Goal: Task Accomplishment & Management: Manage account settings

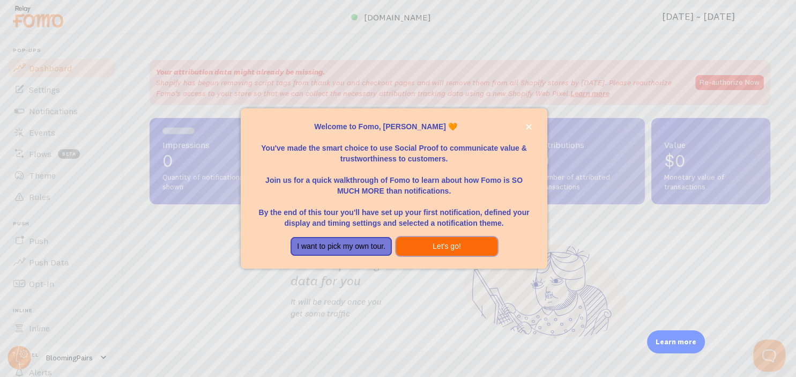
click at [451, 254] on button "Let's go!" at bounding box center [446, 246] width 101 height 19
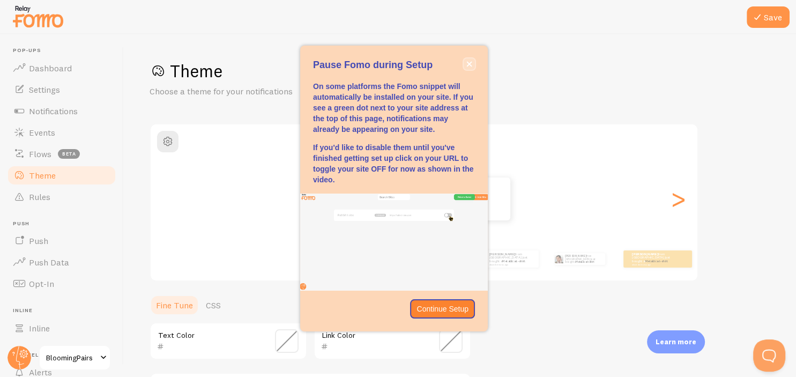
click at [469, 64] on icon "close," at bounding box center [469, 64] width 5 height 5
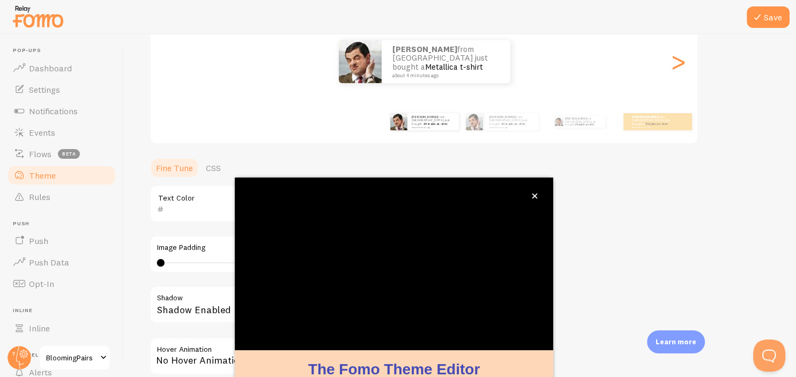
scroll to position [99, 0]
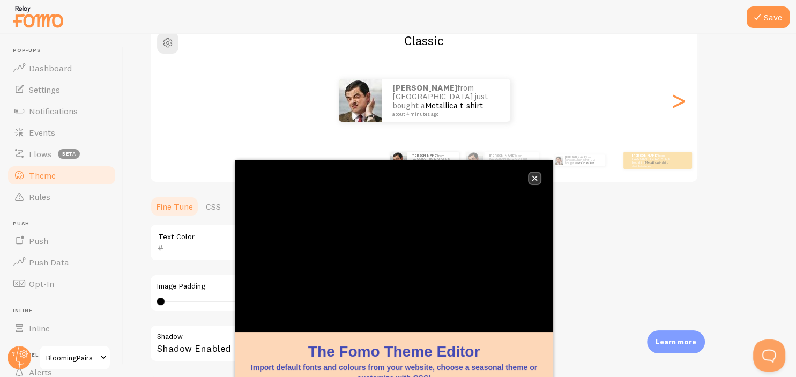
click at [536, 181] on button "close," at bounding box center [534, 178] width 11 height 11
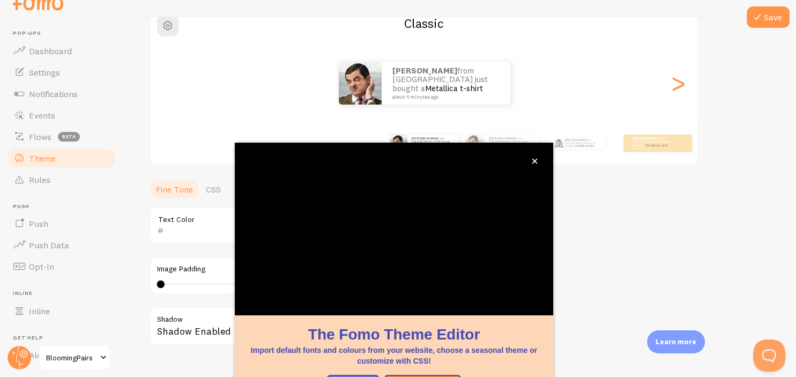
scroll to position [0, 0]
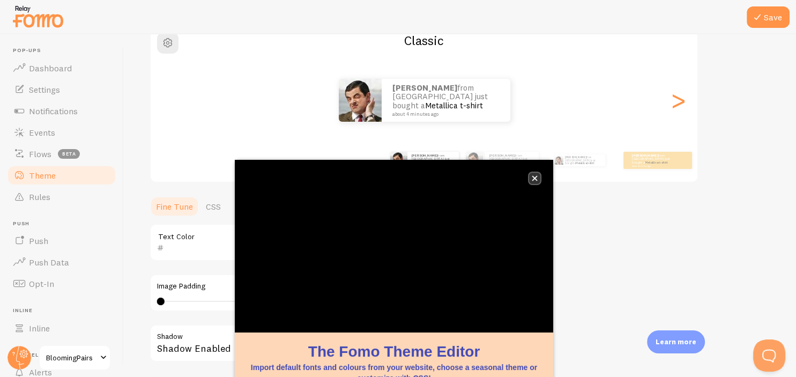
click at [534, 178] on icon "close," at bounding box center [534, 178] width 5 height 5
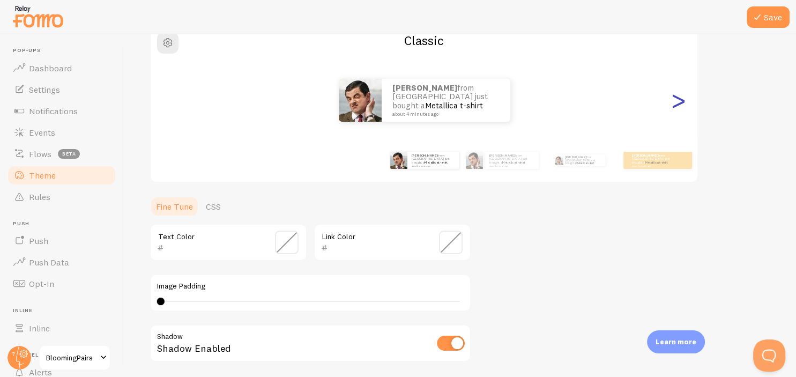
click at [677, 105] on div ">" at bounding box center [678, 100] width 13 height 77
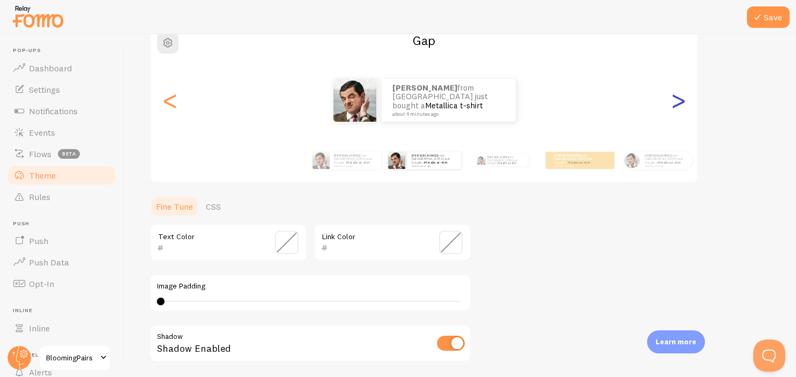
click at [677, 105] on div ">" at bounding box center [678, 100] width 13 height 77
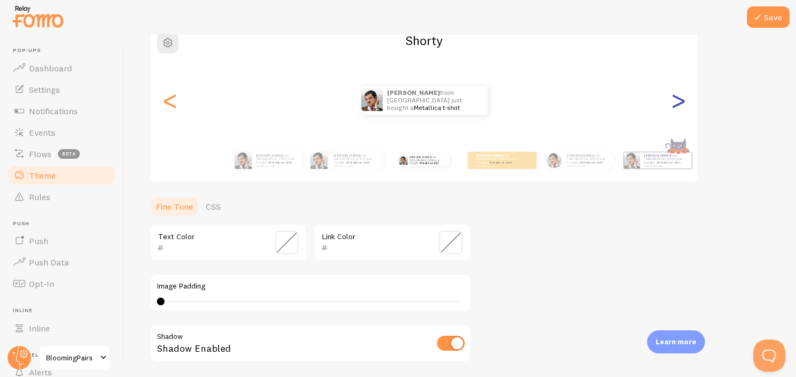
click at [677, 105] on div ">" at bounding box center [678, 100] width 13 height 77
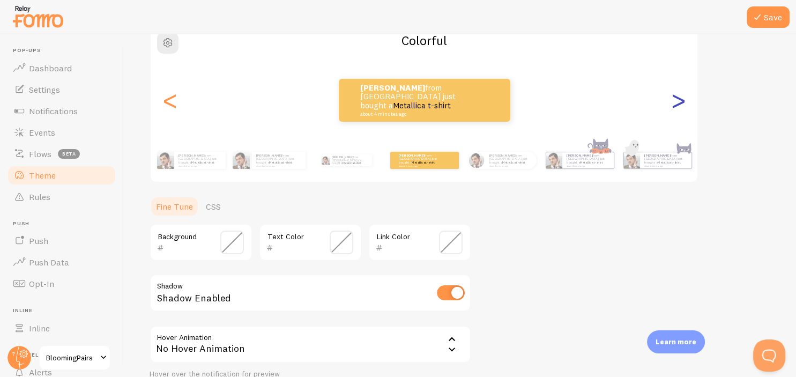
click at [677, 105] on div ">" at bounding box center [678, 100] width 13 height 77
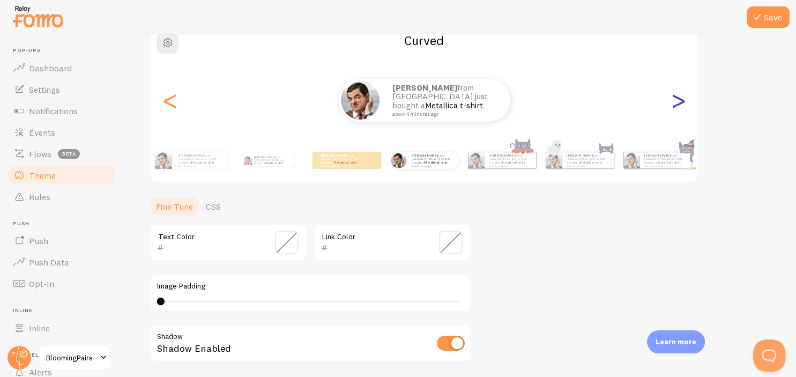
click at [677, 105] on div ">" at bounding box center [678, 100] width 13 height 77
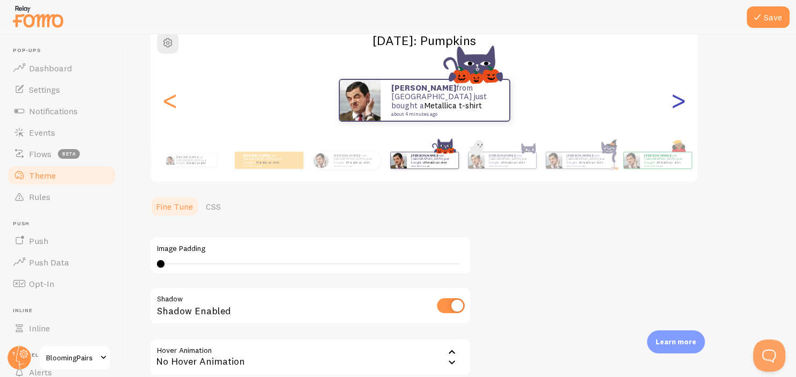
type input "0"
click at [677, 105] on div ">" at bounding box center [678, 100] width 13 height 77
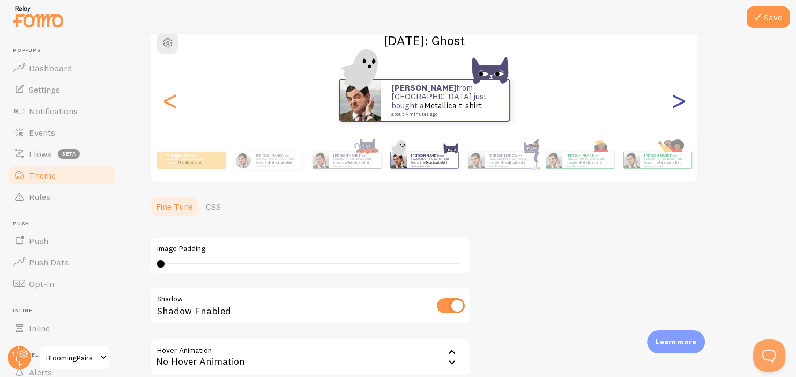
click at [677, 105] on div ">" at bounding box center [678, 100] width 13 height 77
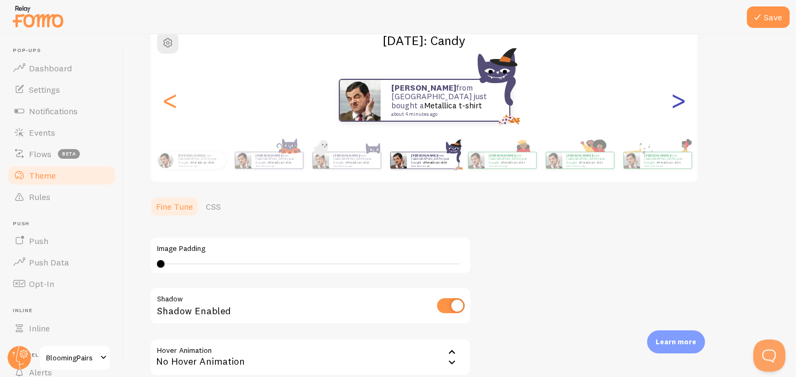
click at [677, 105] on div ">" at bounding box center [678, 100] width 13 height 77
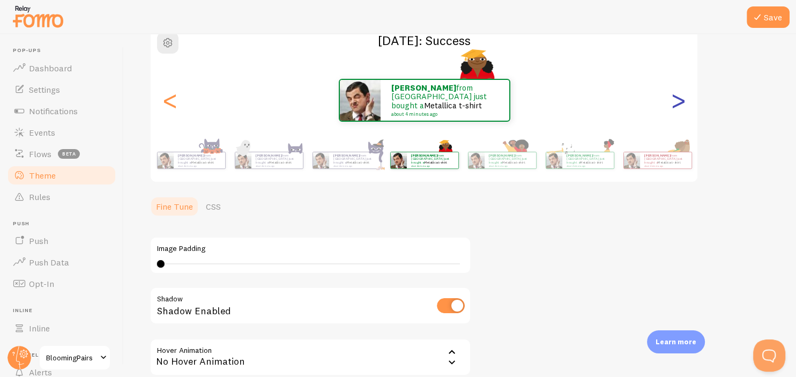
click at [677, 105] on div ">" at bounding box center [678, 100] width 13 height 77
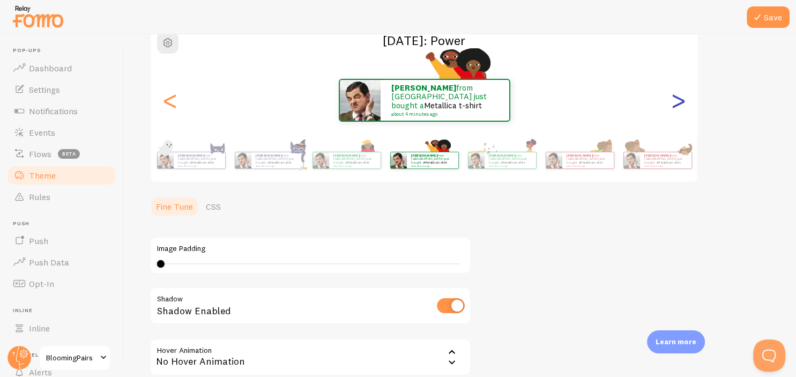
click at [677, 105] on div ">" at bounding box center [678, 100] width 13 height 77
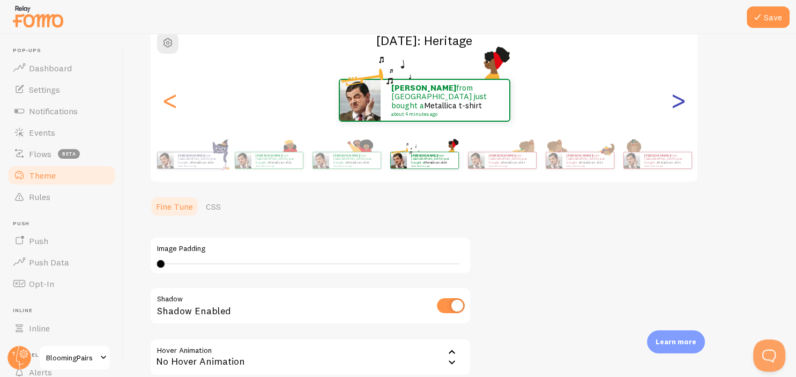
click at [677, 105] on div ">" at bounding box center [678, 100] width 13 height 77
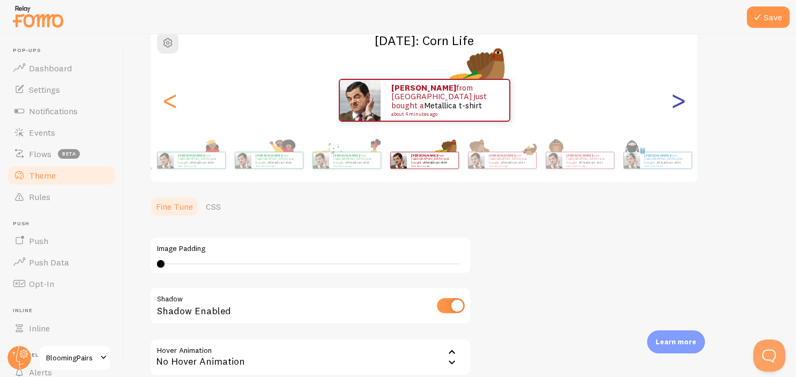
click at [677, 105] on div ">" at bounding box center [678, 100] width 13 height 77
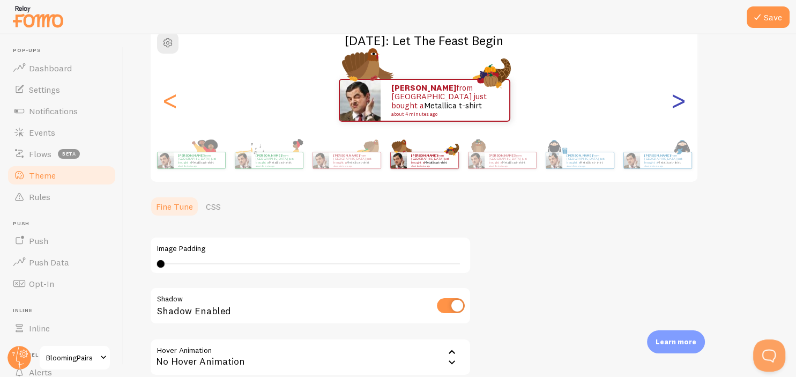
click at [677, 105] on div ">" at bounding box center [678, 100] width 13 height 77
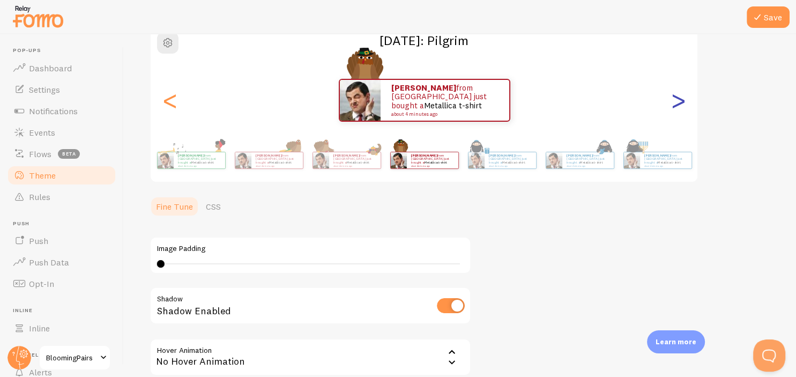
click at [677, 105] on div ">" at bounding box center [678, 100] width 13 height 77
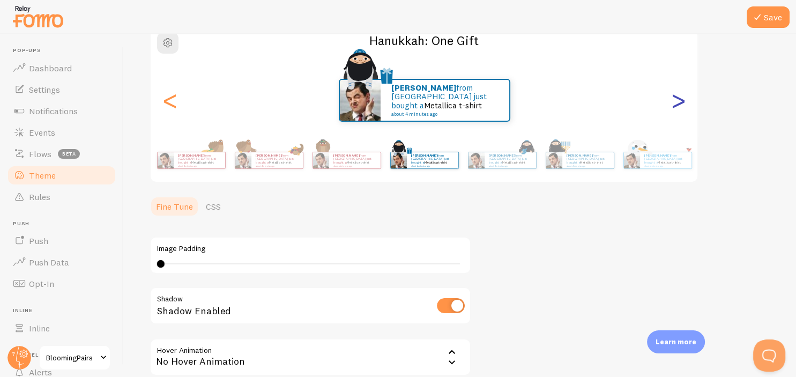
click at [677, 105] on div ">" at bounding box center [678, 100] width 13 height 77
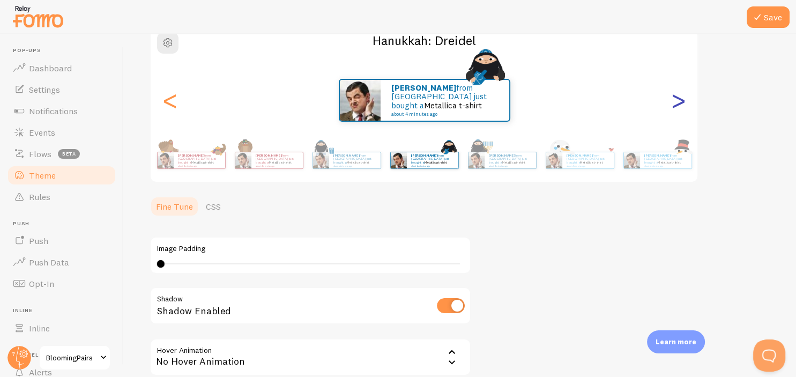
click at [677, 105] on div ">" at bounding box center [678, 100] width 13 height 77
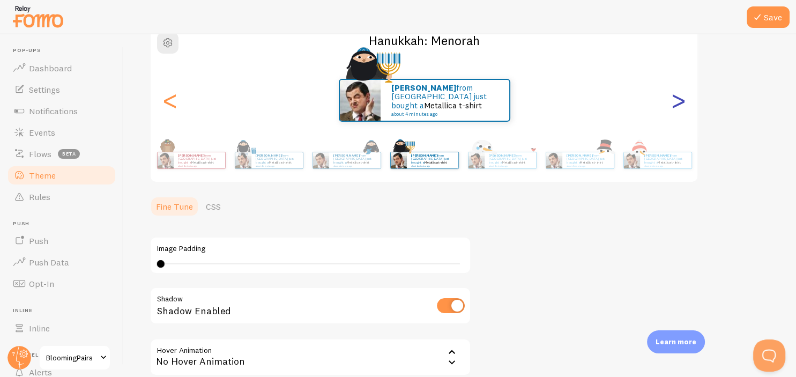
click at [677, 105] on div ">" at bounding box center [678, 100] width 13 height 77
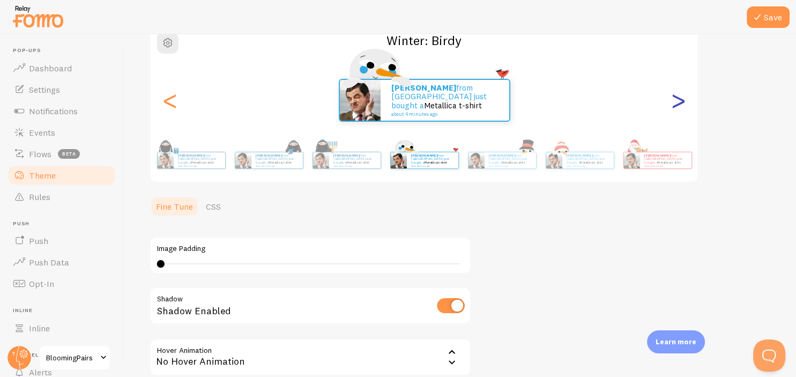
click at [677, 105] on div ">" at bounding box center [678, 100] width 13 height 77
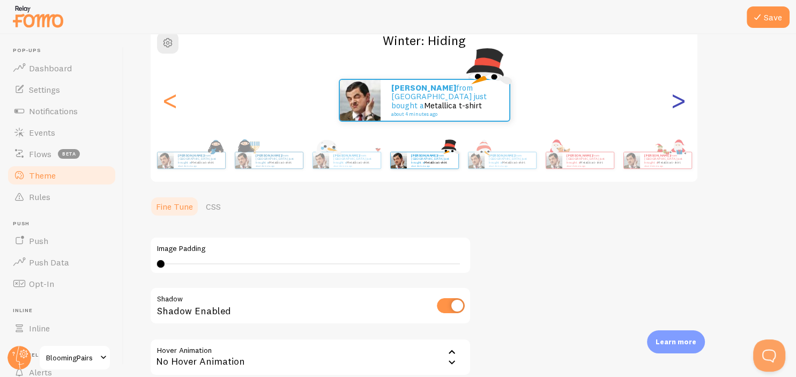
click at [677, 105] on div ">" at bounding box center [678, 100] width 13 height 77
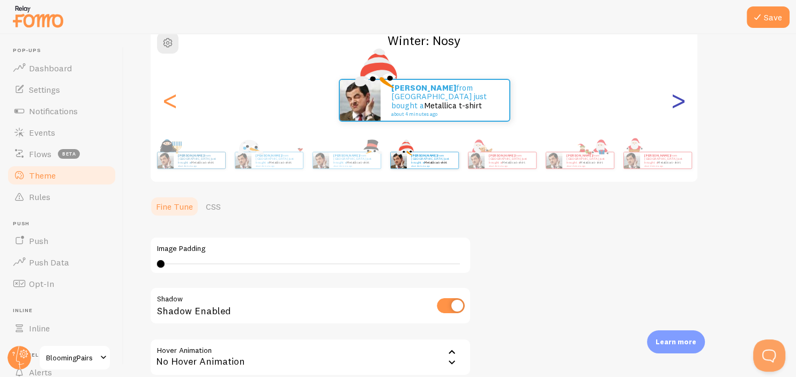
click at [677, 105] on div ">" at bounding box center [678, 100] width 13 height 77
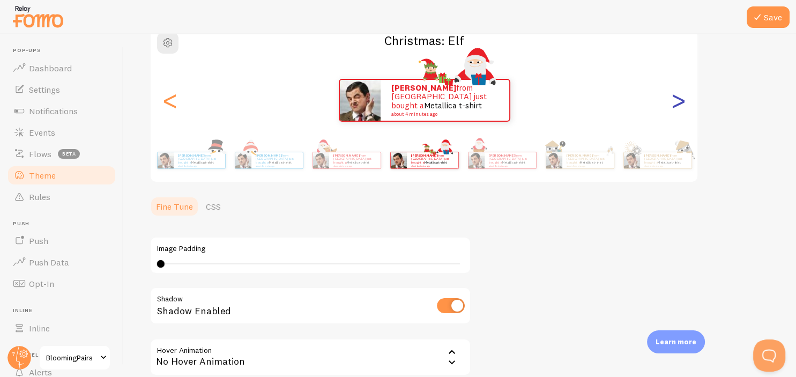
click at [677, 105] on div ">" at bounding box center [678, 100] width 13 height 77
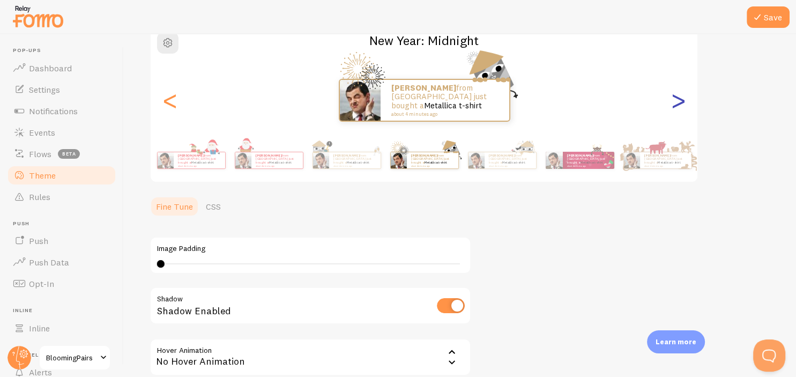
click at [677, 105] on div ">" at bounding box center [678, 100] width 13 height 77
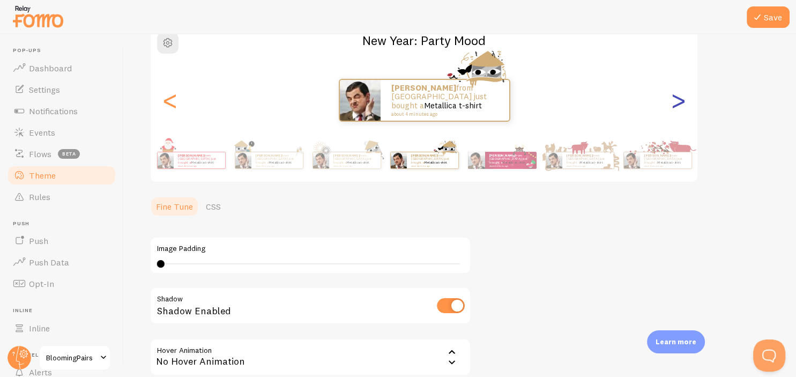
click at [677, 105] on div ">" at bounding box center [678, 100] width 13 height 77
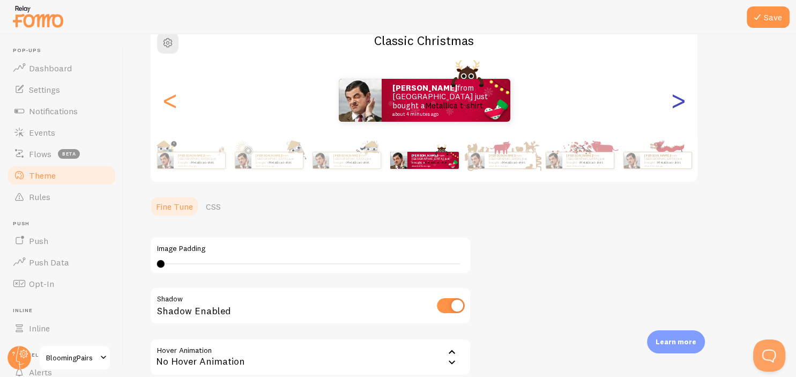
click at [677, 105] on div ">" at bounding box center [678, 100] width 13 height 77
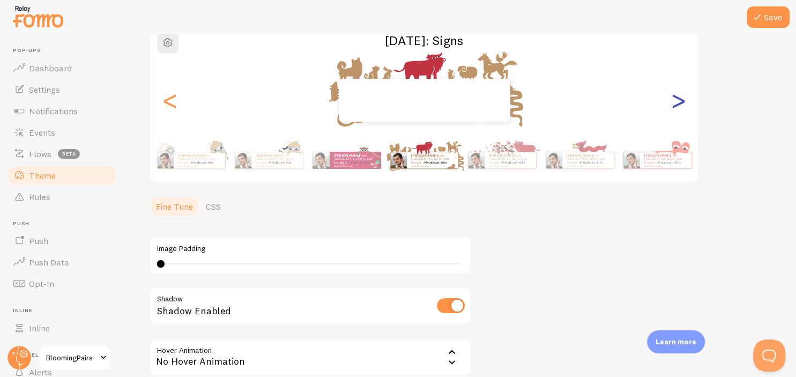
click at [677, 105] on div ">" at bounding box center [678, 100] width 13 height 77
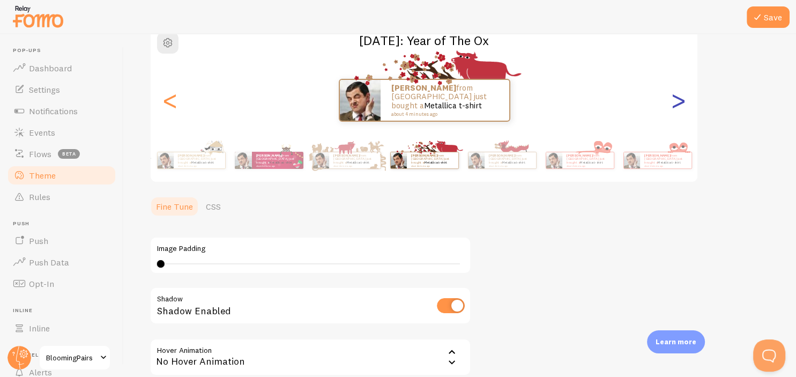
click at [677, 105] on div ">" at bounding box center [678, 100] width 13 height 77
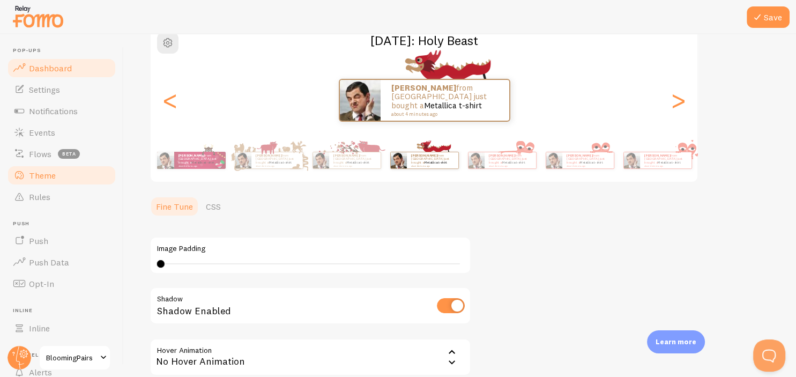
click at [44, 63] on span "Dashboard" at bounding box center [50, 68] width 43 height 11
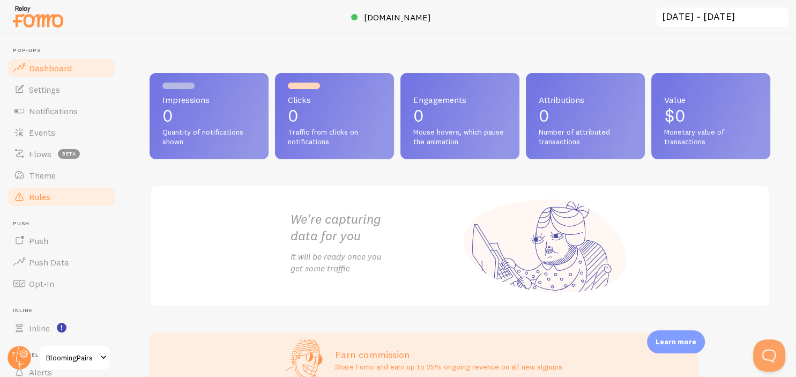
scroll to position [87, 0]
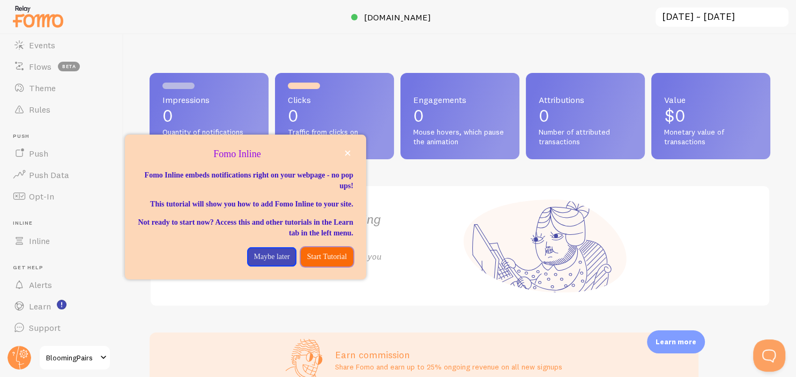
click at [334, 262] on p "Start Tutorial" at bounding box center [327, 256] width 40 height 11
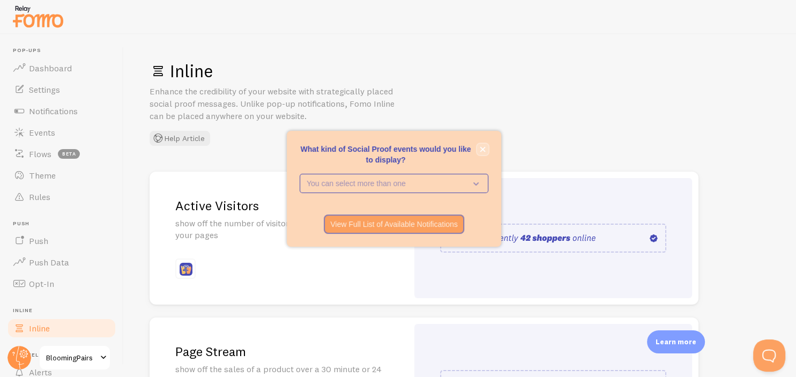
click at [481, 149] on icon "close," at bounding box center [483, 149] width 6 height 6
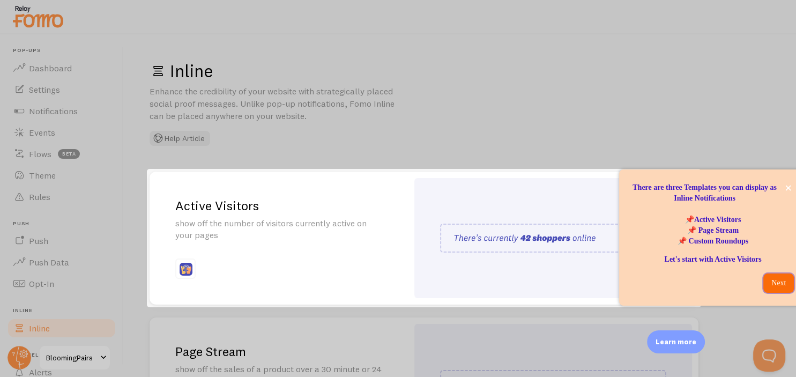
click at [774, 281] on p "Next" at bounding box center [779, 283] width 18 height 11
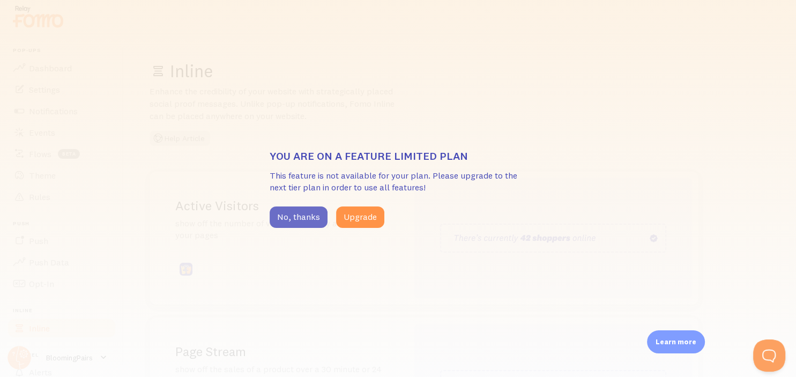
click at [301, 207] on button "No, thanks" at bounding box center [299, 216] width 58 height 21
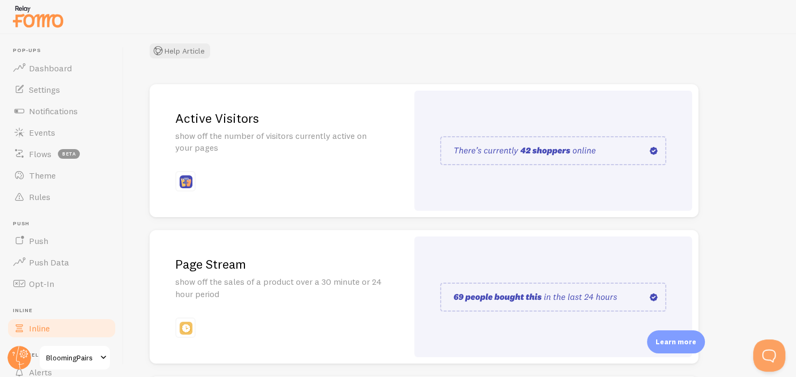
scroll to position [271, 0]
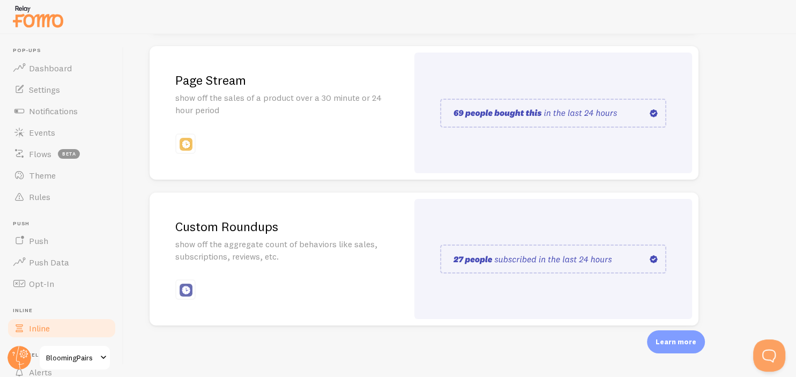
click at [650, 252] on img at bounding box center [553, 258] width 226 height 29
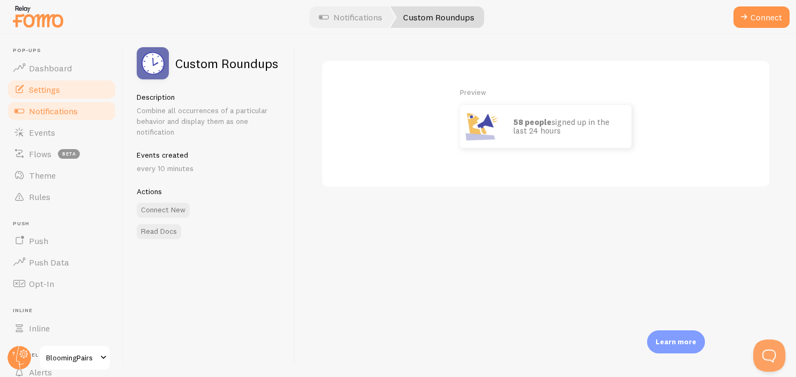
click at [66, 79] on link "Settings" at bounding box center [61, 89] width 110 height 21
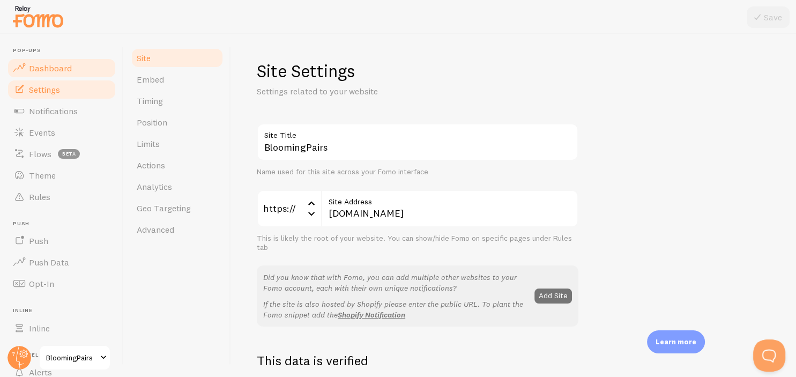
click at [75, 68] on link "Dashboard" at bounding box center [61, 67] width 110 height 21
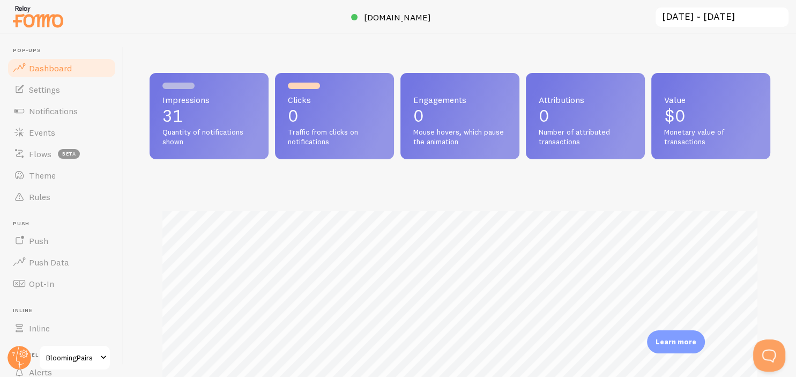
scroll to position [281, 621]
click at [68, 91] on link "Settings" at bounding box center [61, 89] width 110 height 21
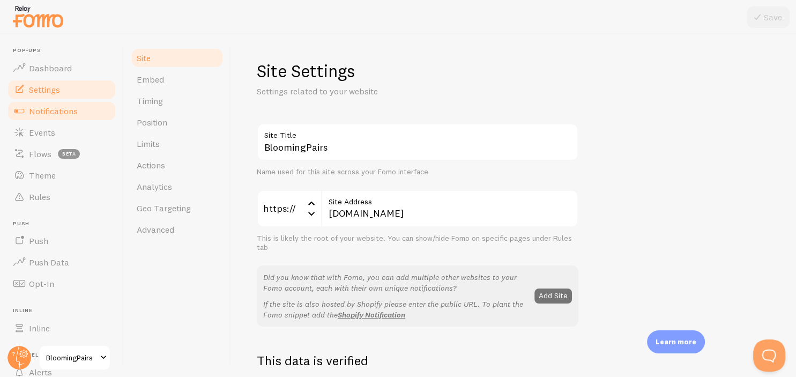
click at [52, 108] on span "Notifications" at bounding box center [53, 111] width 49 height 11
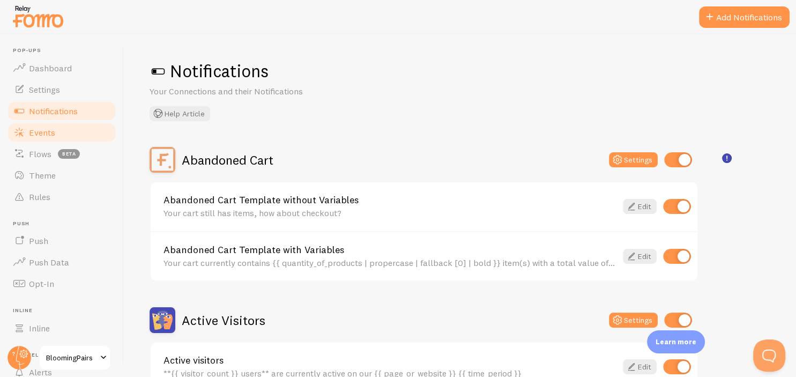
click at [57, 129] on link "Events" at bounding box center [61, 132] width 110 height 21
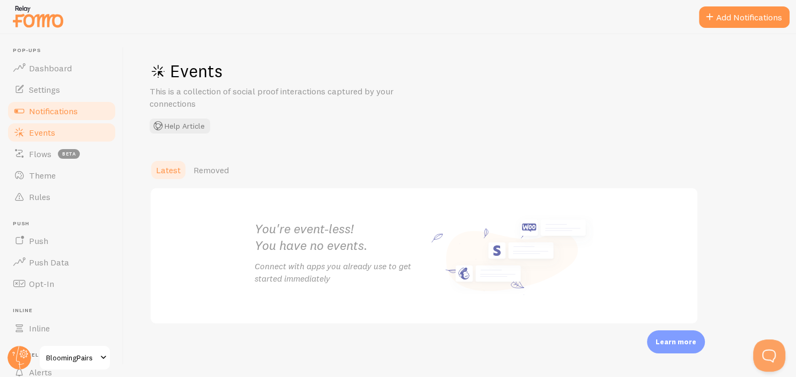
click at [72, 104] on link "Notifications" at bounding box center [61, 110] width 110 height 21
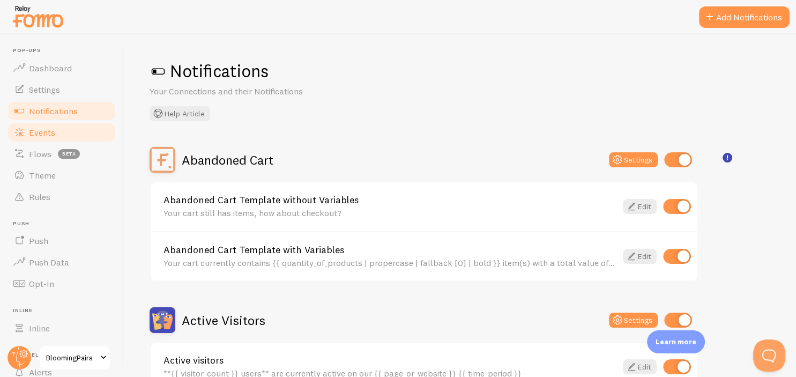
click at [36, 131] on span "Events" at bounding box center [42, 132] width 26 height 11
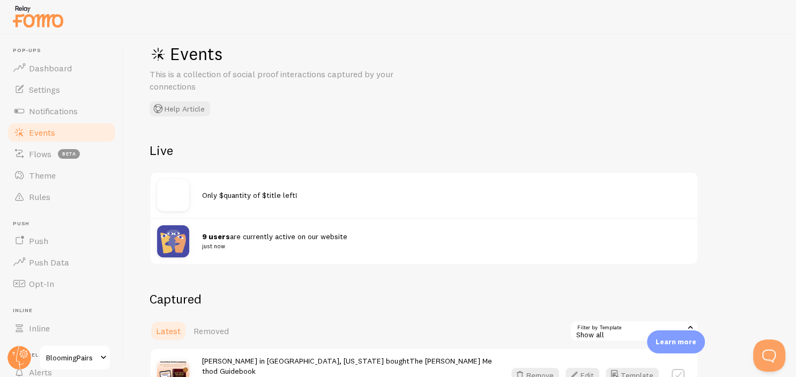
scroll to position [17, 0]
click at [39, 172] on span "Theme" at bounding box center [42, 175] width 27 height 11
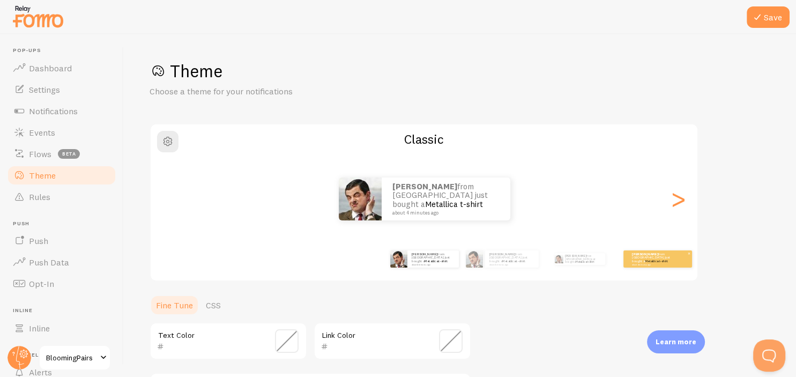
click at [649, 261] on link "Metallica t-shirt" at bounding box center [656, 261] width 23 height 4
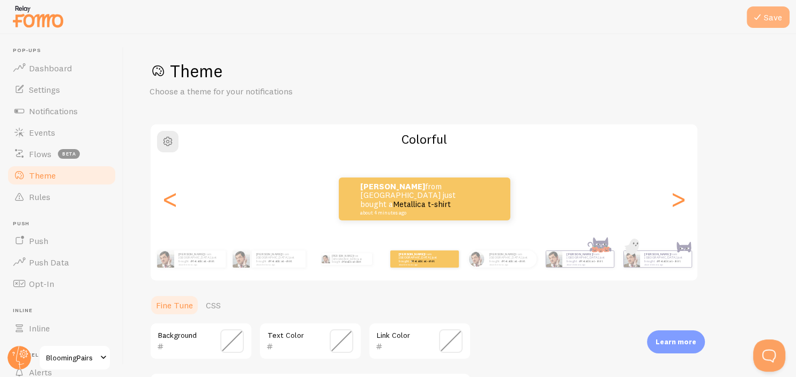
click at [774, 19] on button "Save" at bounding box center [768, 16] width 43 height 21
click at [685, 203] on div ">" at bounding box center [678, 198] width 13 height 77
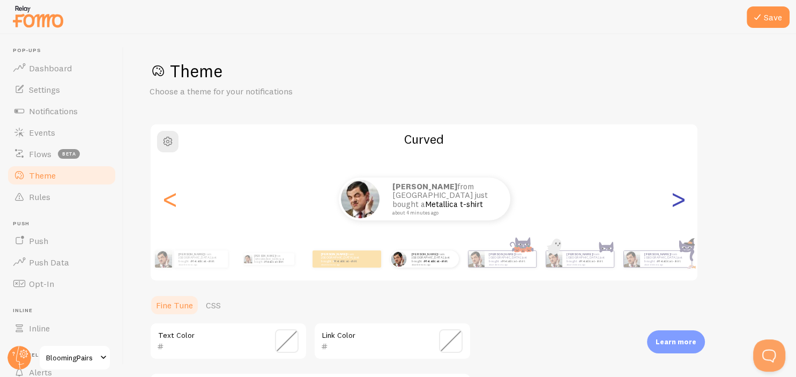
click at [685, 203] on div ">" at bounding box center [678, 198] width 13 height 77
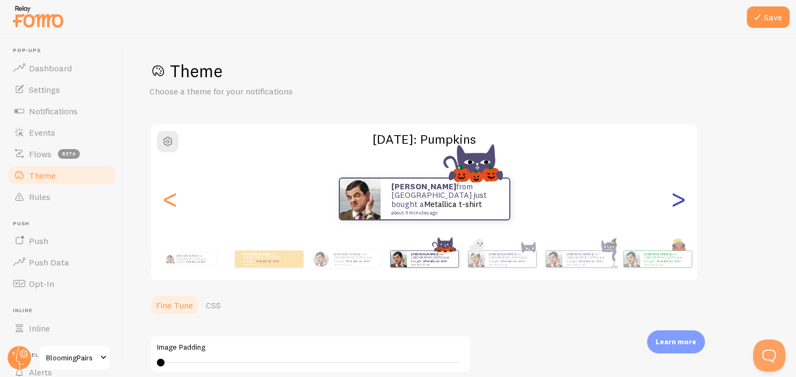
type input "0"
click at [685, 203] on div ">" at bounding box center [678, 198] width 13 height 77
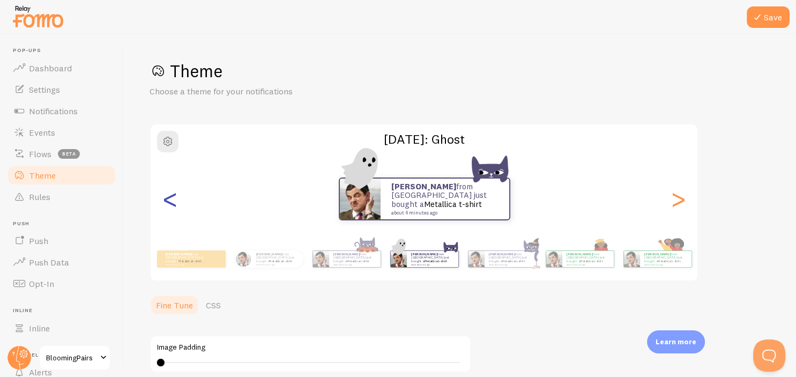
click at [168, 205] on div "<" at bounding box center [170, 198] width 13 height 77
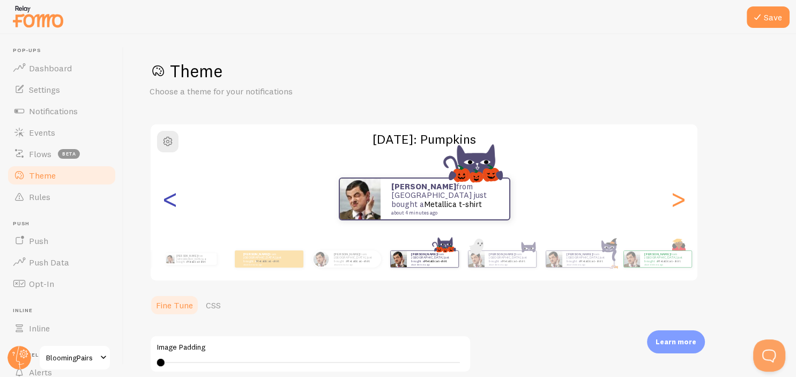
click at [168, 205] on div "<" at bounding box center [170, 198] width 13 height 77
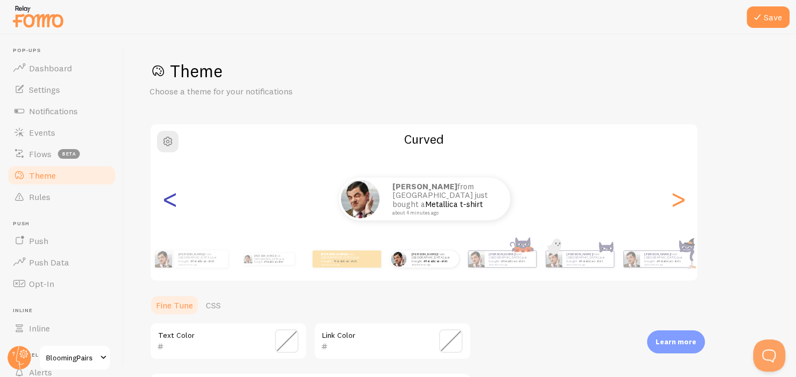
click at [168, 205] on div "<" at bounding box center [170, 198] width 13 height 77
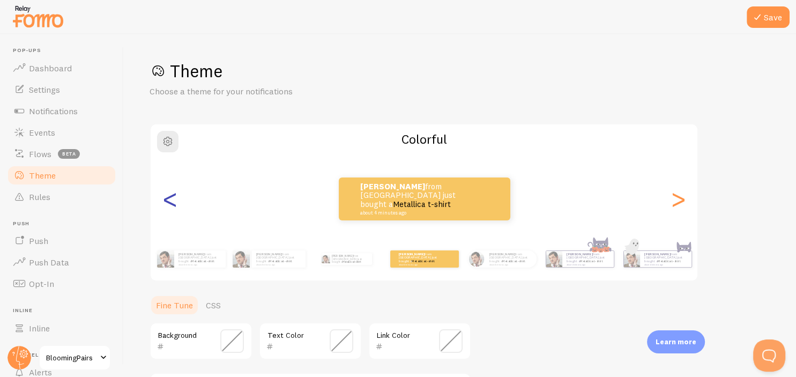
click at [168, 205] on div "<" at bounding box center [170, 198] width 13 height 77
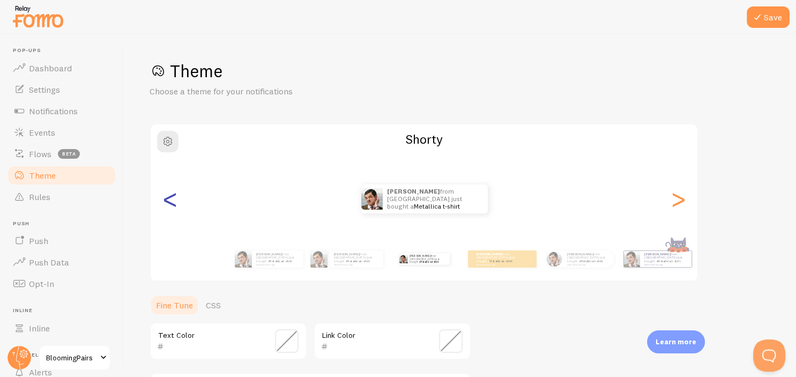
click at [168, 205] on div "<" at bounding box center [170, 198] width 13 height 77
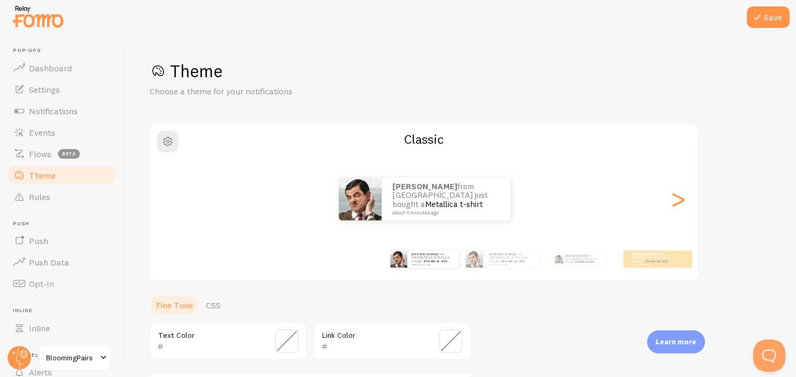
click at [168, 205] on div "<" at bounding box center [170, 198] width 13 height 77
click at [168, 205] on div "Aarush from India just bought a Metallica t-shirt about 4 minutes ago" at bounding box center [424, 198] width 547 height 43
click at [765, 23] on button "Save" at bounding box center [768, 16] width 43 height 21
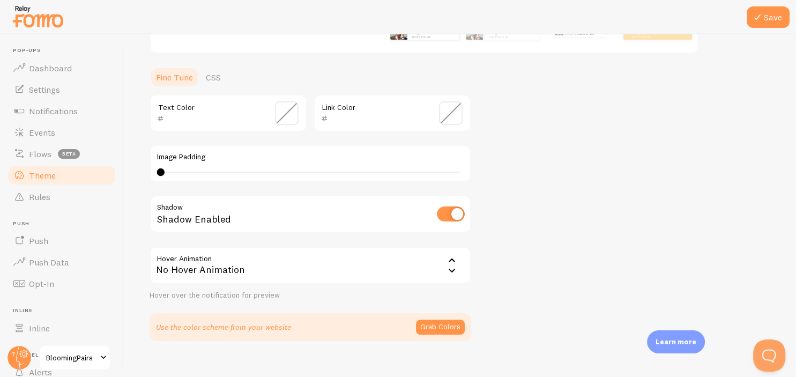
scroll to position [242, 0]
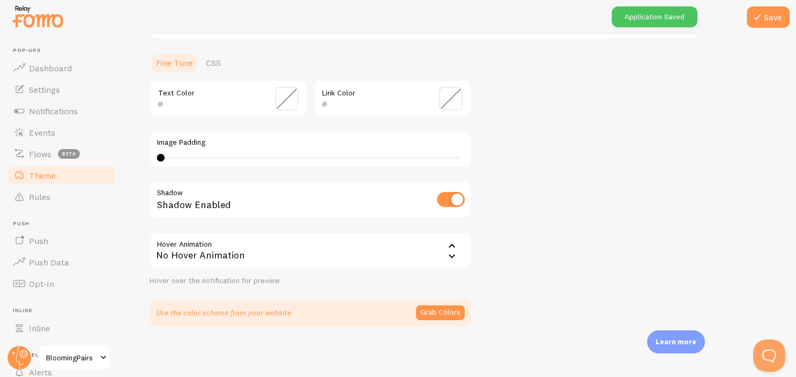
click at [299, 255] on div "No Hover Animation" at bounding box center [311, 251] width 322 height 38
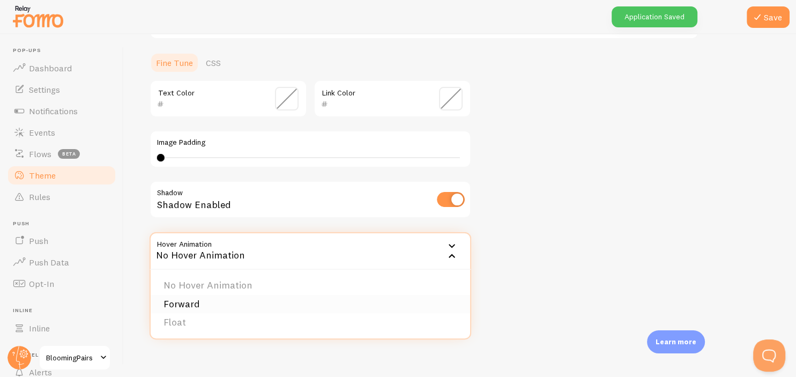
click at [298, 296] on li "Forward" at bounding box center [311, 304] width 320 height 19
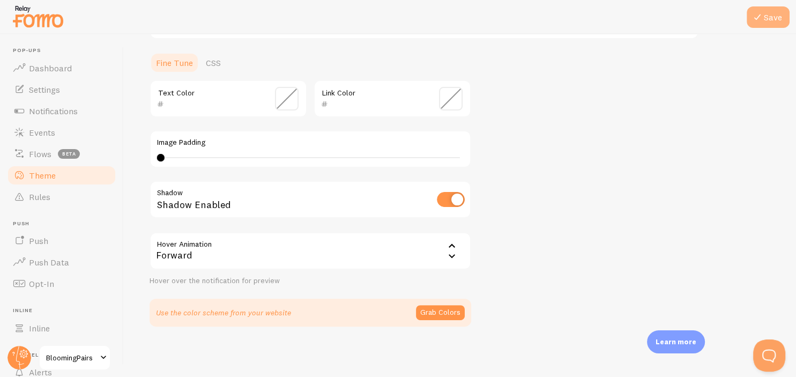
click at [767, 11] on button "Save" at bounding box center [768, 16] width 43 height 21
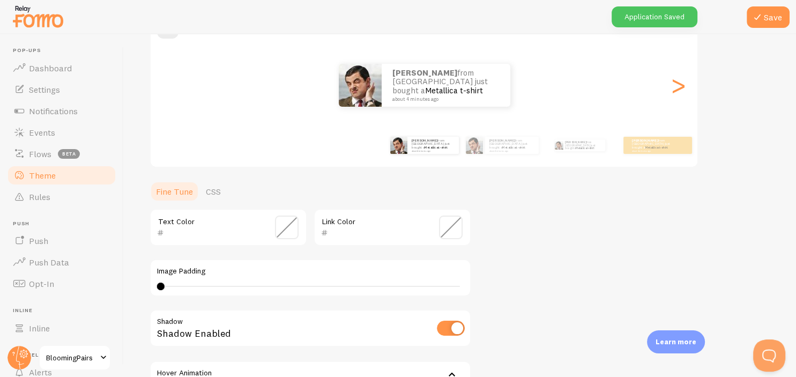
scroll to position [107, 0]
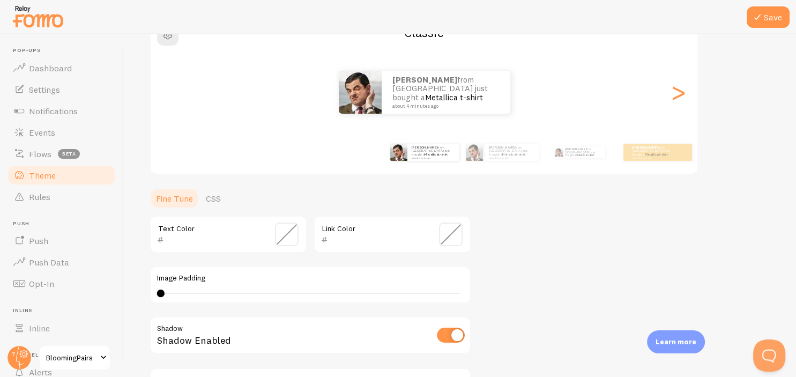
click at [288, 238] on span at bounding box center [287, 235] width 24 height 24
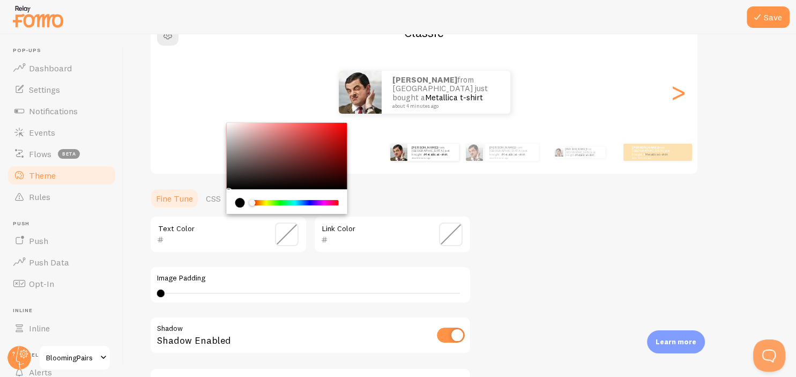
click at [288, 238] on span at bounding box center [287, 235] width 24 height 24
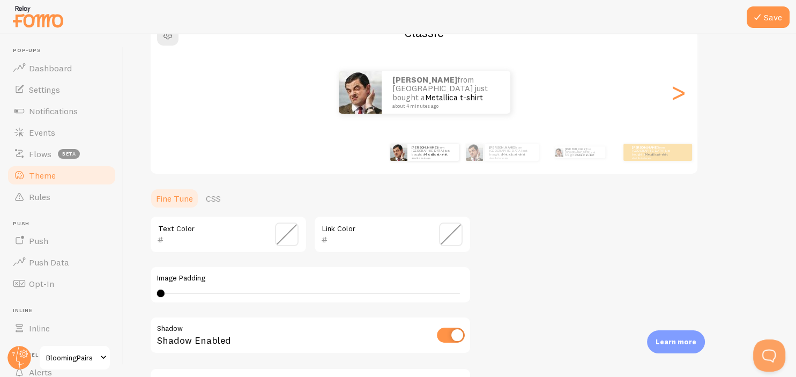
click at [448, 231] on span at bounding box center [451, 235] width 24 height 24
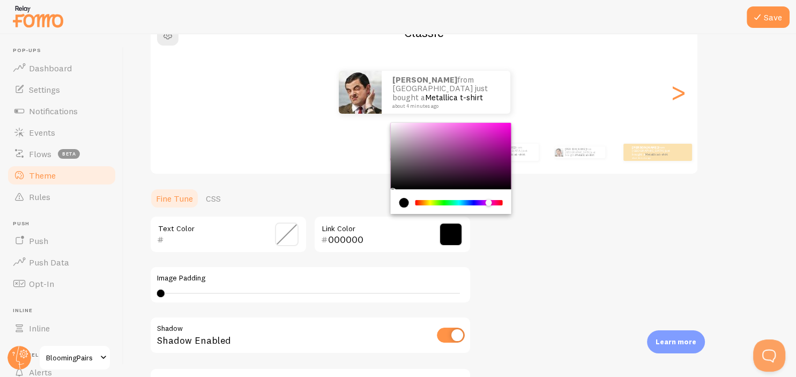
drag, startPoint x: 414, startPoint y: 201, endPoint x: 488, endPoint y: 198, distance: 74.0
click at [488, 198] on div "Chrome color picker" at bounding box center [459, 203] width 87 height 10
drag, startPoint x: 461, startPoint y: 164, endPoint x: 537, endPoint y: 156, distance: 76.6
click at [511, 156] on div "Chrome color picker" at bounding box center [451, 156] width 121 height 66
click at [563, 225] on div "Theme Choose a theme for your notifications Classic Aarush from India just boug…" at bounding box center [460, 207] width 621 height 509
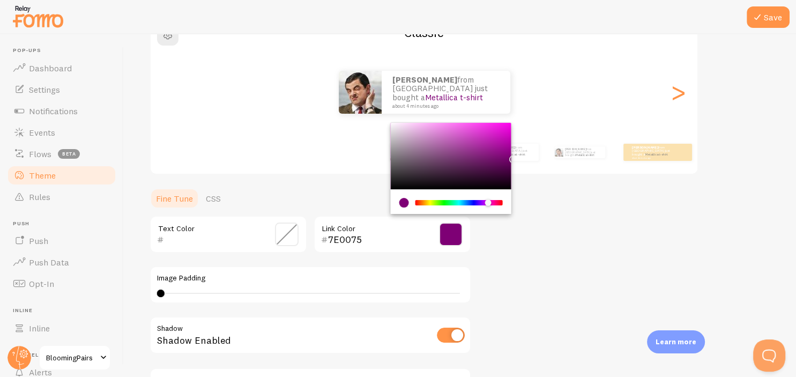
click at [563, 225] on div "Theme Choose a theme for your notifications Classic Aarush from India just boug…" at bounding box center [460, 207] width 621 height 509
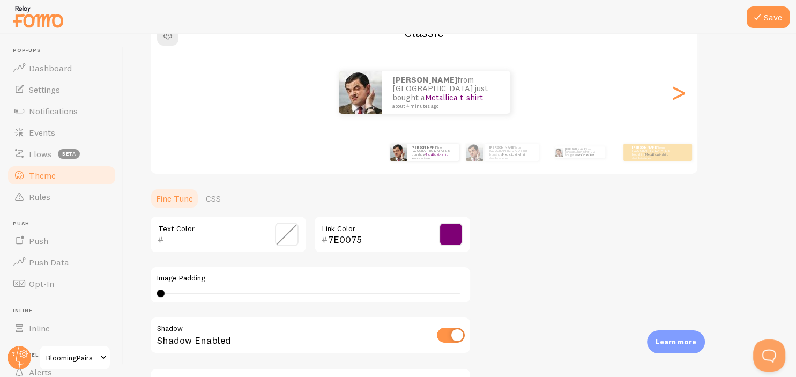
click at [453, 230] on span at bounding box center [451, 235] width 24 height 24
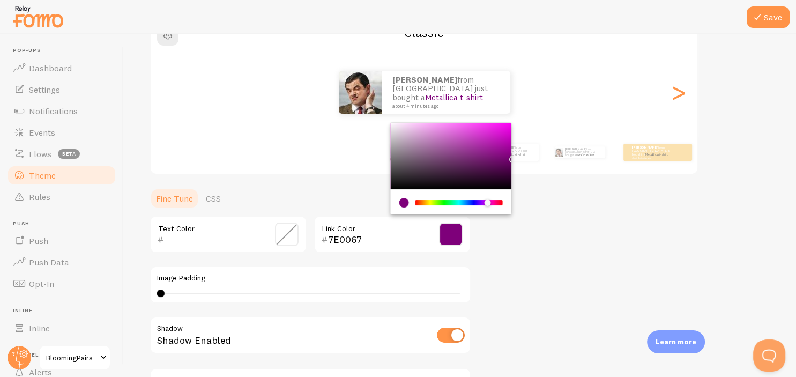
type input "7E0000"
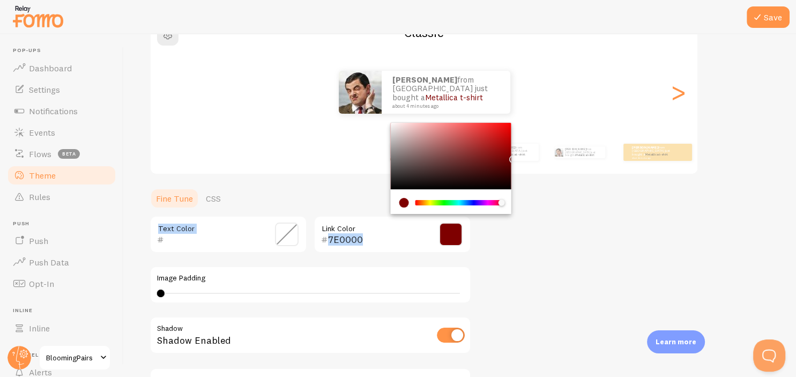
drag, startPoint x: 488, startPoint y: 204, endPoint x: 524, endPoint y: 203, distance: 36.5
click at [524, 203] on div "Theme Choose a theme for your notifications Classic Aarush from India just boug…" at bounding box center [460, 207] width 621 height 509
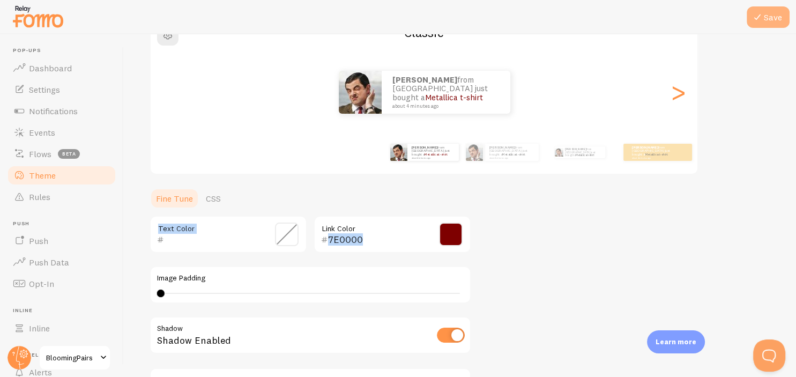
click at [773, 14] on button "Save" at bounding box center [768, 16] width 43 height 21
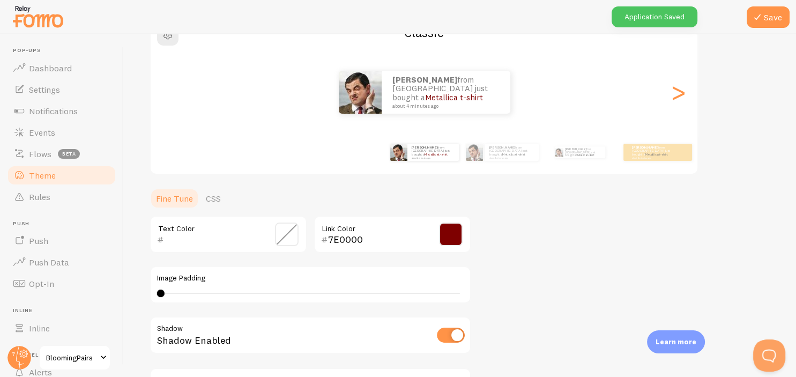
click at [515, 218] on div "Theme Choose a theme for your notifications Classic Aarush from India just boug…" at bounding box center [460, 207] width 621 height 509
click at [286, 237] on span at bounding box center [287, 235] width 24 height 24
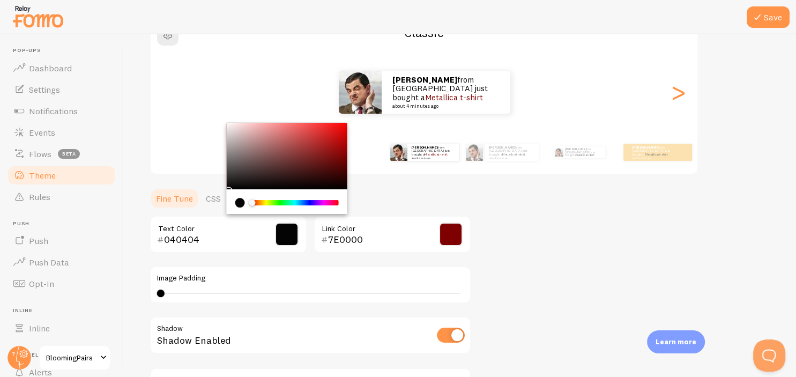
type input "000000"
drag, startPoint x: 228, startPoint y: 186, endPoint x: 201, endPoint y: 196, distance: 29.2
click at [227, 189] on div "Chrome color picker" at bounding box center [287, 156] width 121 height 66
click at [505, 213] on div "Theme Choose a theme for your notifications Classic Aarush from India just boug…" at bounding box center [460, 207] width 621 height 509
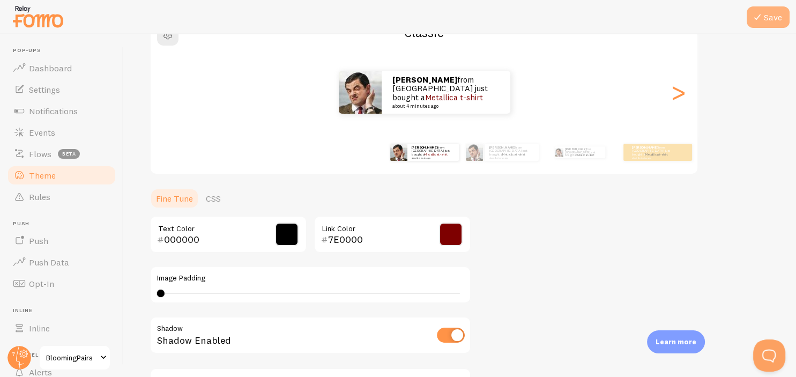
click at [773, 19] on button "Save" at bounding box center [768, 16] width 43 height 21
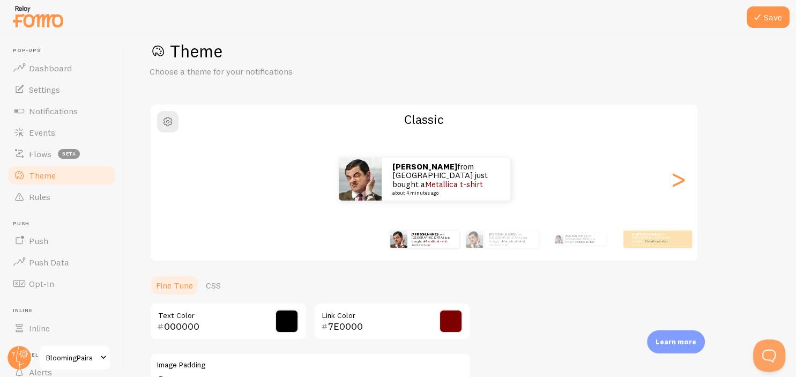
scroll to position [0, 0]
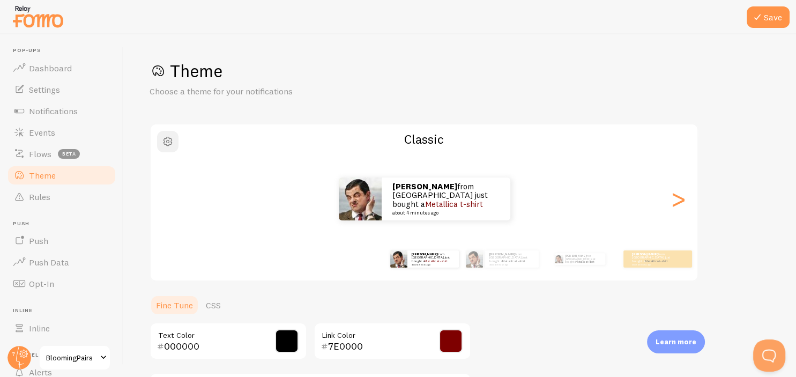
click at [164, 140] on span "button" at bounding box center [167, 141] width 13 height 13
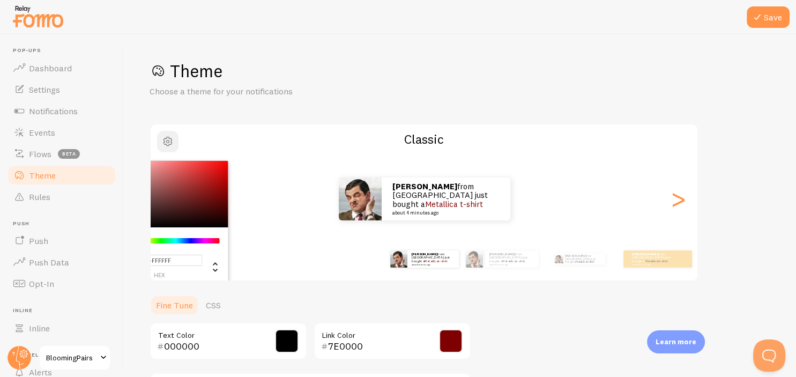
click at [164, 140] on span "button" at bounding box center [167, 141] width 13 height 13
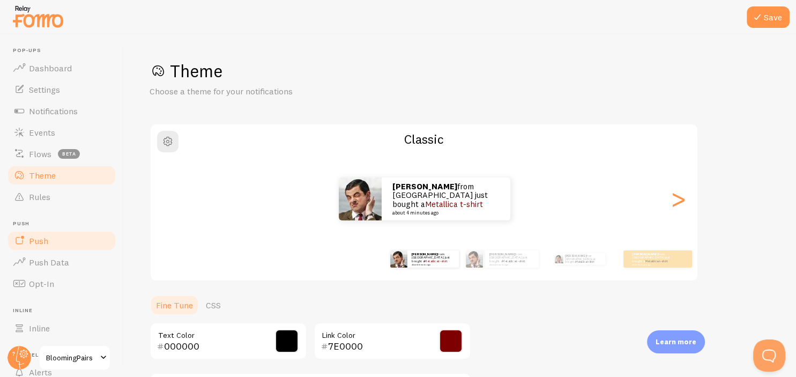
scroll to position [87, 0]
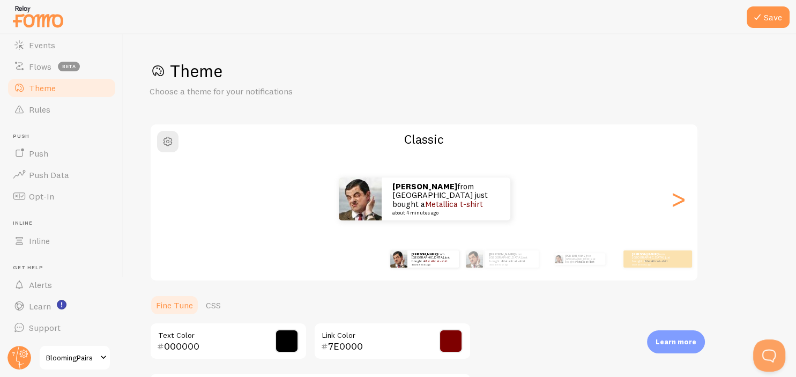
click at [71, 357] on span "BloomingPairs" at bounding box center [71, 357] width 51 height 13
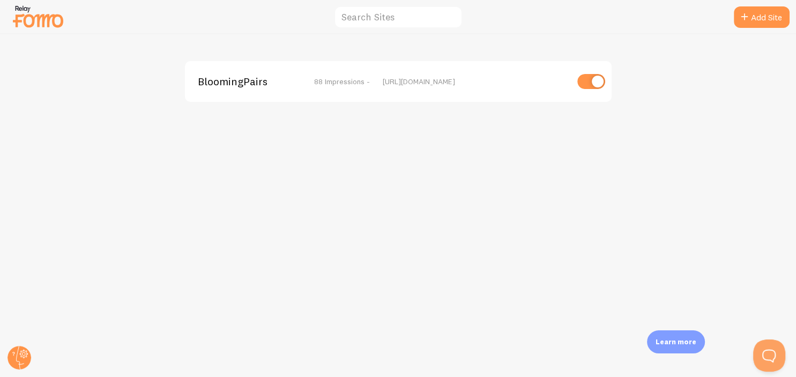
click at [33, 11] on img at bounding box center [38, 16] width 54 height 27
click at [21, 16] on img at bounding box center [38, 16] width 54 height 27
click at [18, 8] on img at bounding box center [38, 16] width 54 height 27
click at [20, 357] on circle at bounding box center [20, 358] width 24 height 24
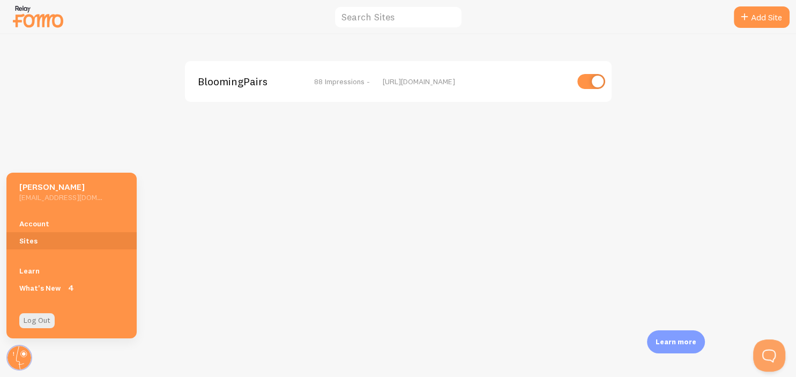
click at [85, 192] on h5 "[PERSON_NAME]" at bounding box center [60, 186] width 83 height 11
click at [45, 225] on link "Account" at bounding box center [71, 223] width 130 height 17
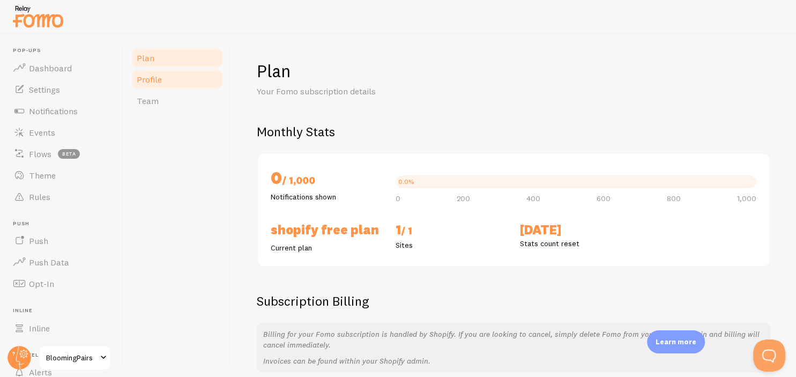
click at [164, 83] on link "Profile" at bounding box center [177, 79] width 94 height 21
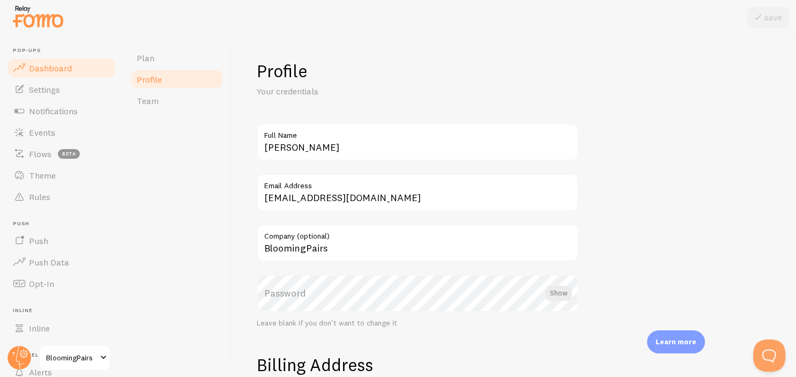
click at [63, 65] on span "Dashboard" at bounding box center [50, 68] width 43 height 11
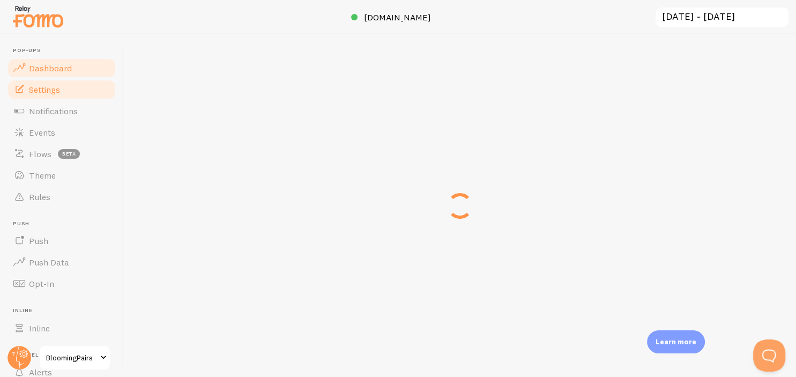
click at [59, 90] on span "Settings" at bounding box center [44, 89] width 31 height 11
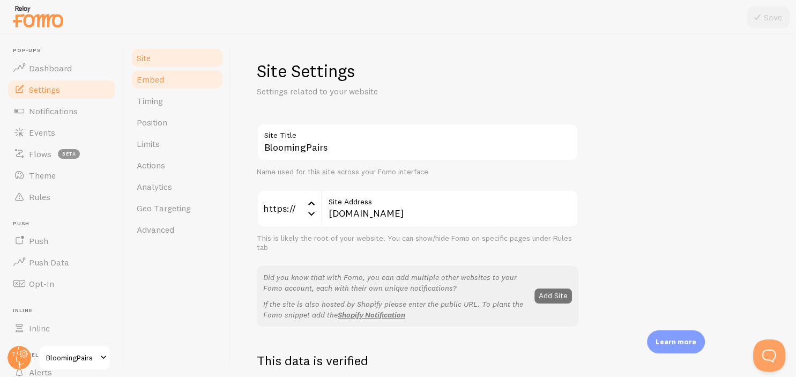
click at [197, 85] on link "Embed" at bounding box center [177, 79] width 94 height 21
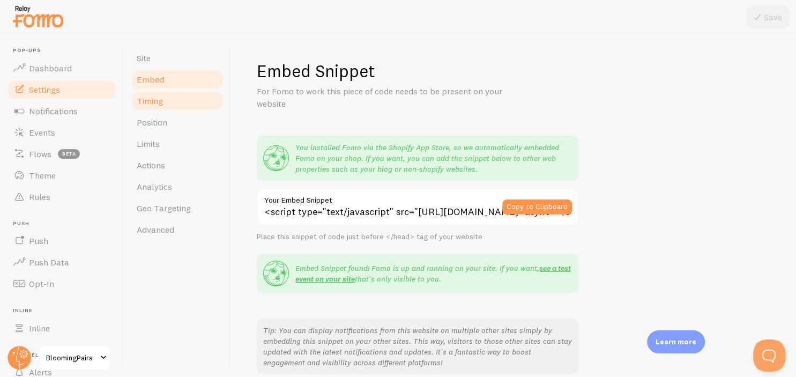
click at [181, 109] on link "Timing" at bounding box center [177, 100] width 94 height 21
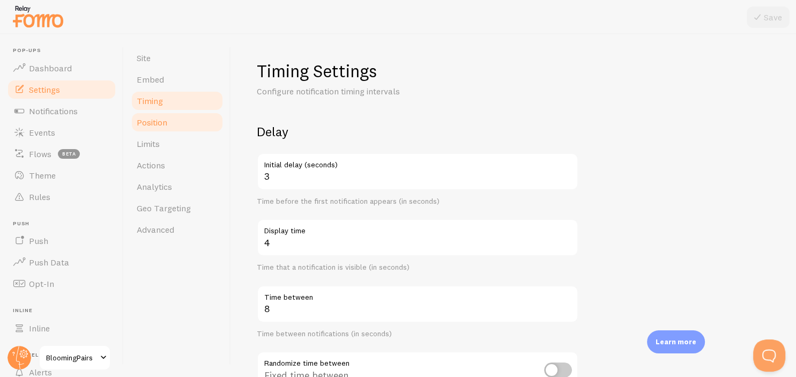
click at [171, 124] on link "Position" at bounding box center [177, 122] width 94 height 21
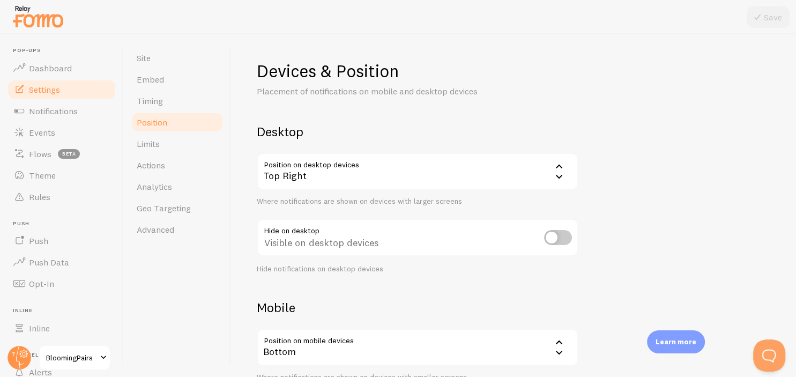
click at [426, 176] on div "Top Right" at bounding box center [418, 172] width 322 height 38
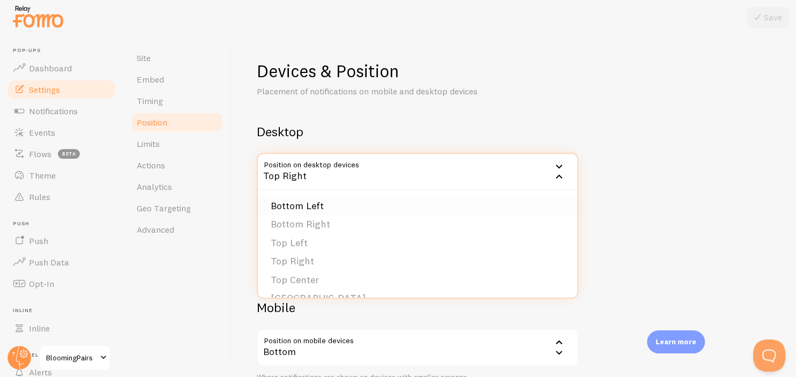
click at [416, 204] on li "Bottom Left" at bounding box center [418, 206] width 320 height 19
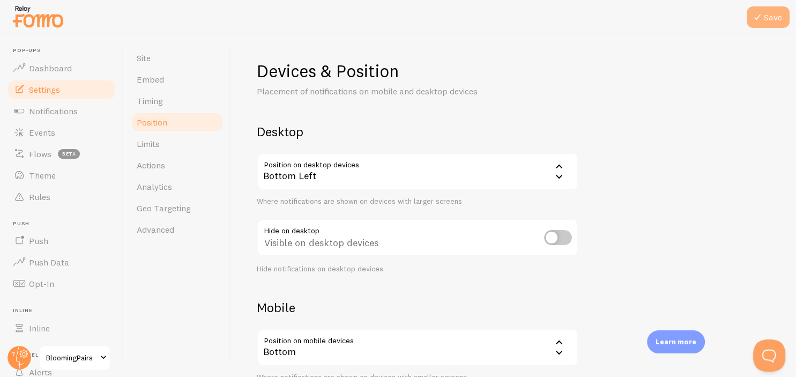
click at [758, 12] on icon at bounding box center [757, 17] width 13 height 13
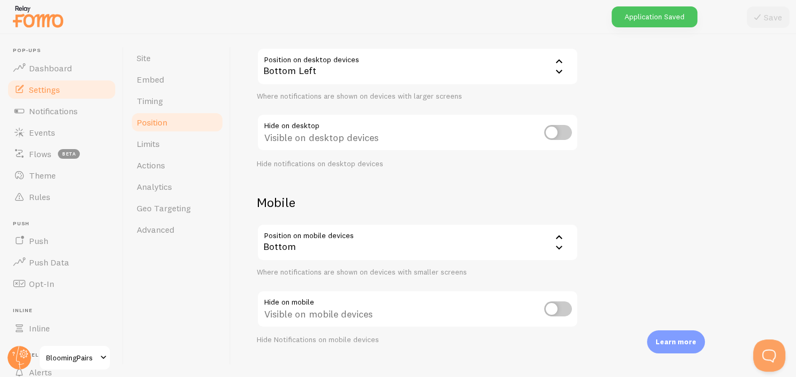
scroll to position [123, 0]
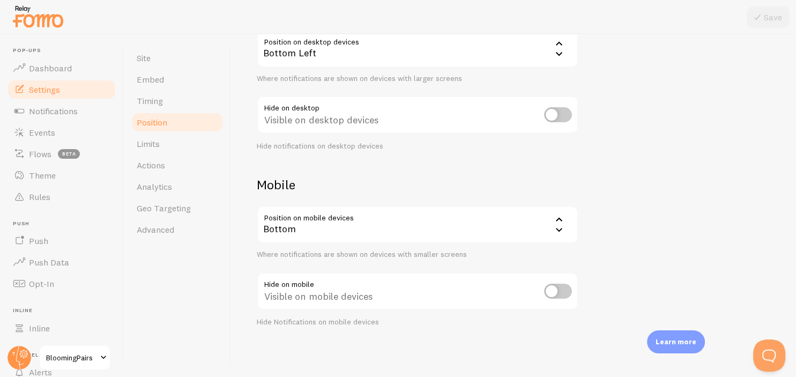
click at [493, 228] on div "Bottom" at bounding box center [418, 225] width 322 height 38
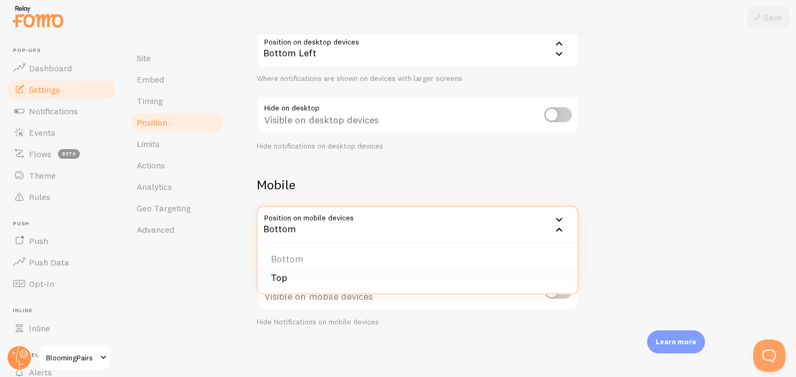
click at [440, 280] on li "Top" at bounding box center [418, 278] width 320 height 19
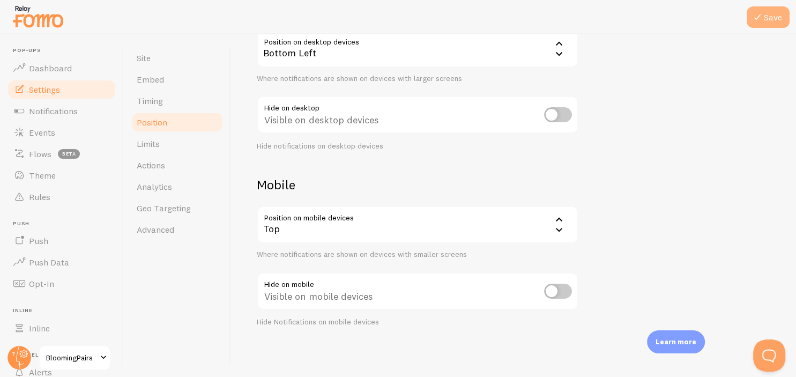
click at [780, 17] on button "Save" at bounding box center [768, 16] width 43 height 21
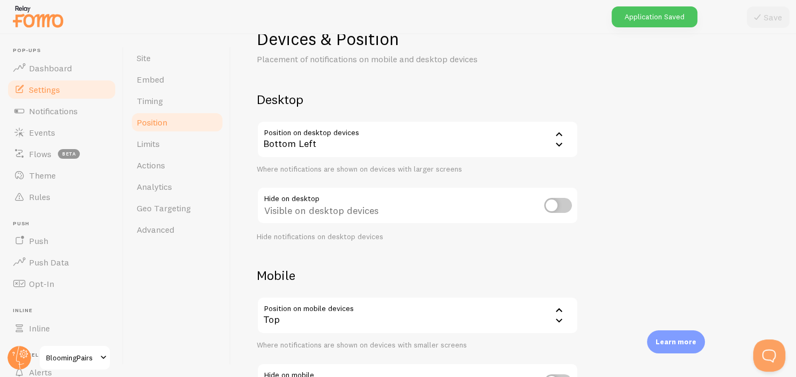
scroll to position [28, 0]
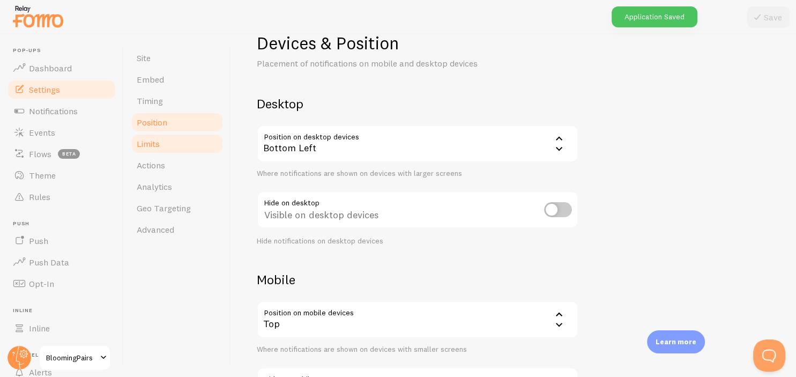
click at [194, 138] on link "Limits" at bounding box center [177, 143] width 94 height 21
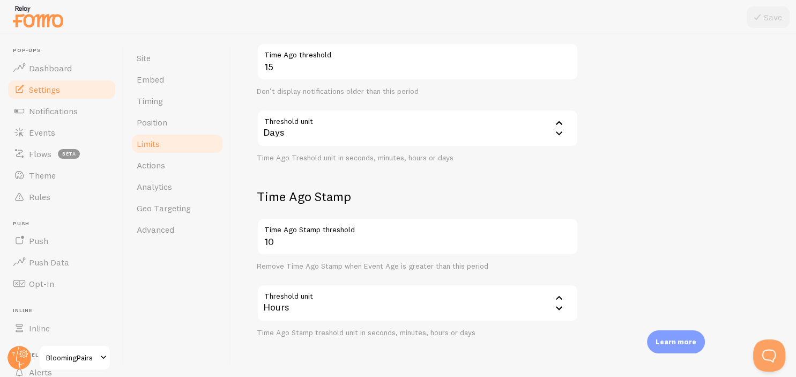
scroll to position [294, 0]
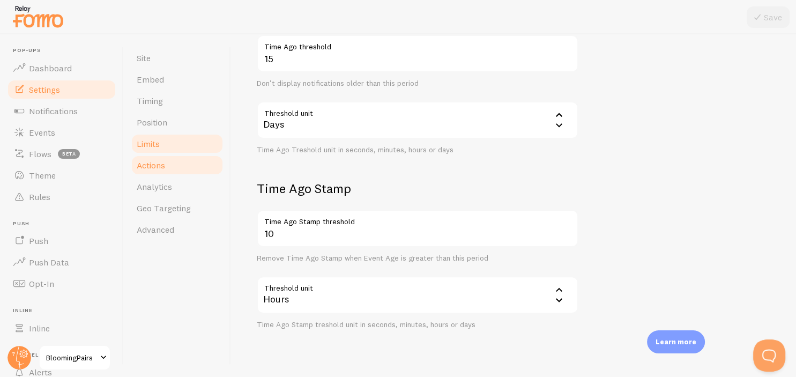
click at [159, 175] on link "Actions" at bounding box center [177, 164] width 94 height 21
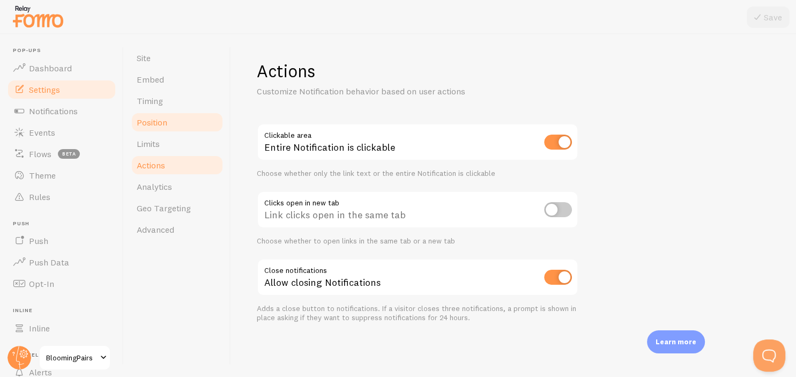
click at [180, 127] on link "Position" at bounding box center [177, 122] width 94 height 21
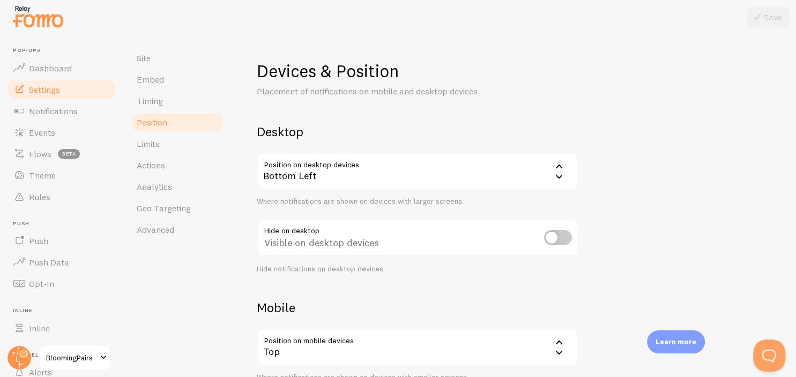
click at [361, 163] on div "Bottom Left" at bounding box center [418, 172] width 322 height 38
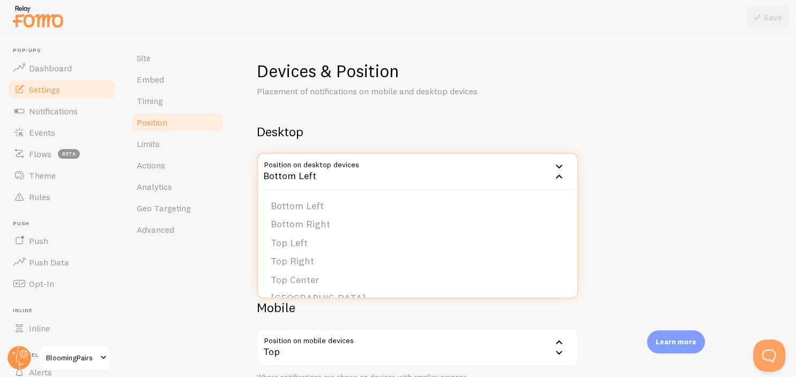
click at [361, 163] on div "Bottom Left" at bounding box center [418, 172] width 322 height 38
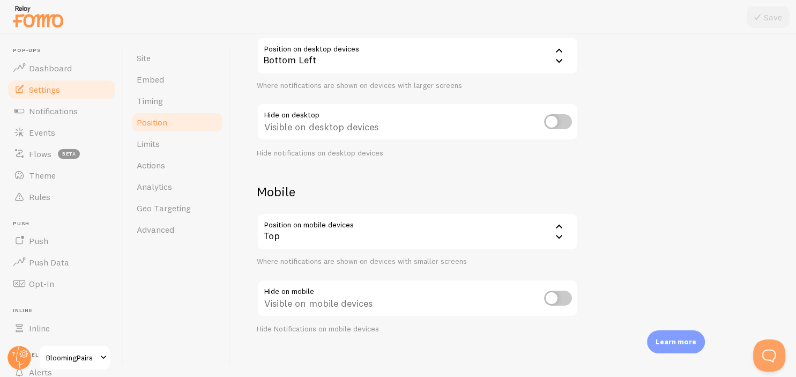
scroll to position [123, 0]
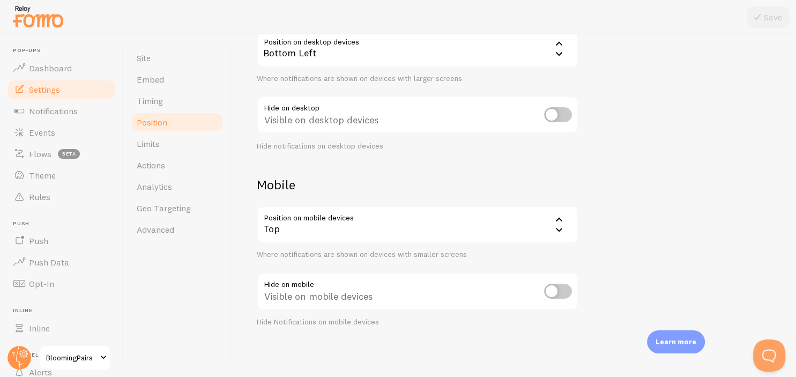
click at [379, 221] on div "Top" at bounding box center [418, 225] width 322 height 38
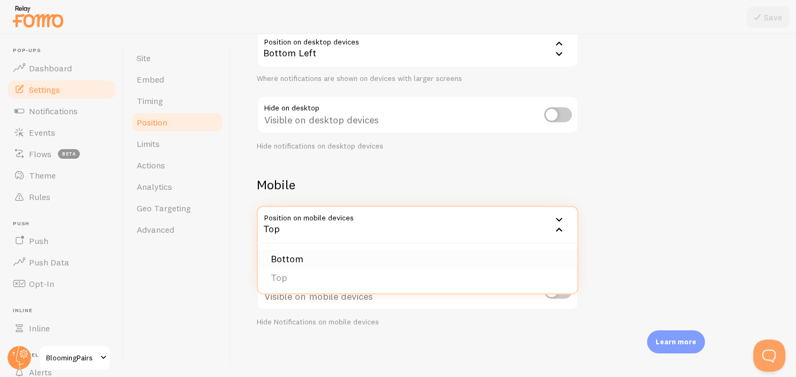
click at [370, 250] on li "Bottom" at bounding box center [418, 259] width 320 height 19
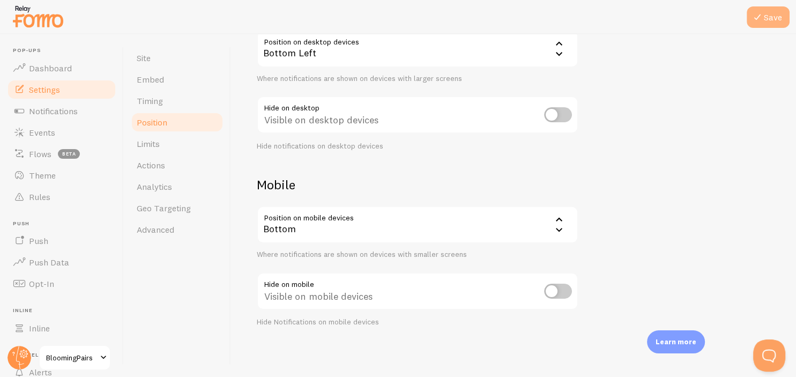
click at [765, 18] on button "Save" at bounding box center [768, 16] width 43 height 21
click at [540, 231] on div "Bottom" at bounding box center [418, 225] width 322 height 38
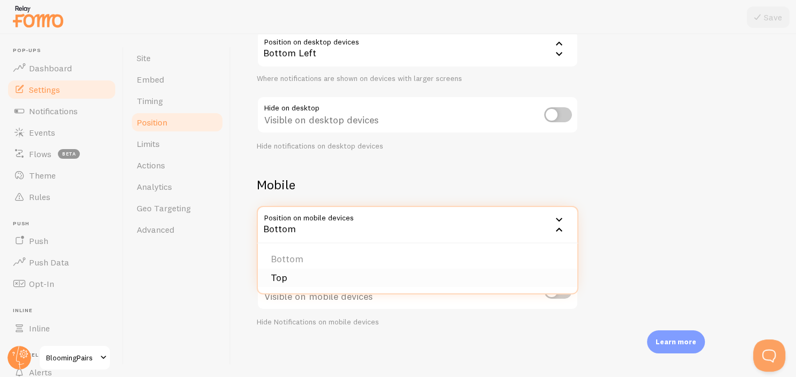
click at [447, 284] on li "Top" at bounding box center [418, 278] width 320 height 19
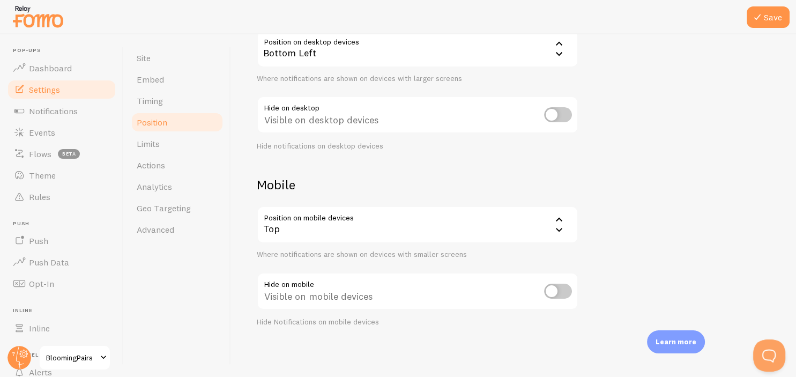
click at [625, 183] on div "Devices & Position Placement of notifications on mobile and desktop devices Des…" at bounding box center [514, 132] width 514 height 390
click at [171, 164] on link "Actions" at bounding box center [177, 164] width 94 height 21
click at [765, 13] on button "Save" at bounding box center [768, 16] width 43 height 21
click at [84, 115] on link "Notifications" at bounding box center [61, 110] width 110 height 21
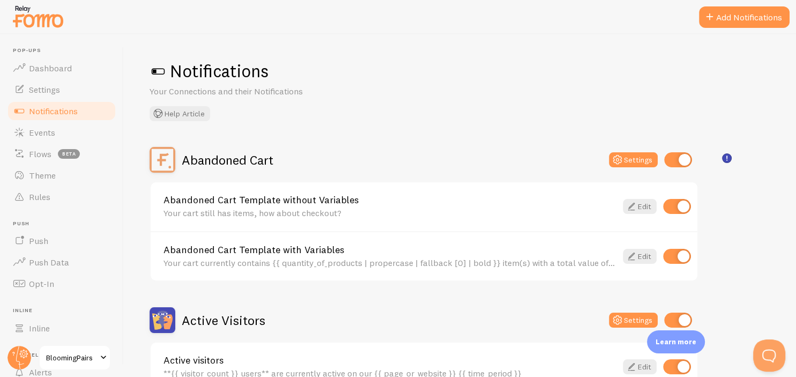
click at [151, 71] on span at bounding box center [158, 71] width 17 height 17
click at [728, 160] on rect "<p>🛍️ For Shopify Users</p><p>To use the <strong>Abandoned Cart with Variables<…" at bounding box center [727, 158] width 9 height 9
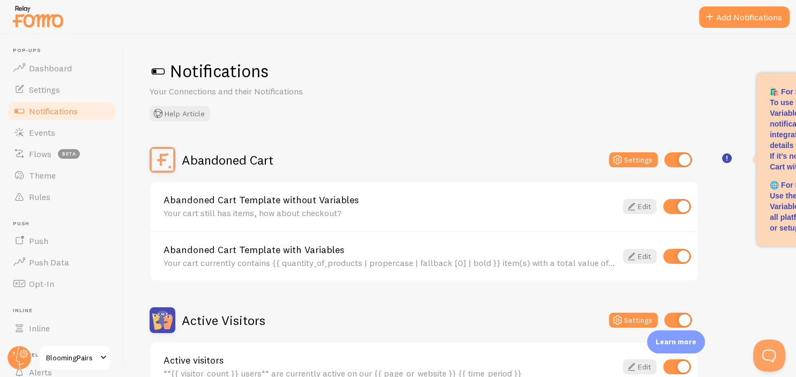
click at [679, 161] on input "checkbox" at bounding box center [678, 159] width 28 height 15
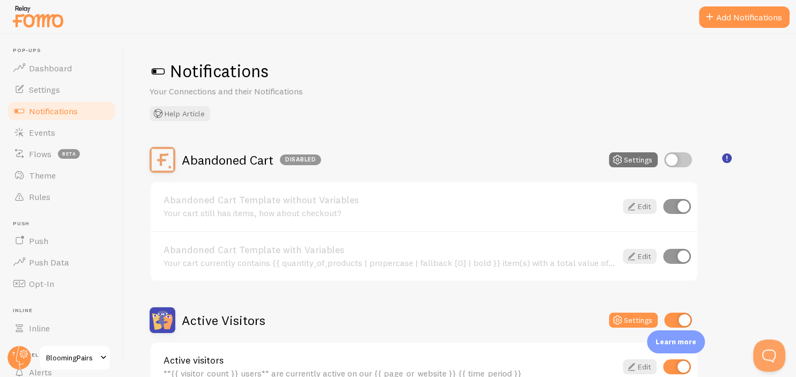
click at [672, 159] on input "checkbox" at bounding box center [678, 159] width 28 height 15
checkbox input "true"
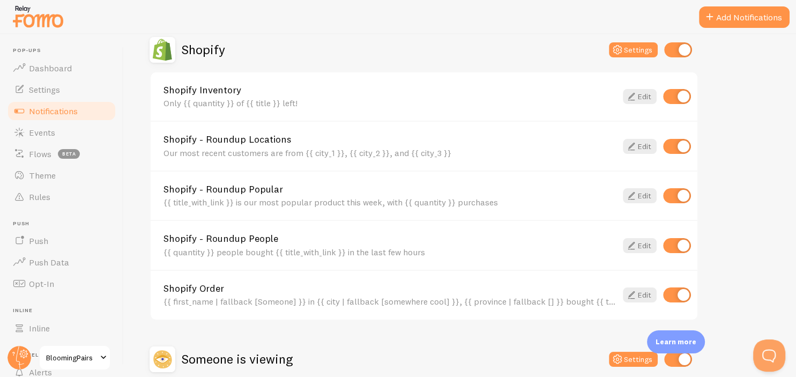
scroll to position [380, 0]
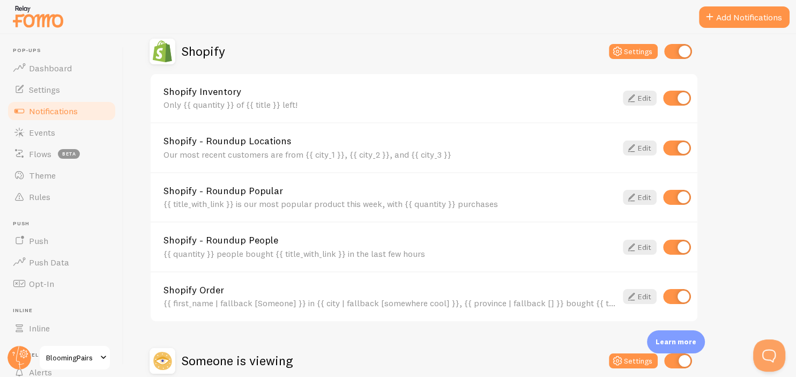
click at [674, 146] on input "checkbox" at bounding box center [677, 147] width 28 height 15
checkbox input "false"
click at [680, 201] on input "checkbox" at bounding box center [677, 197] width 28 height 15
checkbox input "false"
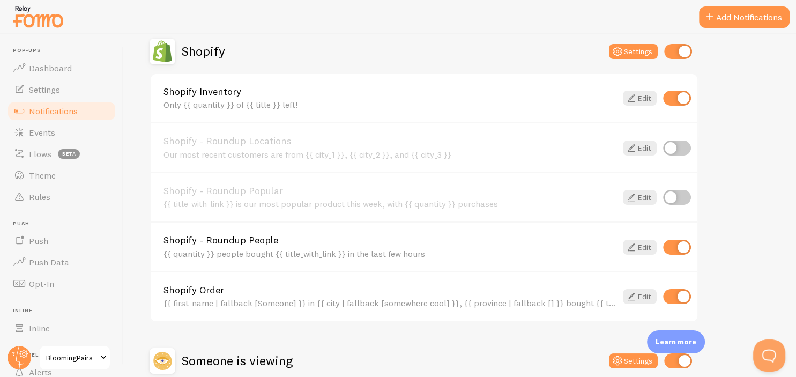
click at [681, 243] on input "checkbox" at bounding box center [677, 247] width 28 height 15
checkbox input "false"
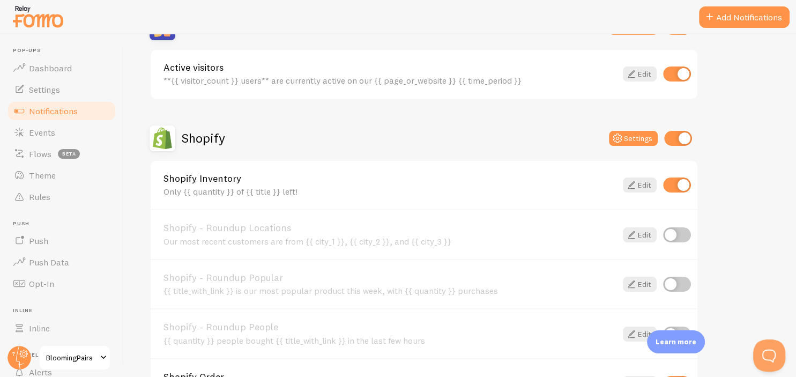
scroll to position [294, 0]
click at [679, 183] on input "checkbox" at bounding box center [677, 183] width 28 height 15
checkbox input "false"
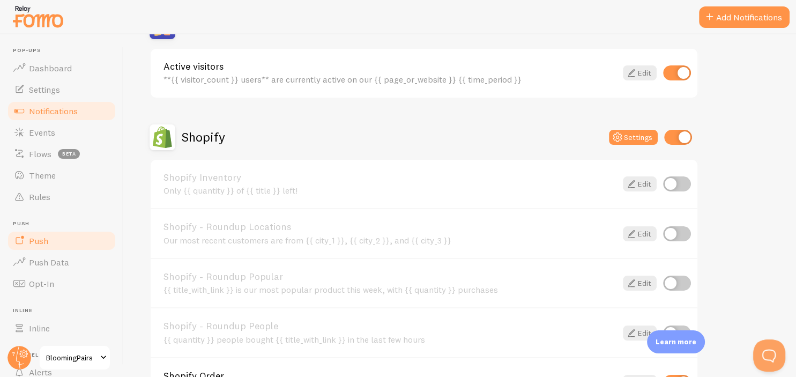
click at [63, 251] on link "Push" at bounding box center [61, 240] width 110 height 21
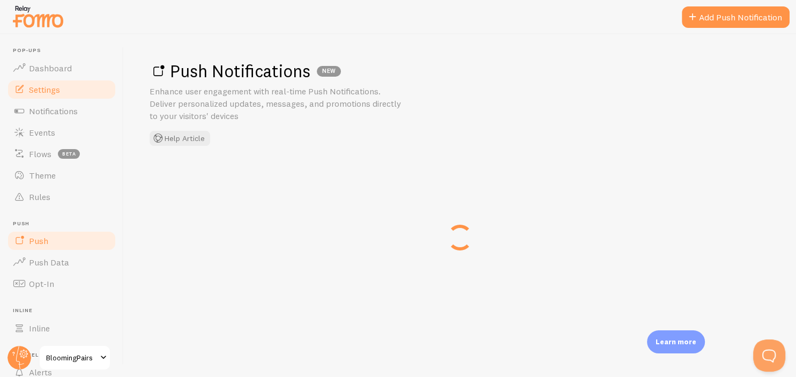
click at [72, 92] on link "Settings" at bounding box center [61, 89] width 110 height 21
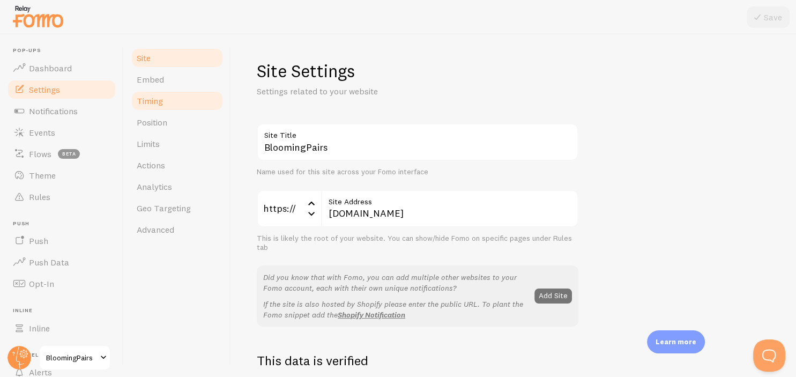
click at [158, 99] on span "Timing" at bounding box center [150, 100] width 26 height 11
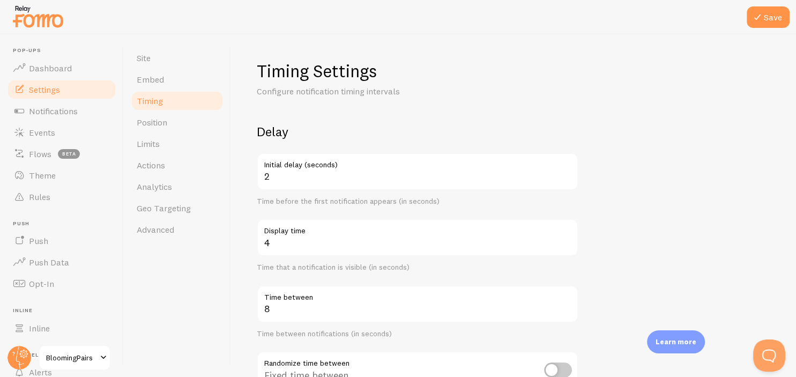
click at [570, 181] on input "2" at bounding box center [418, 172] width 322 height 38
type input "1"
click at [570, 181] on input "1" at bounding box center [418, 172] width 322 height 38
click at [772, 23] on button "Save" at bounding box center [768, 16] width 43 height 21
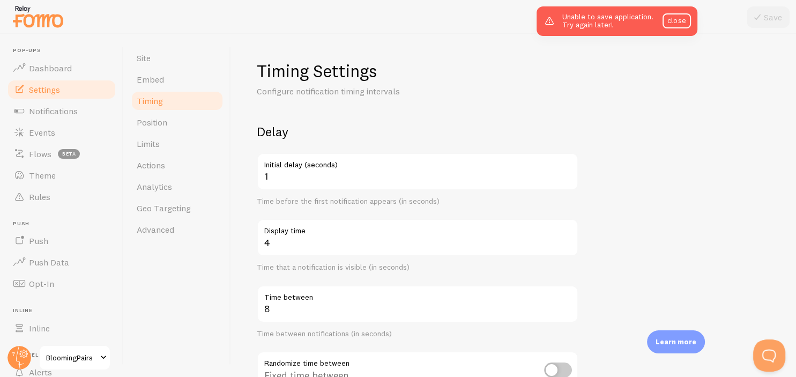
click at [696, 50] on div "Timing Settings Configure notification timing intervals Delay 1 Initial delay (…" at bounding box center [513, 205] width 565 height 343
click at [565, 313] on input "7" at bounding box center [418, 304] width 322 height 38
click at [565, 313] on input "6" at bounding box center [418, 304] width 322 height 38
click at [565, 313] on input "5" at bounding box center [418, 304] width 322 height 38
type input "4"
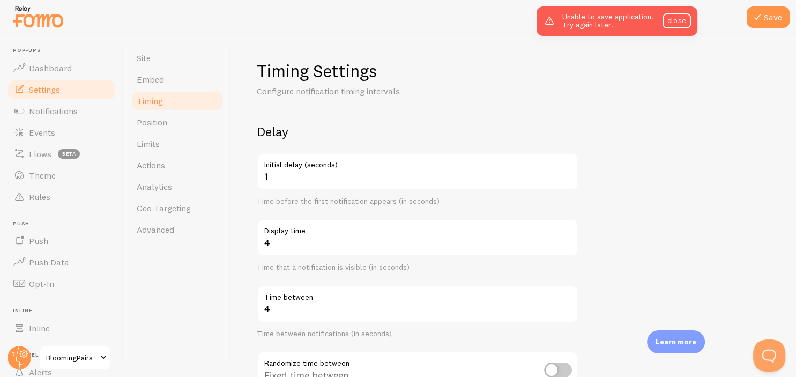
click at [565, 313] on input "4" at bounding box center [418, 304] width 322 height 38
click at [763, 22] on icon at bounding box center [757, 17] width 13 height 13
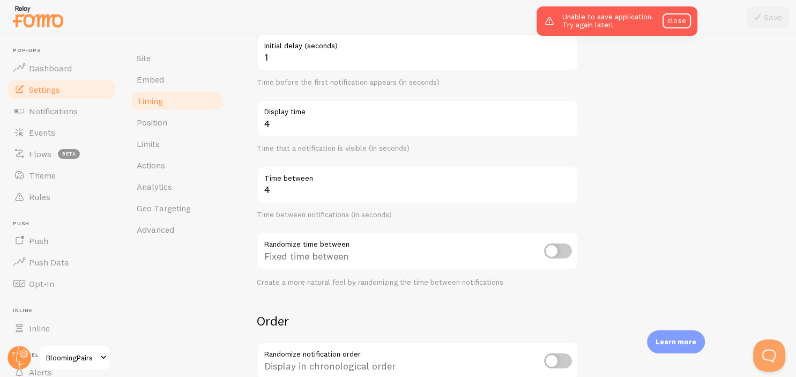
scroll to position [120, 0]
click at [557, 251] on input "checkbox" at bounding box center [558, 250] width 28 height 15
checkbox input "true"
click at [760, 24] on icon at bounding box center [757, 17] width 13 height 13
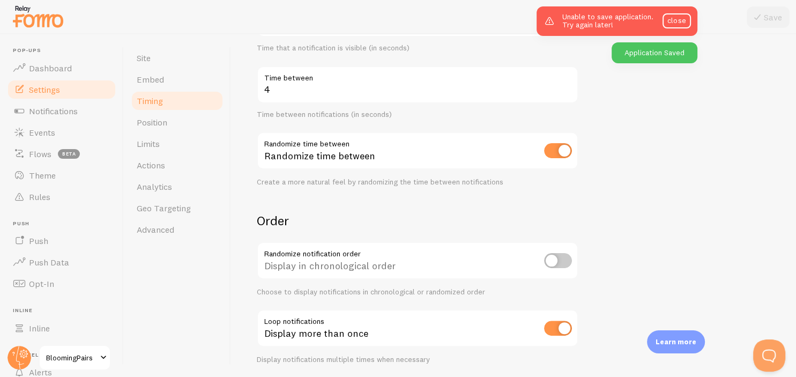
scroll to position [244, 0]
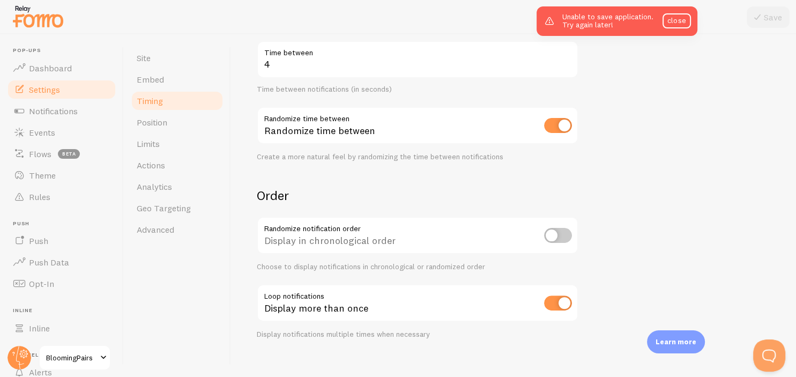
click at [551, 232] on input "checkbox" at bounding box center [558, 235] width 28 height 15
checkbox input "true"
click at [774, 16] on button "Save" at bounding box center [768, 16] width 43 height 21
click at [196, 128] on link "Position" at bounding box center [177, 122] width 94 height 21
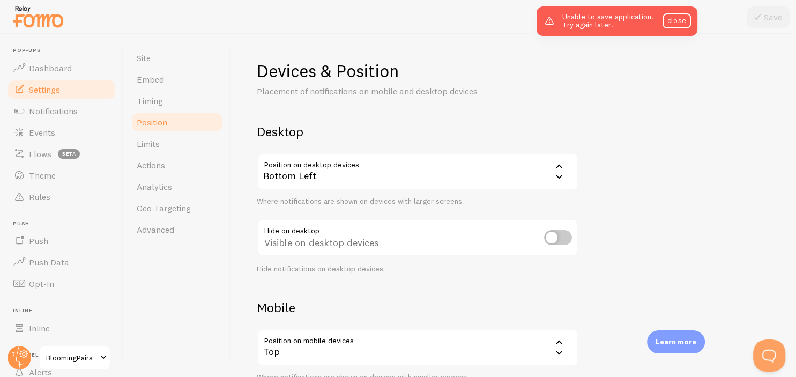
scroll to position [123, 0]
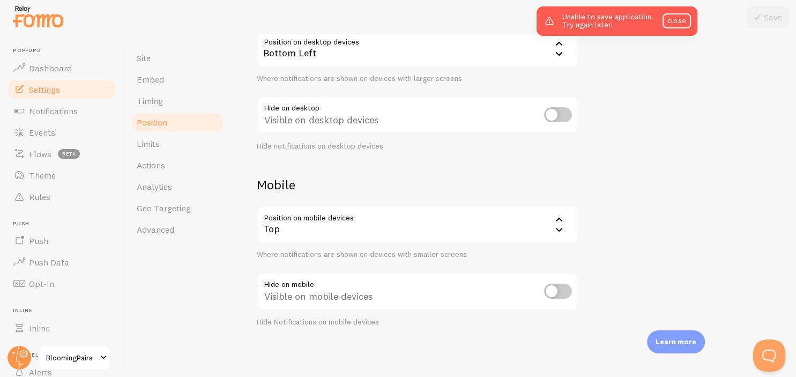
click at [416, 229] on div "Top" at bounding box center [418, 225] width 322 height 38
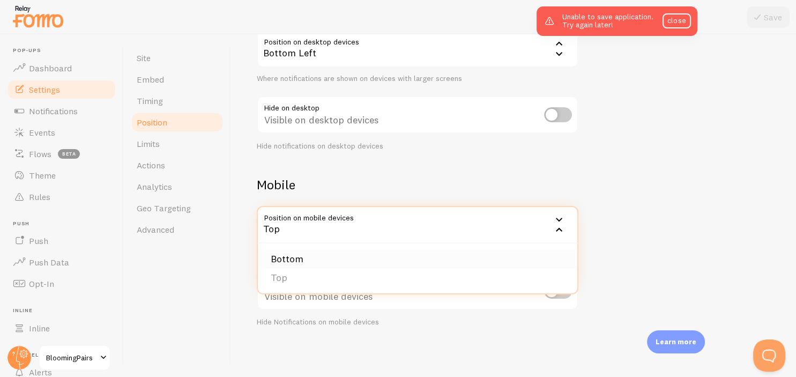
click at [404, 253] on li "Bottom" at bounding box center [418, 259] width 320 height 19
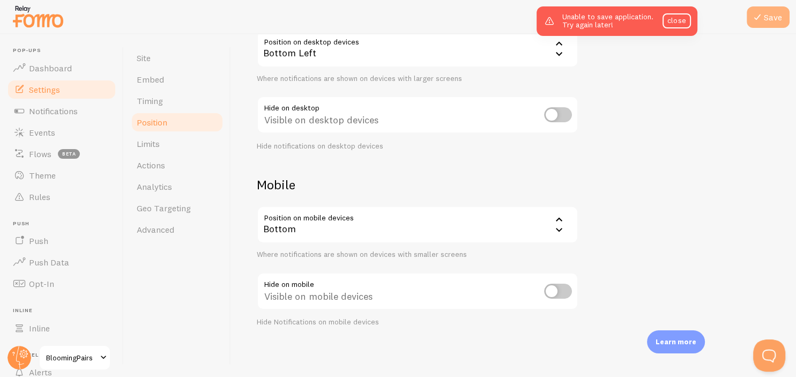
click at [762, 8] on button "Save" at bounding box center [768, 16] width 43 height 21
click at [55, 179] on span "Theme" at bounding box center [42, 175] width 27 height 11
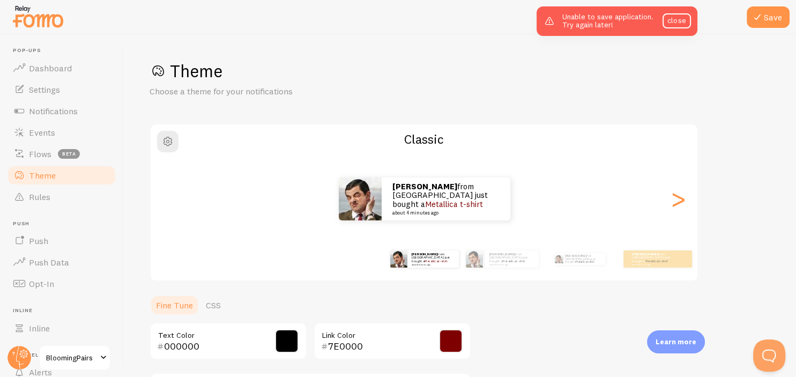
scroll to position [242, 0]
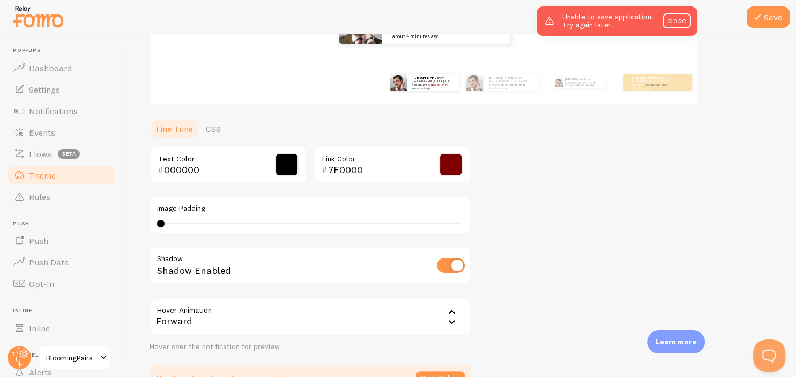
scroll to position [167, 0]
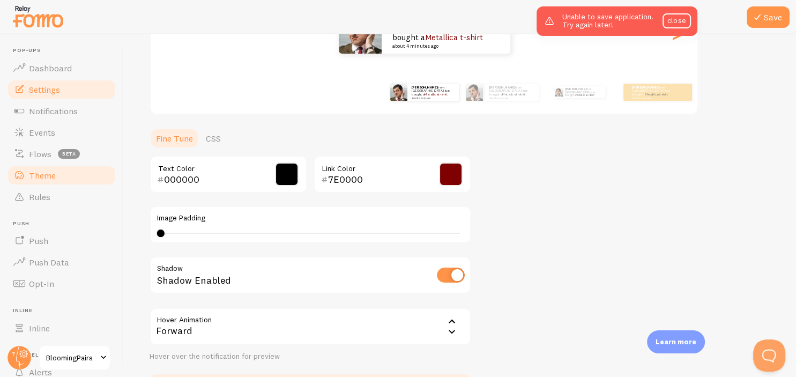
click at [66, 93] on link "Settings" at bounding box center [61, 89] width 110 height 21
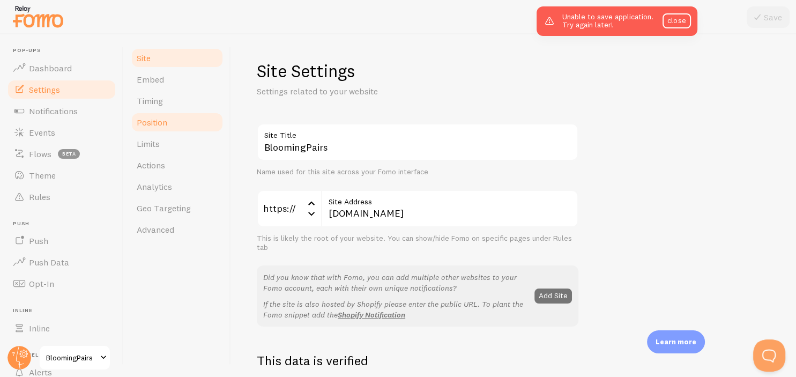
click at [170, 128] on link "Position" at bounding box center [177, 122] width 94 height 21
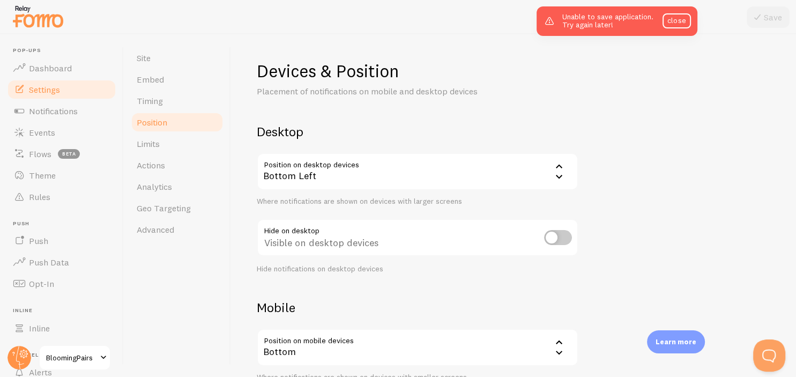
scroll to position [123, 0]
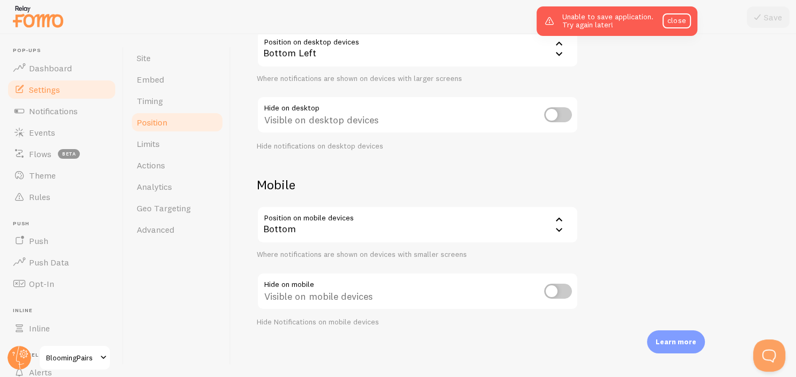
click at [407, 240] on div "Bottom" at bounding box center [418, 225] width 322 height 38
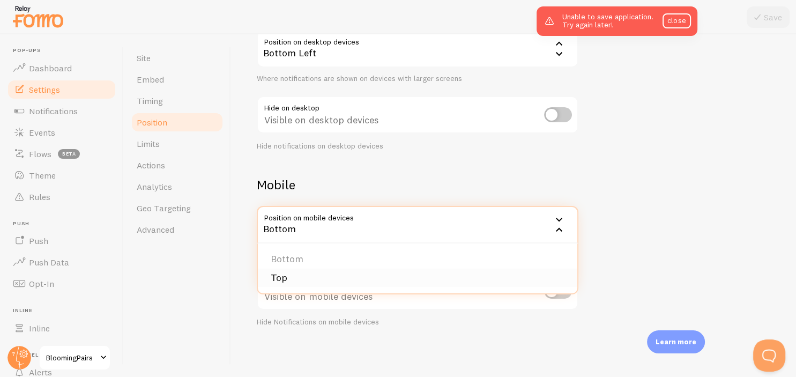
click at [381, 280] on li "Top" at bounding box center [418, 278] width 320 height 19
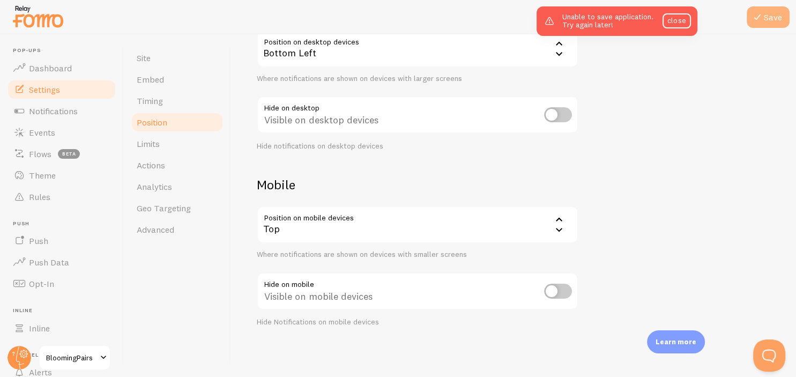
click at [764, 8] on button "Save" at bounding box center [768, 16] width 43 height 21
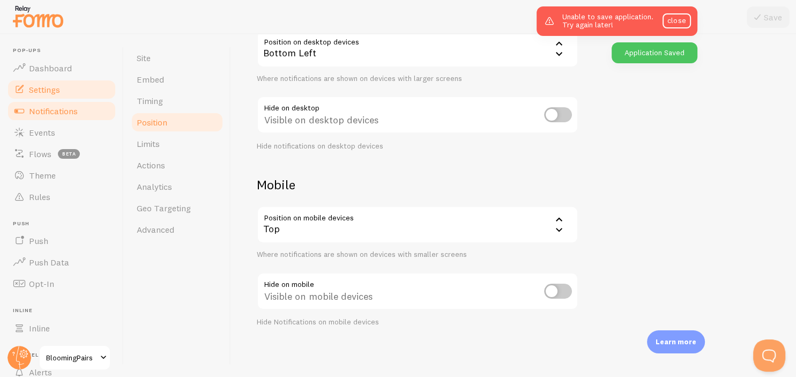
click at [40, 121] on link "Notifications" at bounding box center [61, 110] width 110 height 21
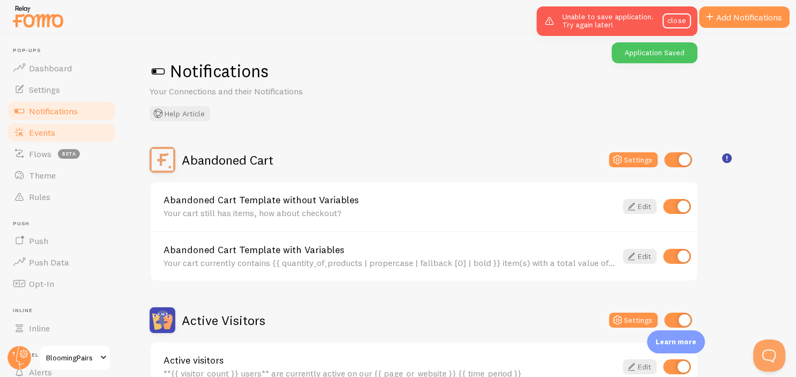
click at [42, 136] on span "Events" at bounding box center [42, 132] width 26 height 11
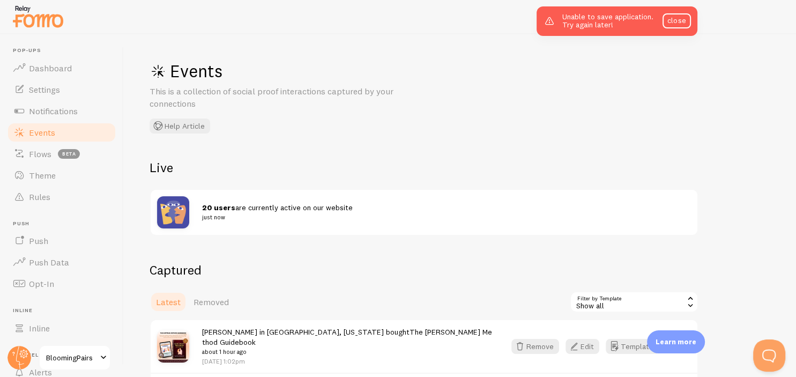
click at [223, 217] on small "just now" at bounding box center [440, 217] width 476 height 10
click at [169, 213] on img at bounding box center [173, 212] width 32 height 32
click at [40, 177] on span "Theme" at bounding box center [42, 175] width 27 height 11
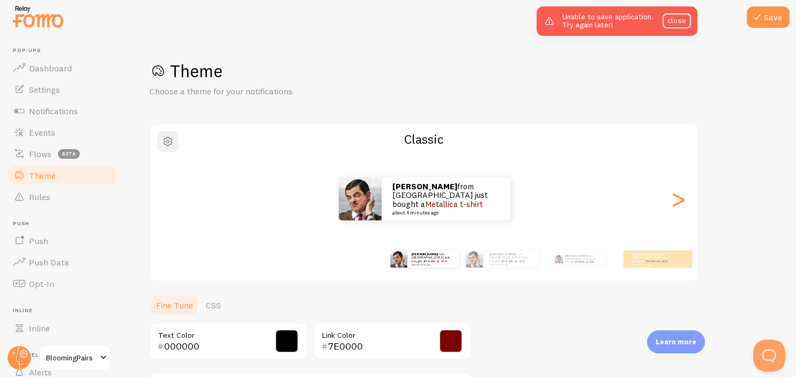
click at [162, 145] on span "button" at bounding box center [167, 141] width 13 height 13
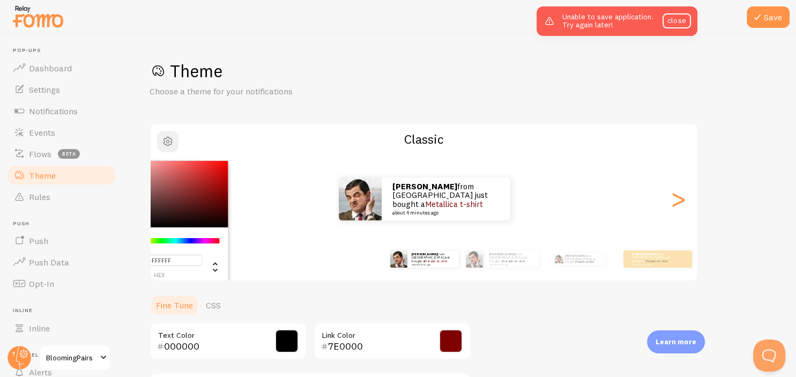
click at [162, 145] on span "button" at bounding box center [167, 141] width 13 height 13
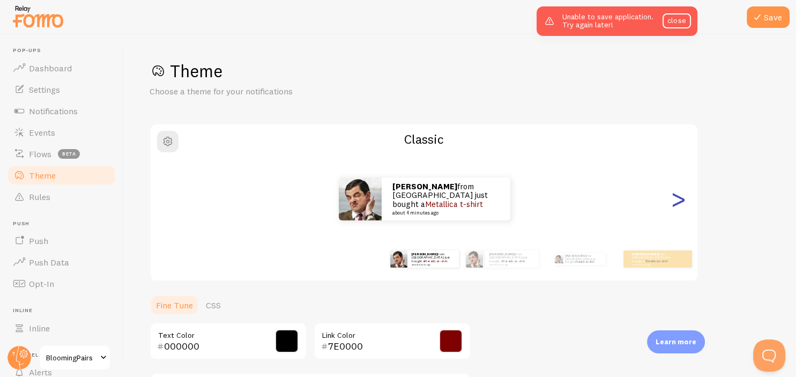
click at [679, 205] on div ">" at bounding box center [678, 198] width 13 height 77
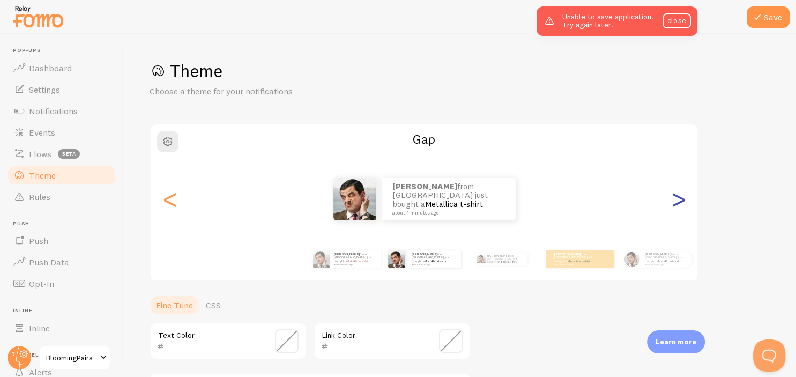
click at [679, 205] on div ">" at bounding box center [678, 198] width 13 height 77
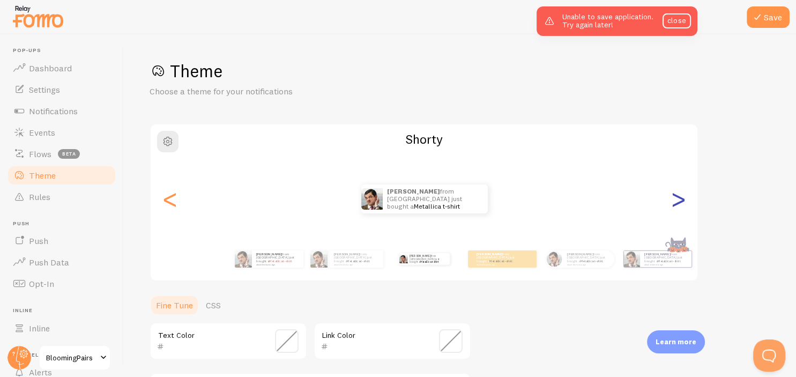
click at [679, 205] on div ">" at bounding box center [678, 198] width 13 height 77
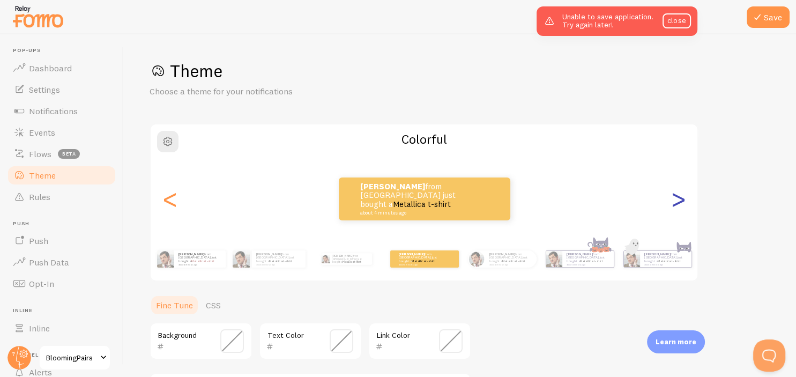
click at [679, 205] on div ">" at bounding box center [678, 198] width 13 height 77
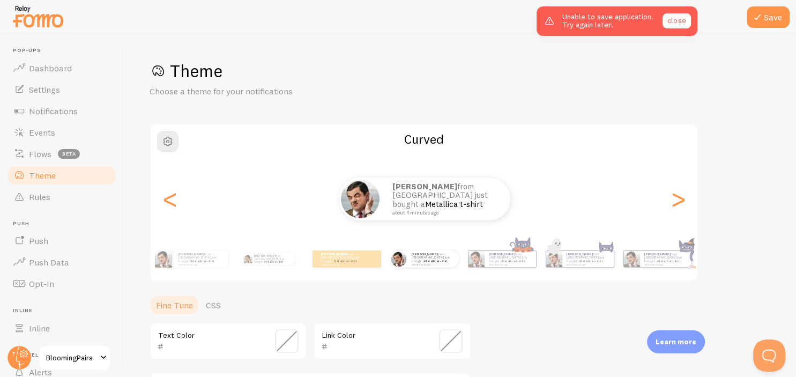
drag, startPoint x: 677, startPoint y: 13, endPoint x: 678, endPoint y: 26, distance: 12.9
click at [678, 26] on div "Unable to save application. Try again later! close" at bounding box center [617, 20] width 161 height 29
click at [678, 26] on link "close" at bounding box center [677, 20] width 28 height 15
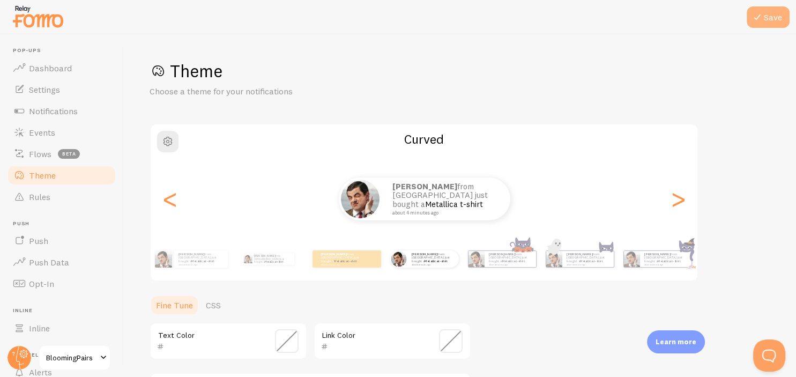
click at [763, 19] on icon at bounding box center [757, 17] width 13 height 13
click at [677, 195] on div ">" at bounding box center [678, 198] width 13 height 77
type input "0"
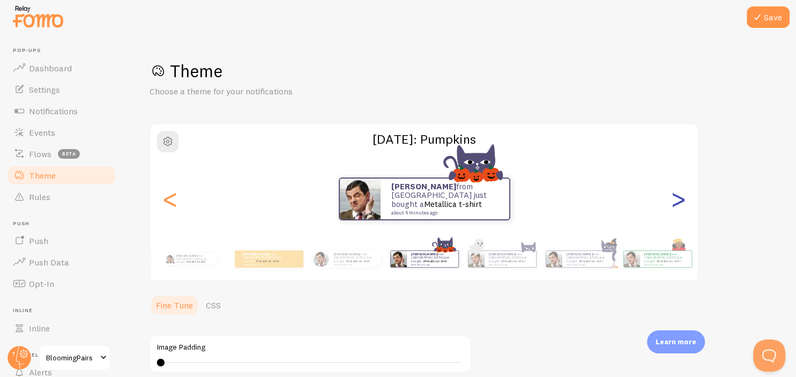
click at [677, 195] on div ">" at bounding box center [678, 198] width 13 height 77
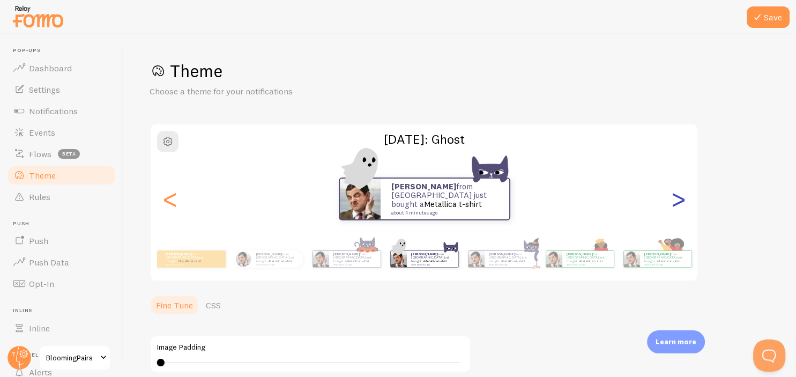
click at [677, 195] on div ">" at bounding box center [678, 198] width 13 height 77
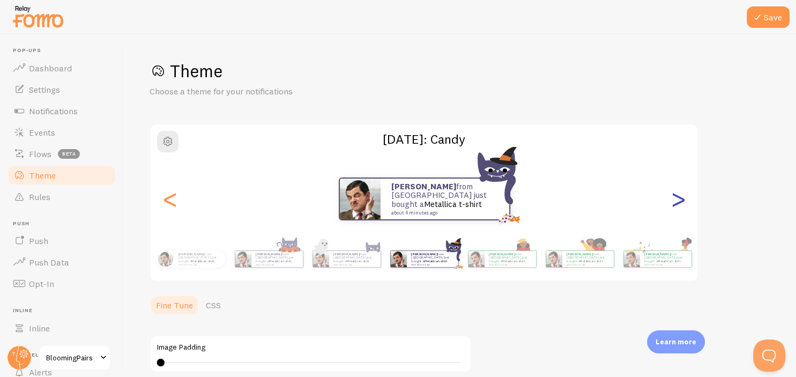
click at [677, 195] on div ">" at bounding box center [678, 198] width 13 height 77
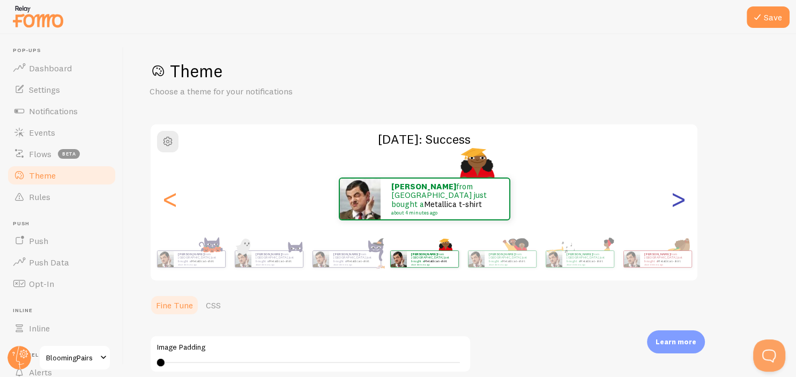
click at [677, 195] on div ">" at bounding box center [678, 198] width 13 height 77
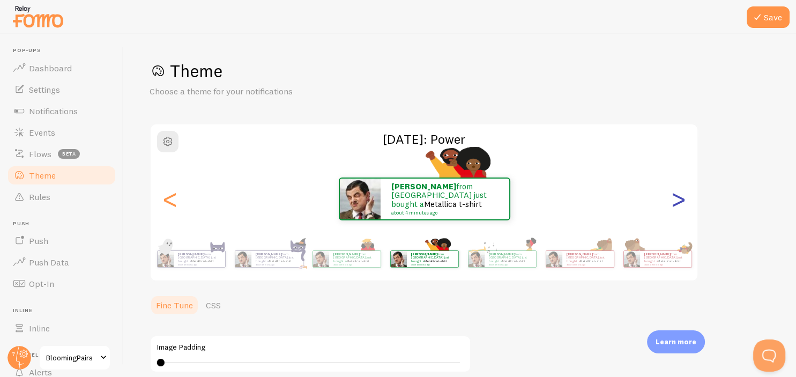
click at [677, 195] on div ">" at bounding box center [678, 198] width 13 height 77
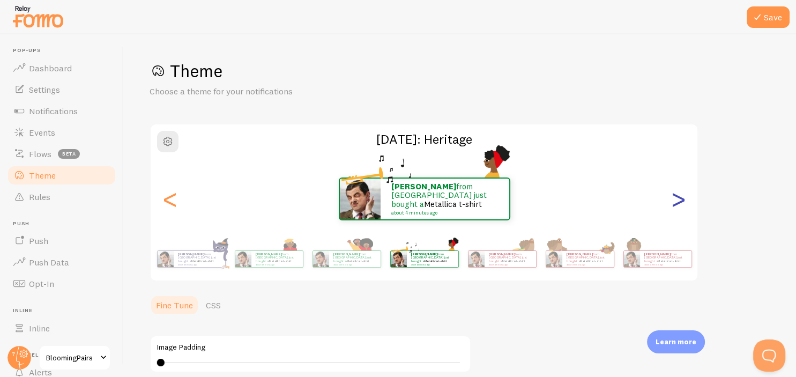
click at [677, 195] on div ">" at bounding box center [678, 198] width 13 height 77
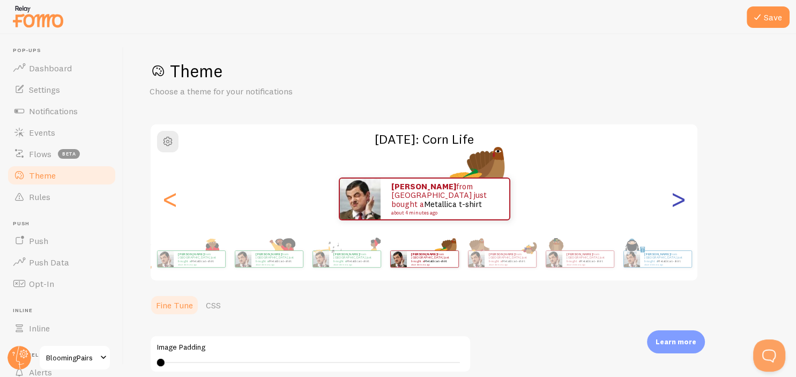
click at [677, 195] on div ">" at bounding box center [678, 198] width 13 height 77
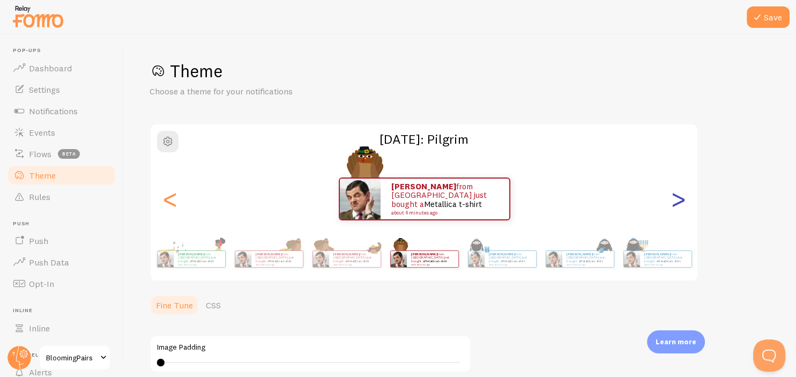
click at [677, 195] on div ">" at bounding box center [678, 198] width 13 height 77
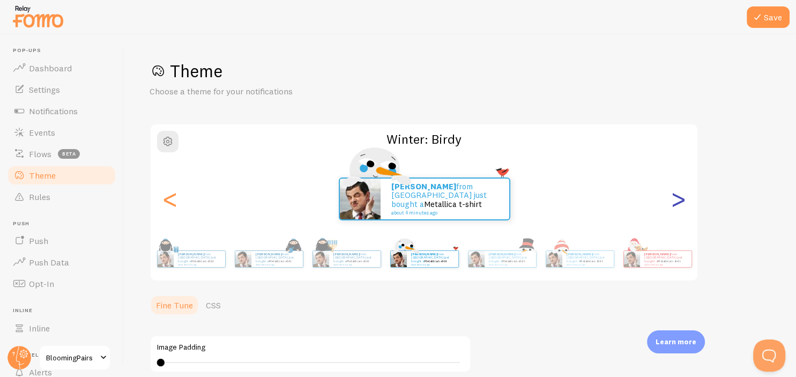
click at [677, 195] on div ">" at bounding box center [678, 198] width 13 height 77
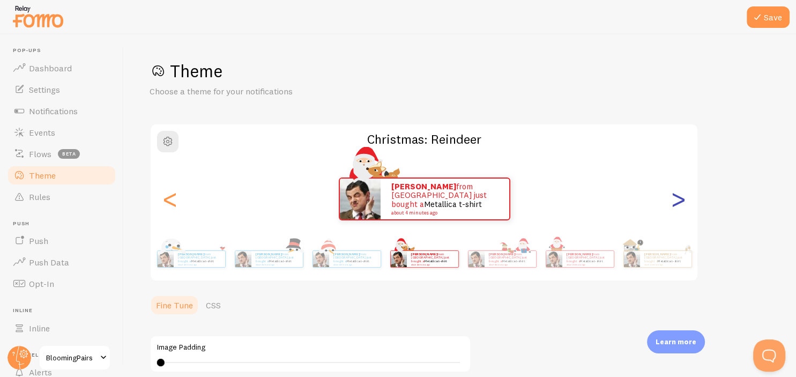
click at [677, 195] on div ">" at bounding box center [678, 198] width 13 height 77
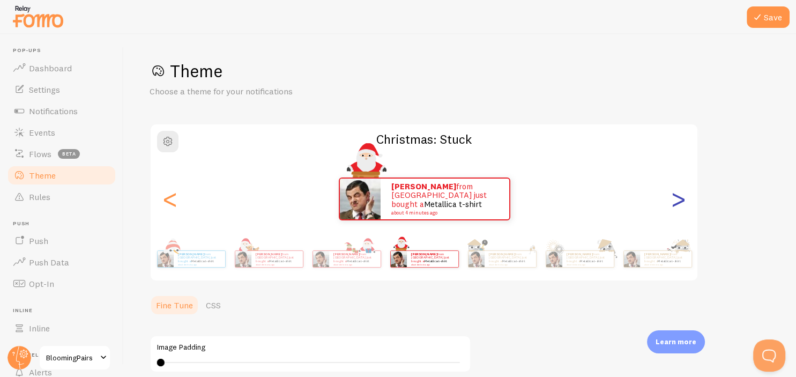
click at [677, 195] on div ">" at bounding box center [678, 198] width 13 height 77
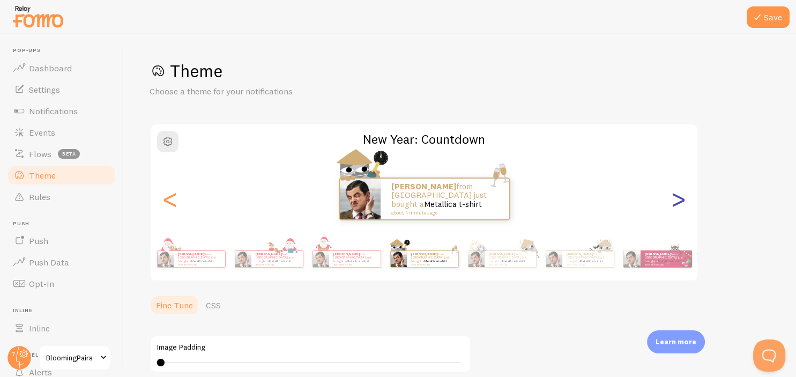
click at [677, 195] on div ">" at bounding box center [678, 198] width 13 height 77
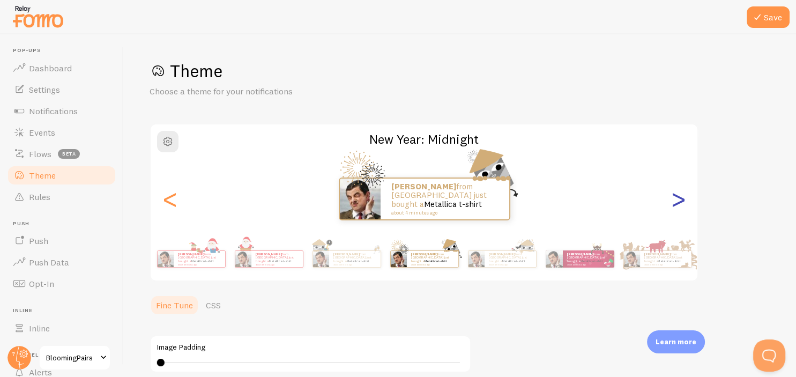
click at [677, 195] on div ">" at bounding box center [678, 198] width 13 height 77
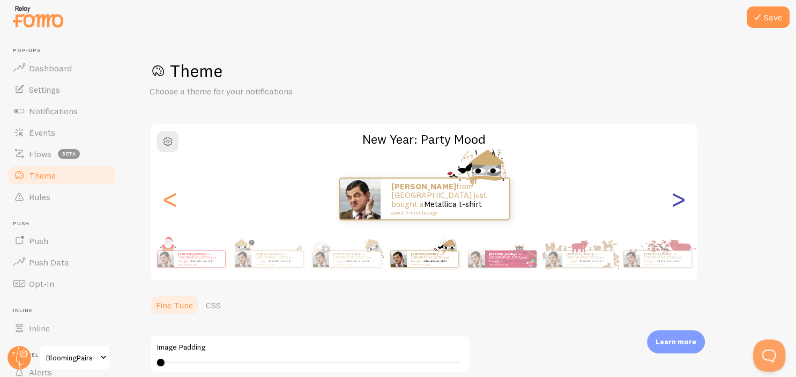
click at [677, 195] on div ">" at bounding box center [678, 198] width 13 height 77
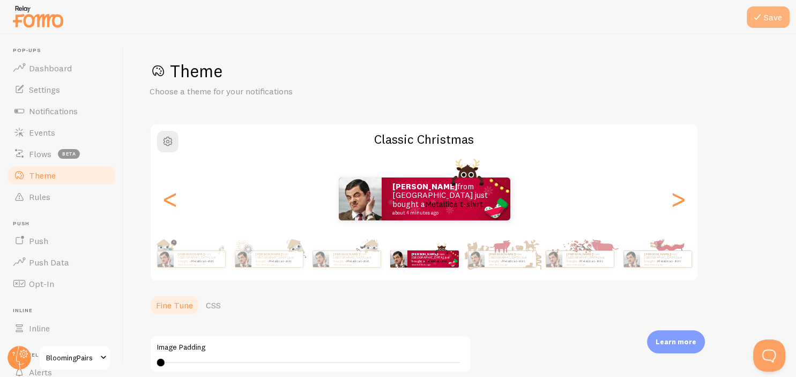
click at [766, 12] on button "Save" at bounding box center [768, 16] width 43 height 21
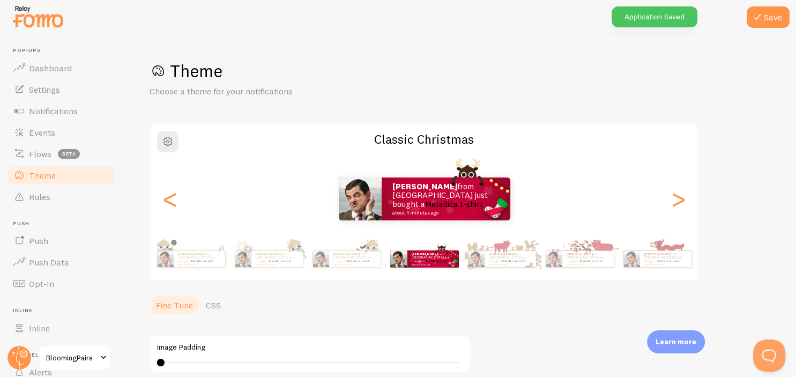
click at [743, 56] on div "Save Theme Choose a theme for your notifications Classic Christmas [PERSON_NAME…" at bounding box center [460, 205] width 672 height 343
click at [685, 198] on div ">" at bounding box center [678, 198] width 13 height 77
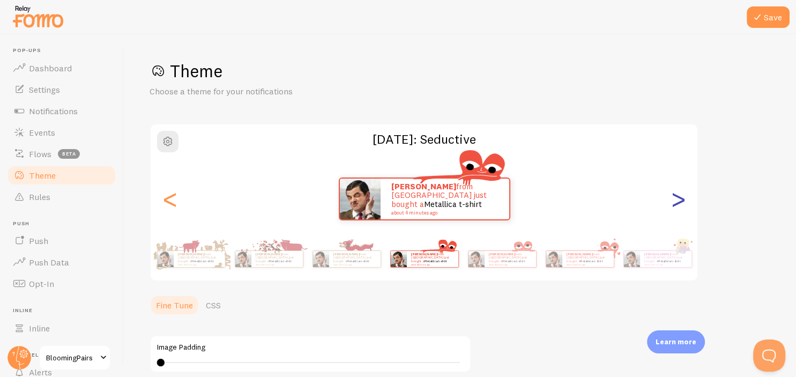
click at [685, 198] on div ">" at bounding box center [678, 198] width 13 height 77
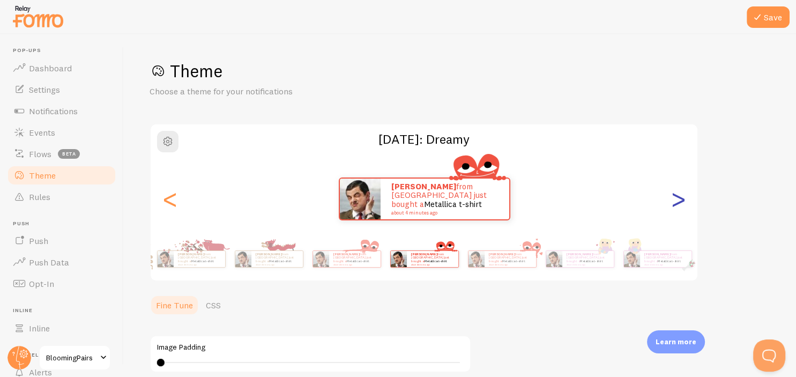
click at [685, 198] on div ">" at bounding box center [678, 198] width 13 height 77
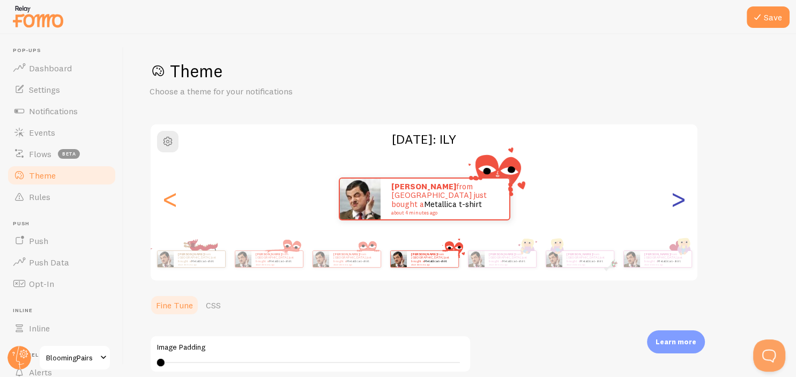
click at [685, 198] on div ">" at bounding box center [678, 198] width 13 height 77
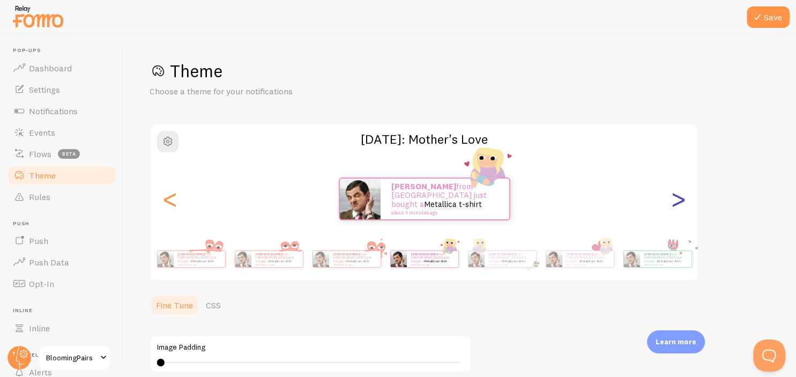
click at [685, 198] on div ">" at bounding box center [678, 198] width 13 height 77
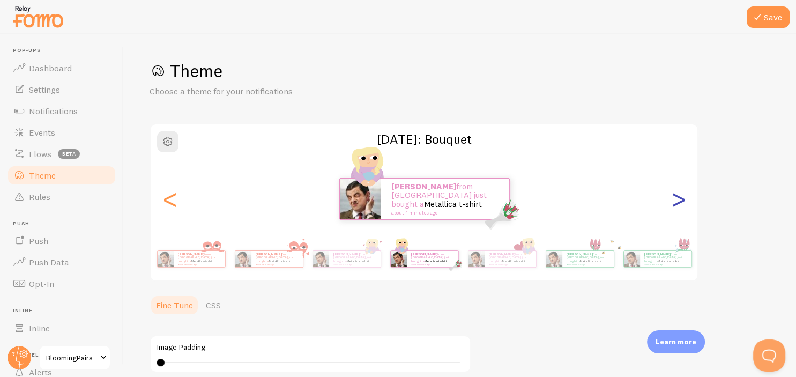
click at [685, 198] on div ">" at bounding box center [678, 198] width 13 height 77
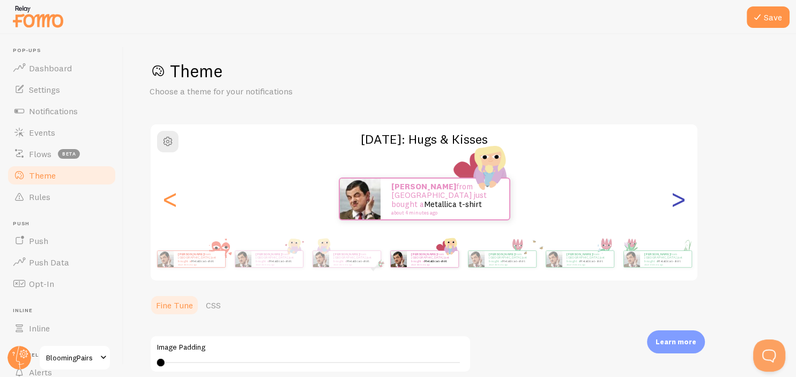
click at [685, 198] on div ">" at bounding box center [678, 198] width 13 height 77
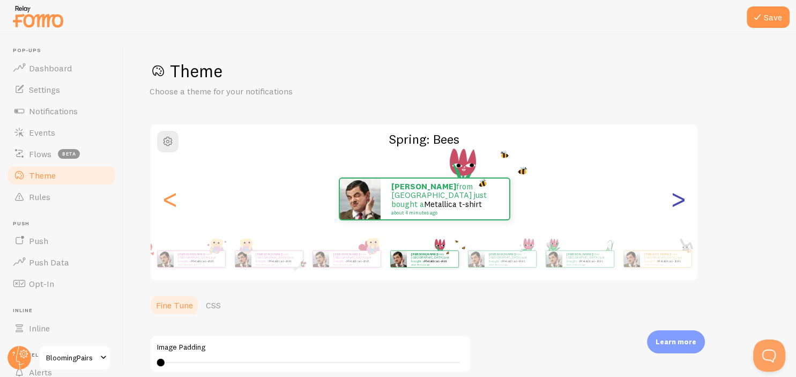
click at [685, 198] on div ">" at bounding box center [678, 198] width 13 height 77
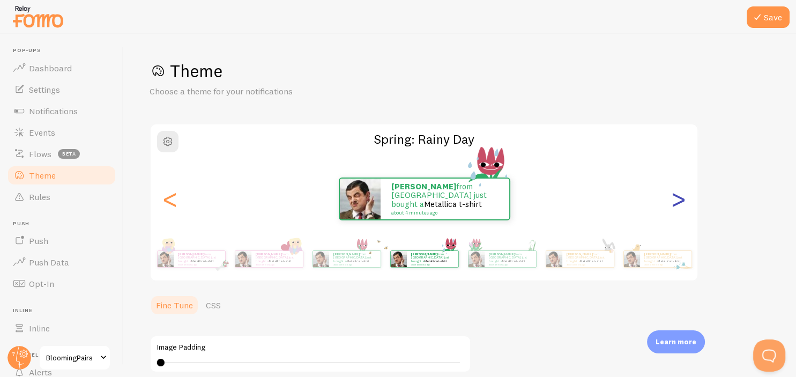
click at [685, 198] on div ">" at bounding box center [678, 198] width 13 height 77
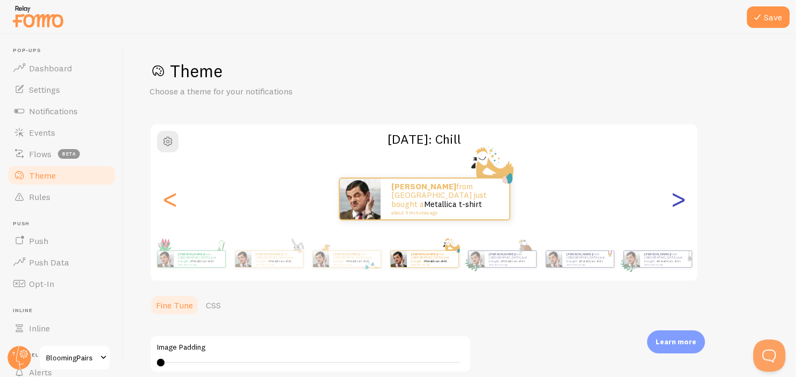
click at [685, 198] on div ">" at bounding box center [678, 198] width 13 height 77
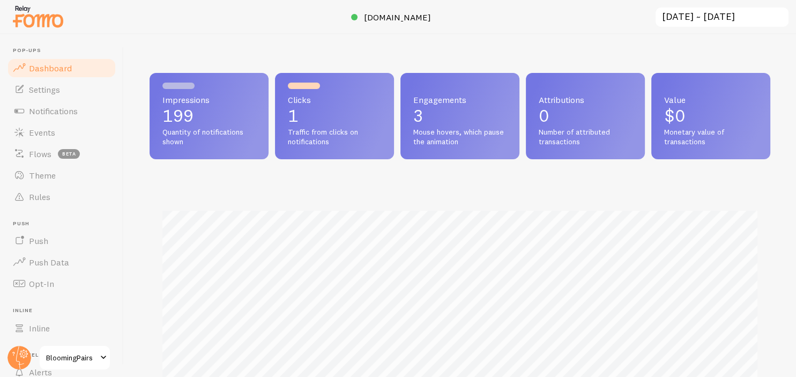
scroll to position [281, 621]
click at [34, 175] on span "Theme" at bounding box center [42, 175] width 27 height 11
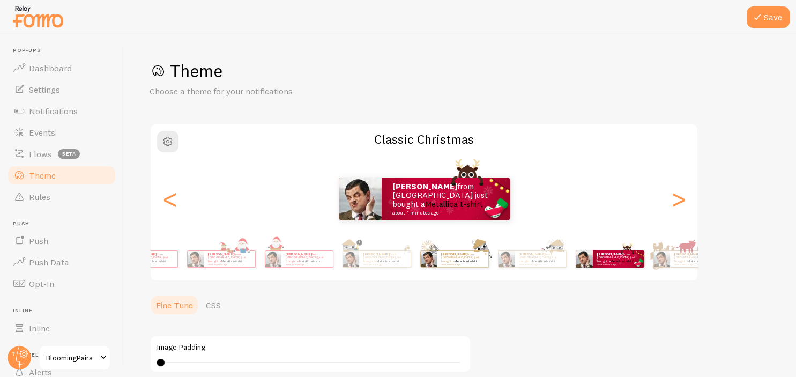
click at [728, 298] on div "Theme Choose a theme for your notifications Classic Christmas Aarush from India…" at bounding box center [460, 295] width 621 height 471
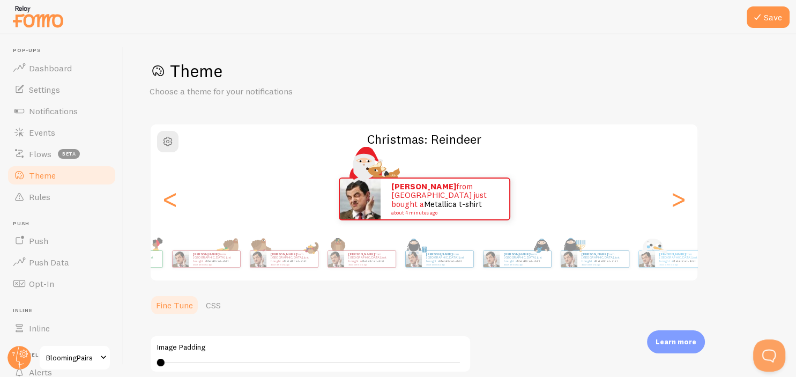
click at [796, 244] on div "Save Theme Choose a theme for your notifications Christmas: Reindeer Aarush fro…" at bounding box center [460, 205] width 672 height 343
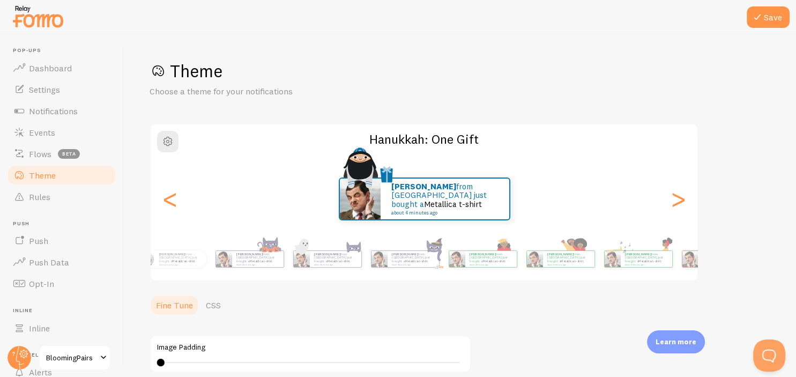
click at [796, 287] on div "Save Theme Choose a theme for your notifications Hanukkah: One Gift Aarush from…" at bounding box center [460, 205] width 672 height 343
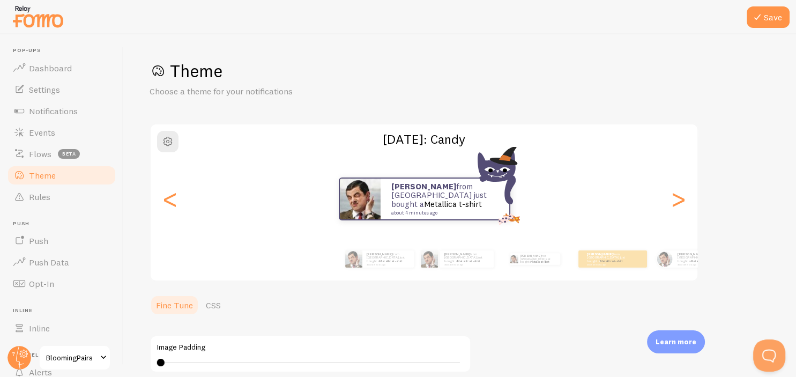
click at [796, 297] on div "Save Theme Choose a theme for your notifications Halloween: Candy Aarush from I…" at bounding box center [460, 205] width 672 height 343
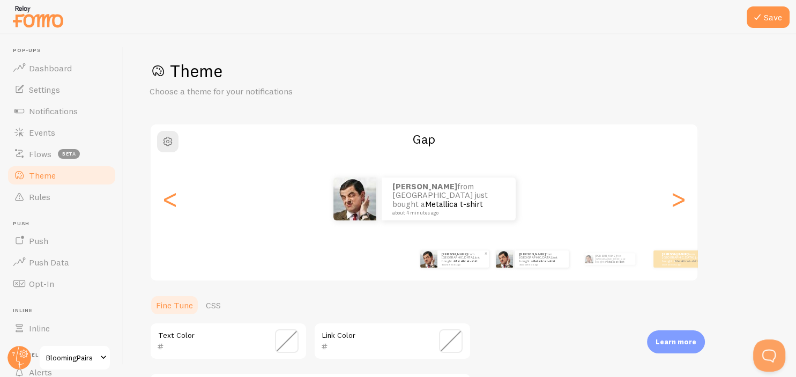
click at [498, 256] on div "Aarush from India just bought a Metallica t-shirt about 4 minutes ago Aarush fr…" at bounding box center [728, 259] width 616 height 30
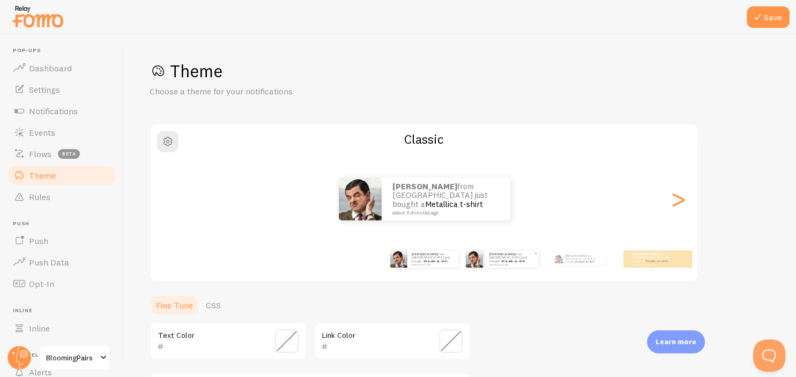
click at [506, 263] on small "about 4 minutes ago" at bounding box center [512, 264] width 44 height 2
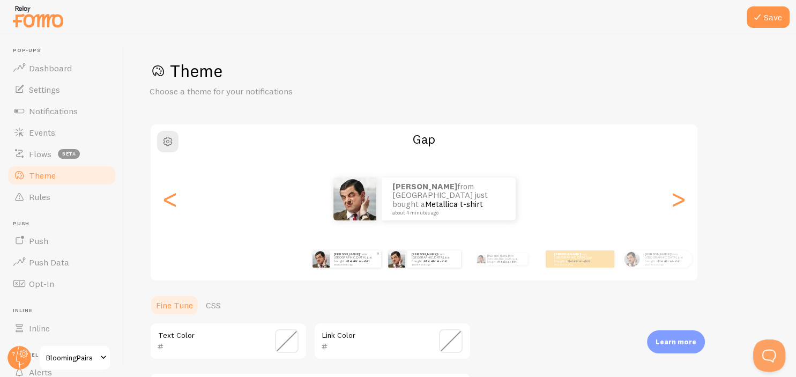
click at [368, 263] on small "about 4 minutes ago" at bounding box center [355, 264] width 42 height 2
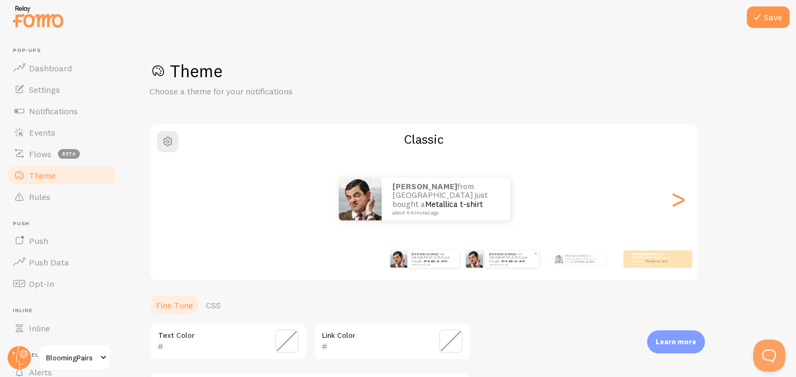
click at [480, 265] on img at bounding box center [474, 258] width 17 height 17
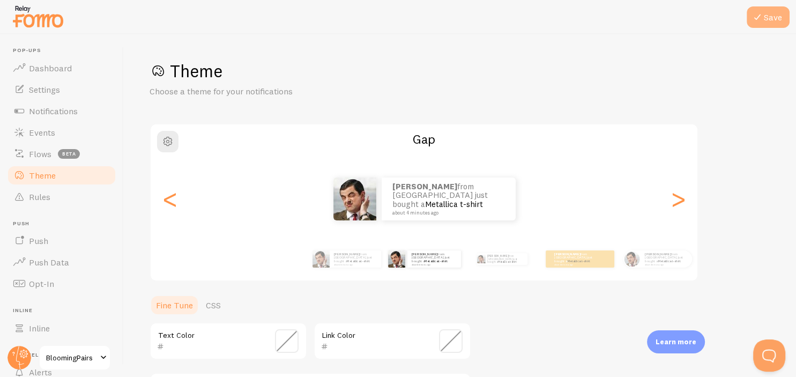
click at [757, 14] on icon at bounding box center [757, 17] width 13 height 13
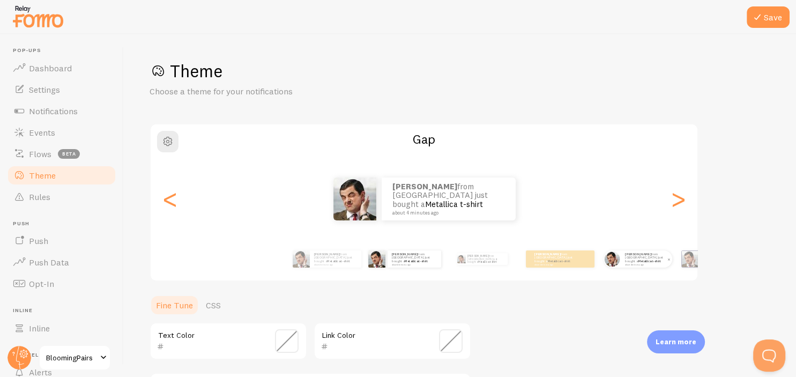
click at [623, 246] on div "Aarush from India just bought a Metallica t-shirt about 4 minutes ago" at bounding box center [637, 259] width 69 height 30
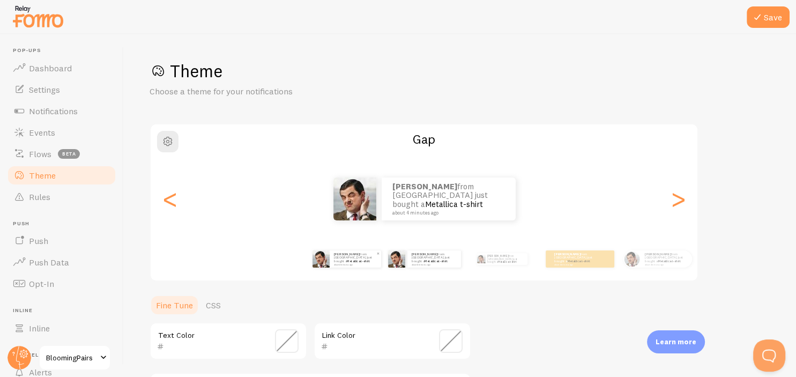
click at [354, 264] on div "Aarush from India just bought a Metallica t-shirt about 4 minutes ago" at bounding box center [355, 258] width 51 height 17
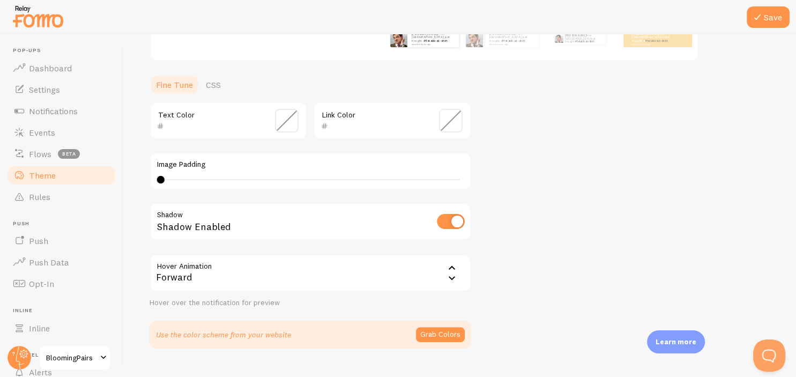
scroll to position [224, 0]
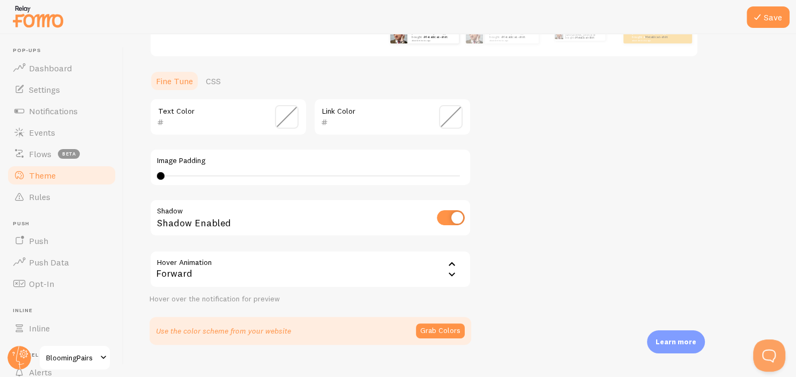
click at [406, 268] on div "Forward" at bounding box center [311, 269] width 322 height 38
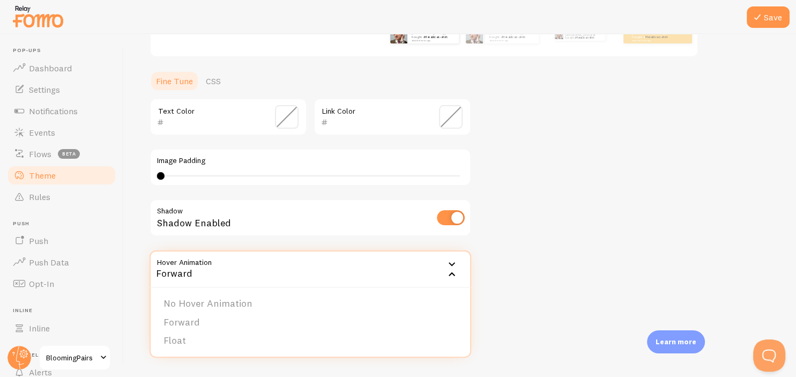
click at [406, 268] on div "Forward" at bounding box center [311, 269] width 322 height 38
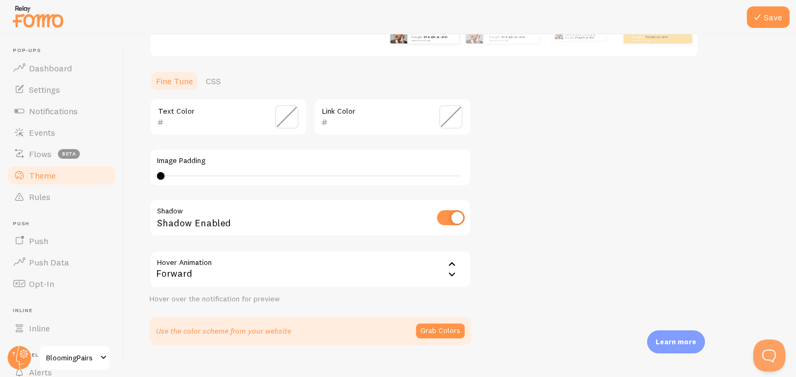
click at [550, 266] on div "Theme Choose a theme for your notifications Classic Aarush from India just boug…" at bounding box center [460, 90] width 621 height 509
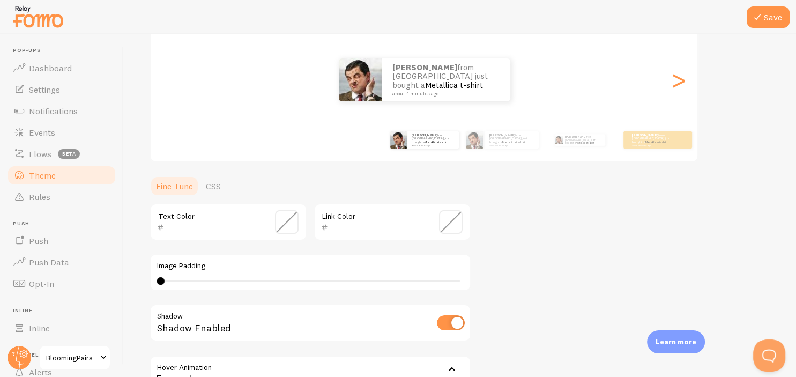
scroll to position [118, 0]
click at [205, 186] on link "CSS" at bounding box center [213, 186] width 28 height 21
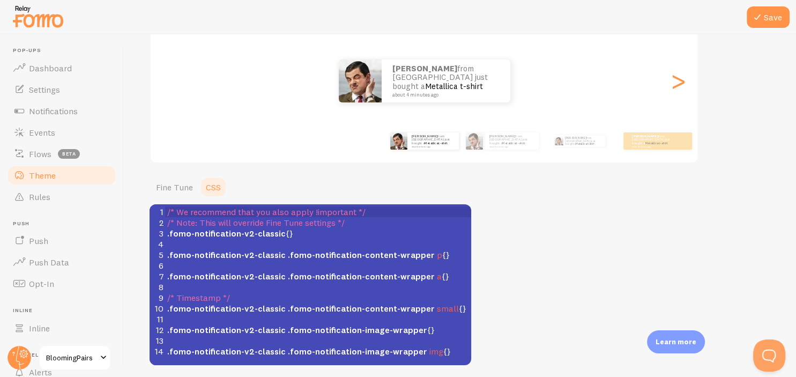
scroll to position [157, 0]
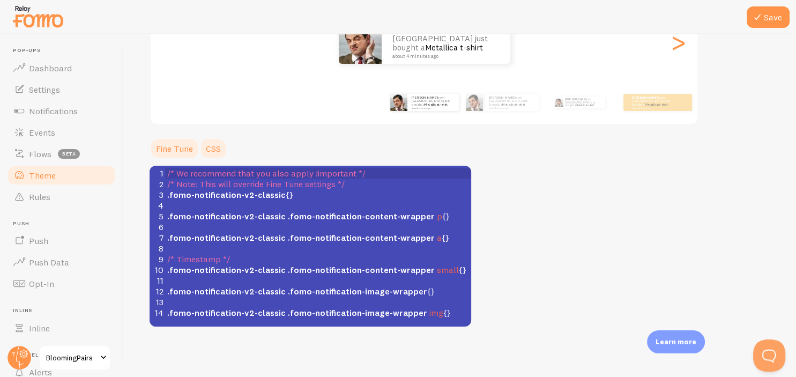
click at [168, 148] on link "Fine Tune" at bounding box center [175, 148] width 50 height 21
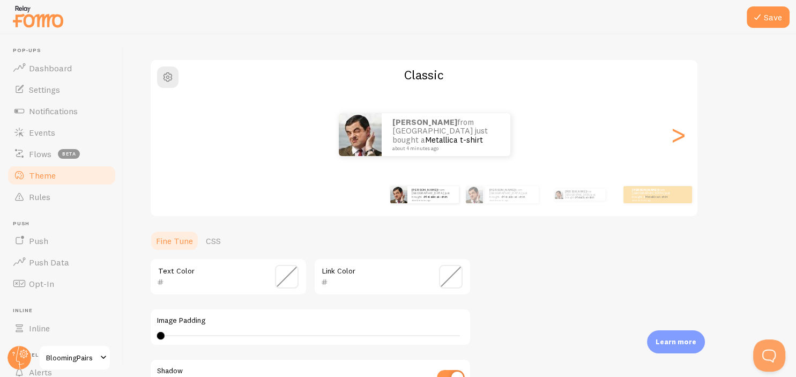
scroll to position [66, 0]
click at [290, 276] on span at bounding box center [287, 275] width 24 height 24
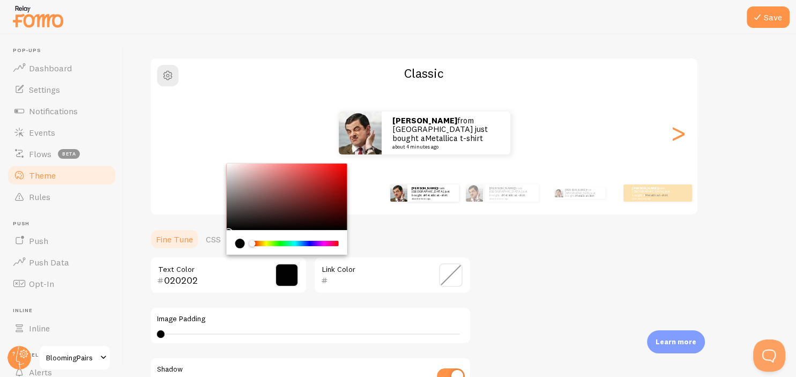
type input "000000"
drag, startPoint x: 263, startPoint y: 211, endPoint x: 162, endPoint y: 238, distance: 103.8
click at [227, 230] on div "Chrome color picker" at bounding box center [287, 197] width 121 height 66
click at [518, 242] on div "Theme Choose a theme for your notifications Classic Aarush from India just boug…" at bounding box center [460, 248] width 621 height 509
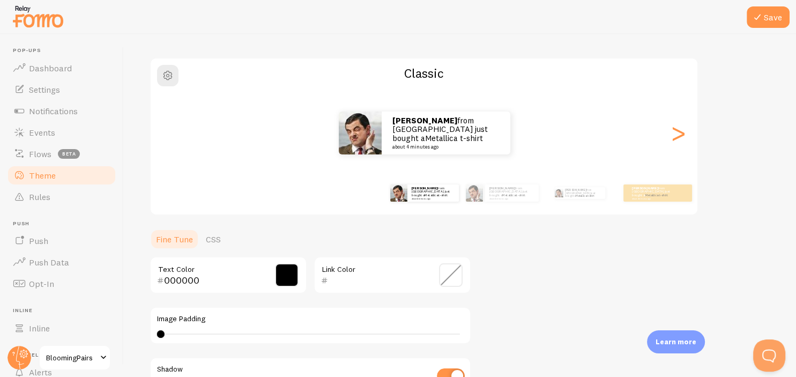
click at [448, 276] on span at bounding box center [451, 275] width 24 height 24
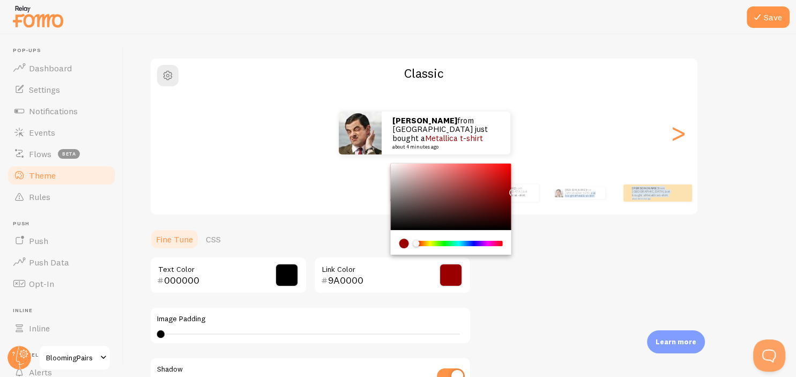
type input "9C0000"
drag, startPoint x: 436, startPoint y: 217, endPoint x: 533, endPoint y: 189, distance: 101.5
click at [511, 189] on div "Chrome color picker" at bounding box center [451, 197] width 121 height 66
click at [605, 232] on div "Theme Choose a theme for your notifications Classic Aarush from India just boug…" at bounding box center [460, 248] width 621 height 509
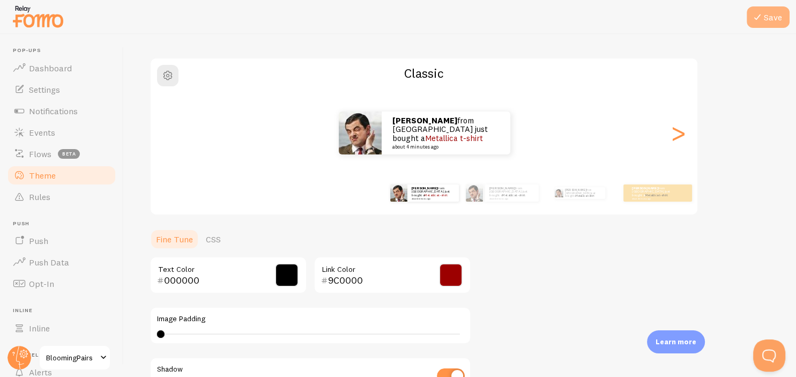
click at [778, 16] on button "Save" at bounding box center [768, 16] width 43 height 21
click at [776, 14] on button "Save" at bounding box center [768, 16] width 43 height 21
click at [70, 201] on link "Rules" at bounding box center [61, 196] width 110 height 21
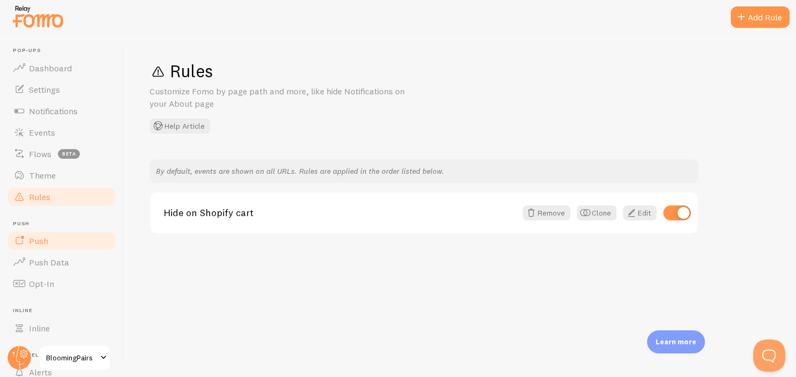
scroll to position [87, 0]
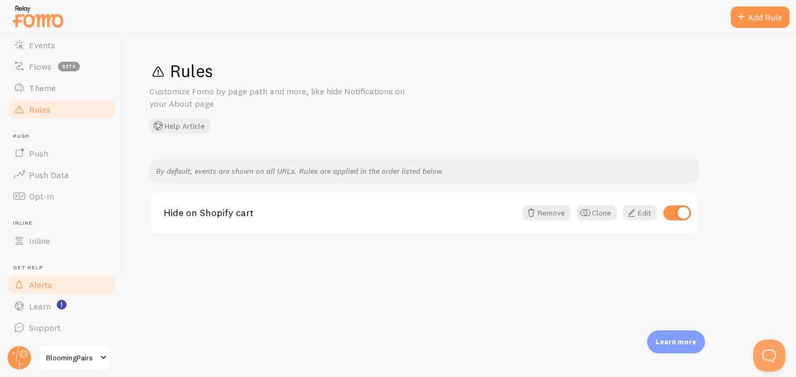
click at [53, 284] on link "Alerts" at bounding box center [61, 284] width 110 height 21
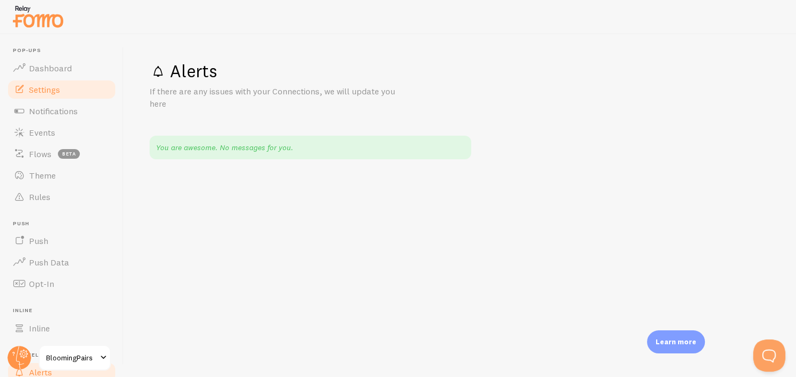
click at [64, 85] on link "Settings" at bounding box center [61, 89] width 110 height 21
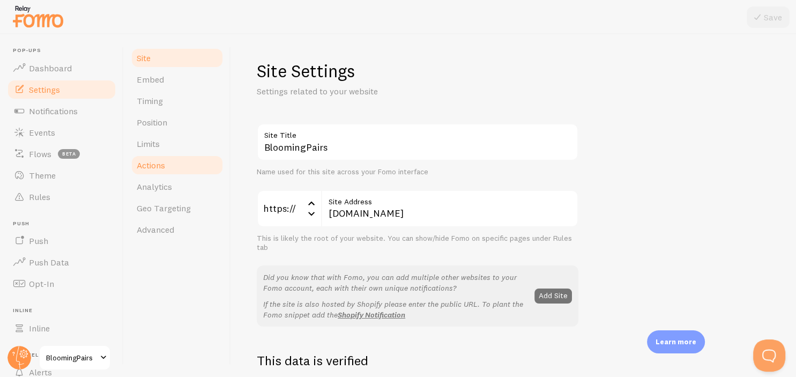
click at [173, 165] on link "Actions" at bounding box center [177, 164] width 94 height 21
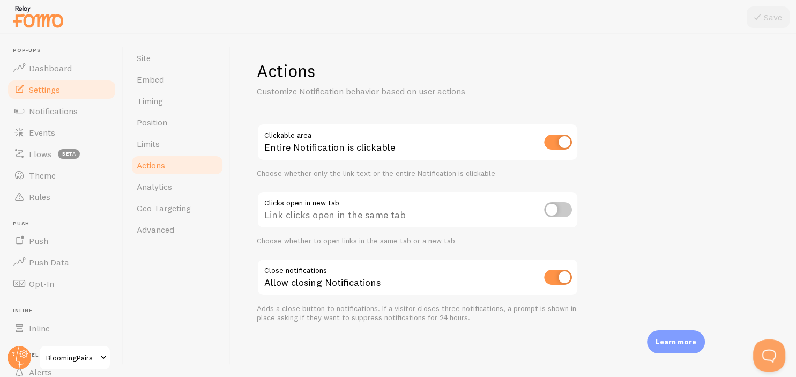
click at [503, 29] on div at bounding box center [398, 17] width 796 height 34
click at [177, 191] on link "Analytics" at bounding box center [177, 186] width 94 height 21
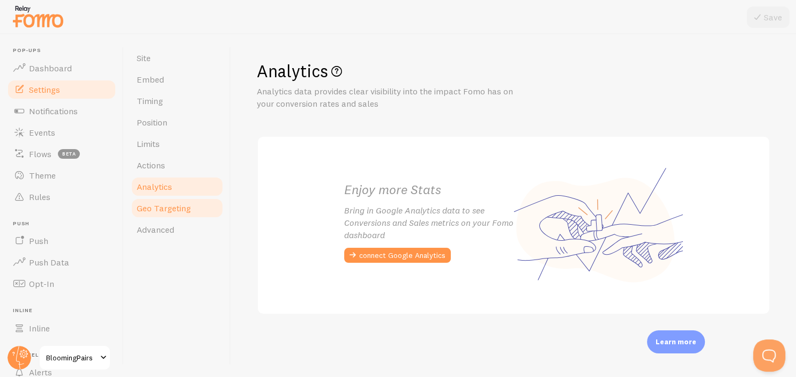
click at [179, 215] on link "Geo Targeting" at bounding box center [177, 207] width 94 height 21
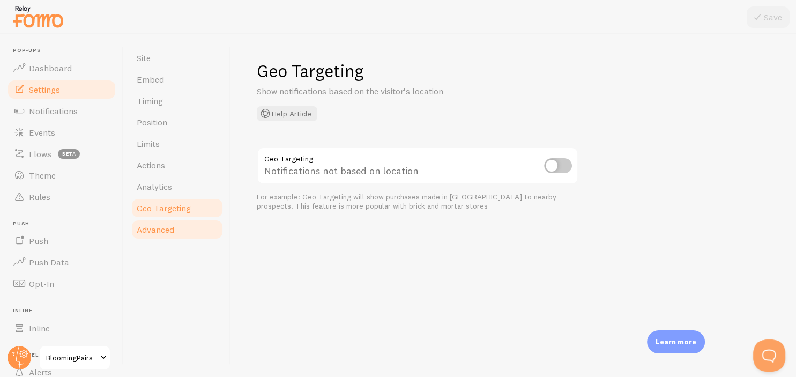
click at [172, 233] on span "Advanced" at bounding box center [156, 229] width 38 height 11
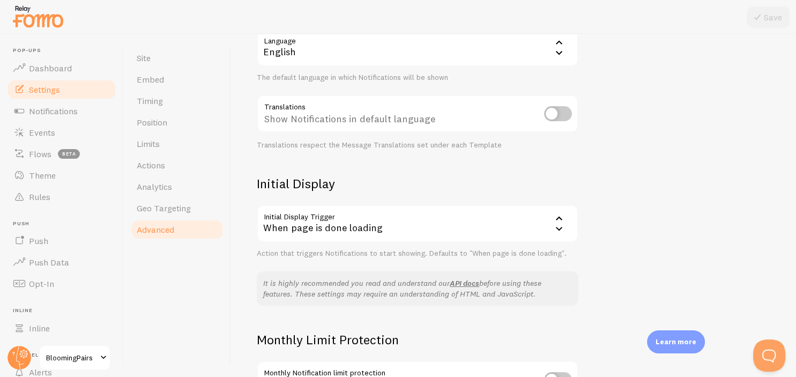
scroll to position [244, 0]
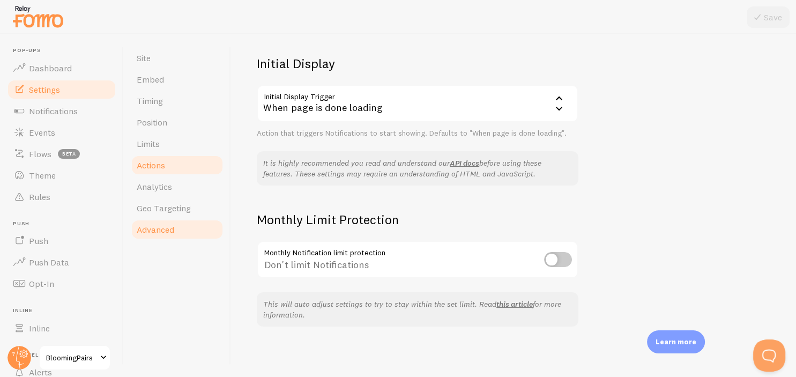
click at [173, 168] on link "Actions" at bounding box center [177, 164] width 94 height 21
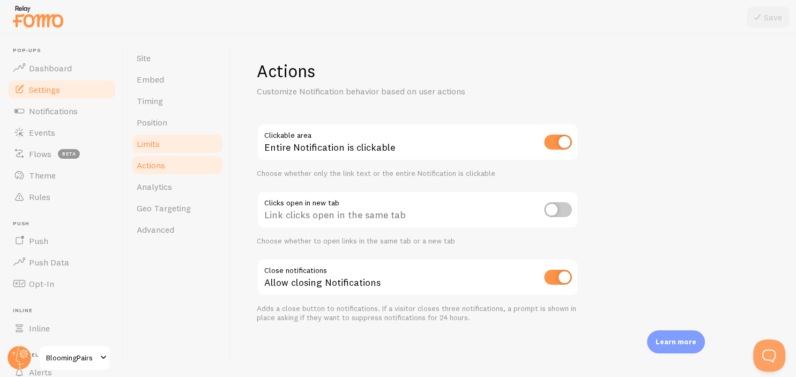
click at [184, 135] on link "Limits" at bounding box center [177, 143] width 94 height 21
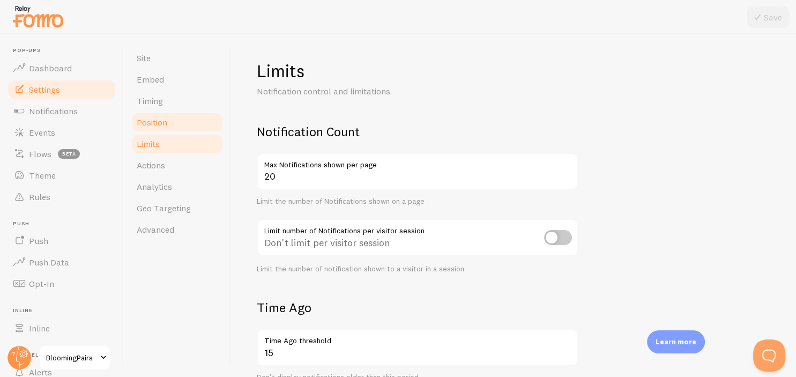
click at [151, 124] on span "Position" at bounding box center [152, 122] width 31 height 11
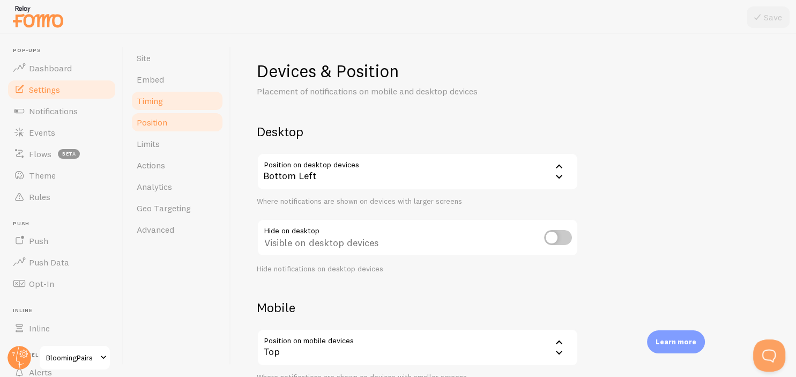
click at [171, 92] on link "Timing" at bounding box center [177, 100] width 94 height 21
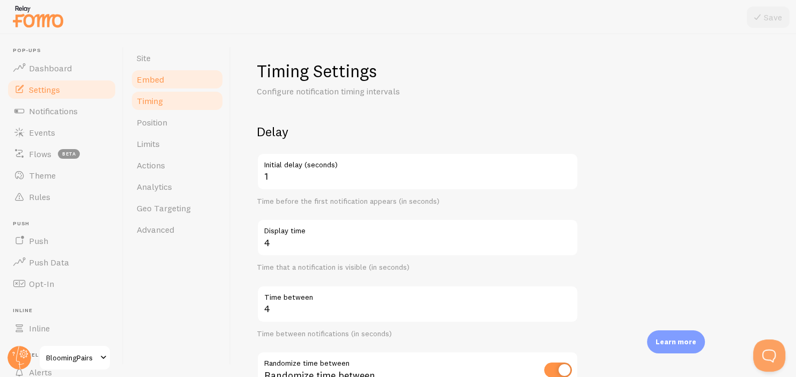
click at [183, 69] on link "Embed" at bounding box center [177, 79] width 94 height 21
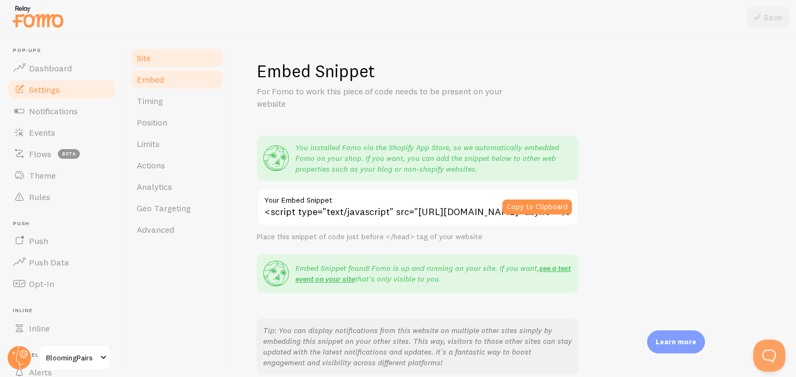
click at [190, 55] on link "Site" at bounding box center [177, 57] width 94 height 21
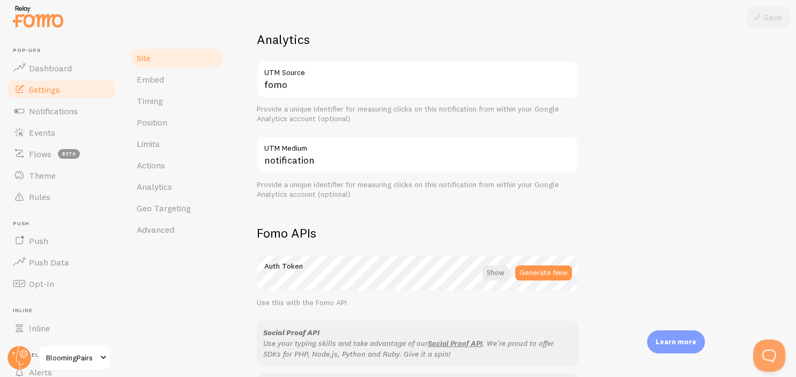
scroll to position [634, 0]
